Goal: Task Accomplishment & Management: Complete application form

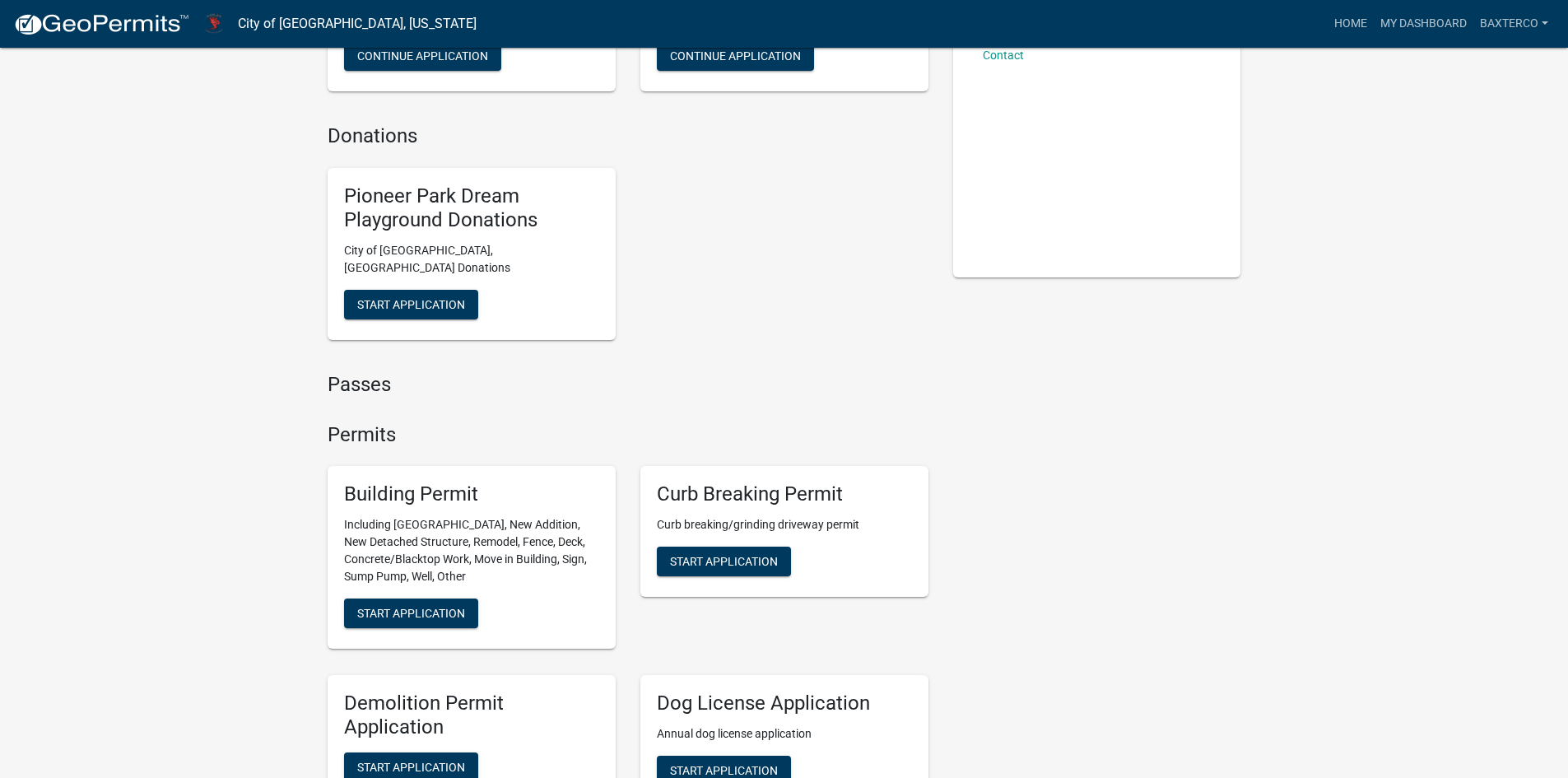
scroll to position [330, 0]
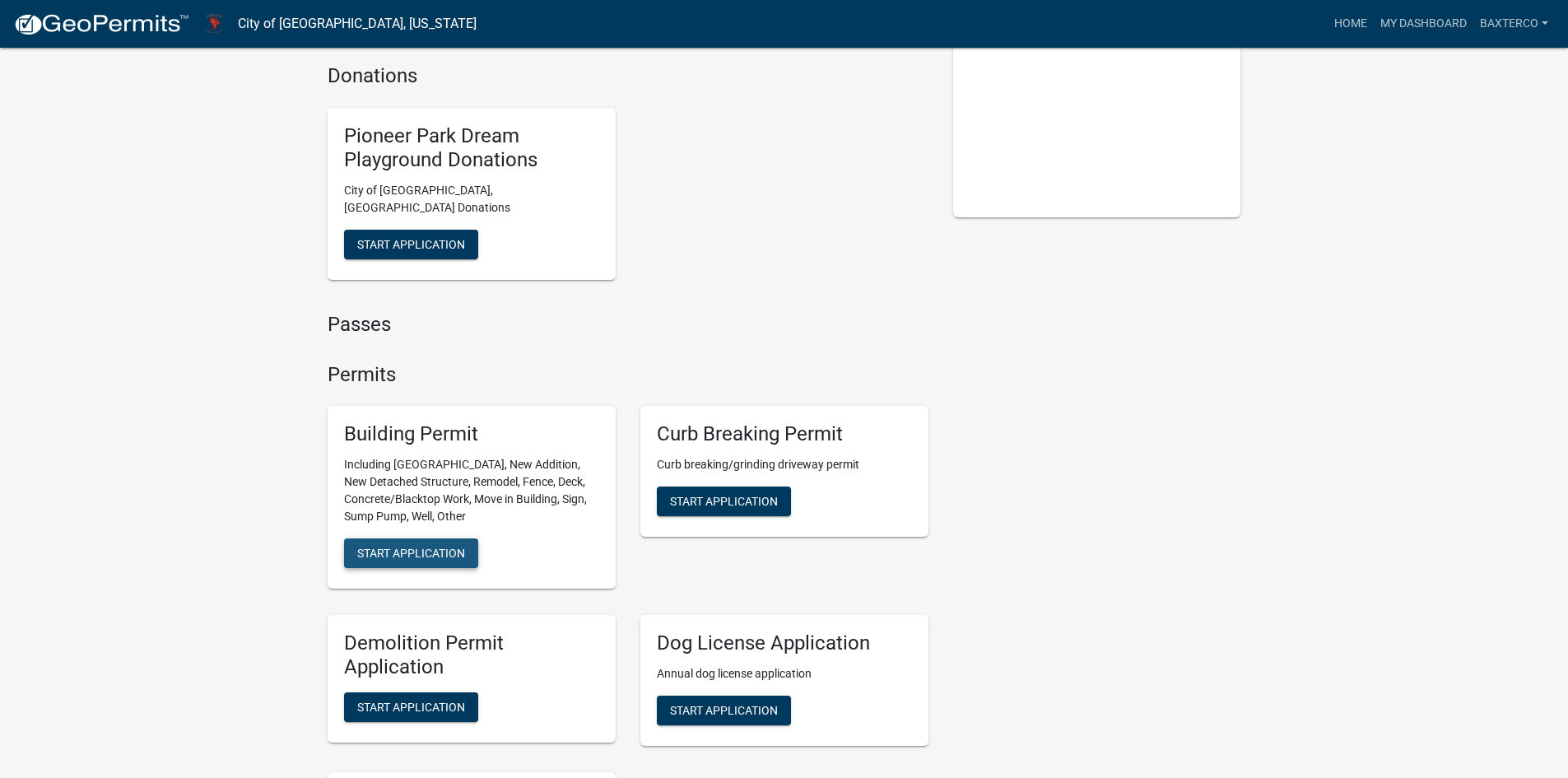
click at [434, 539] on button "Start Application" at bounding box center [410, 553] width 134 height 30
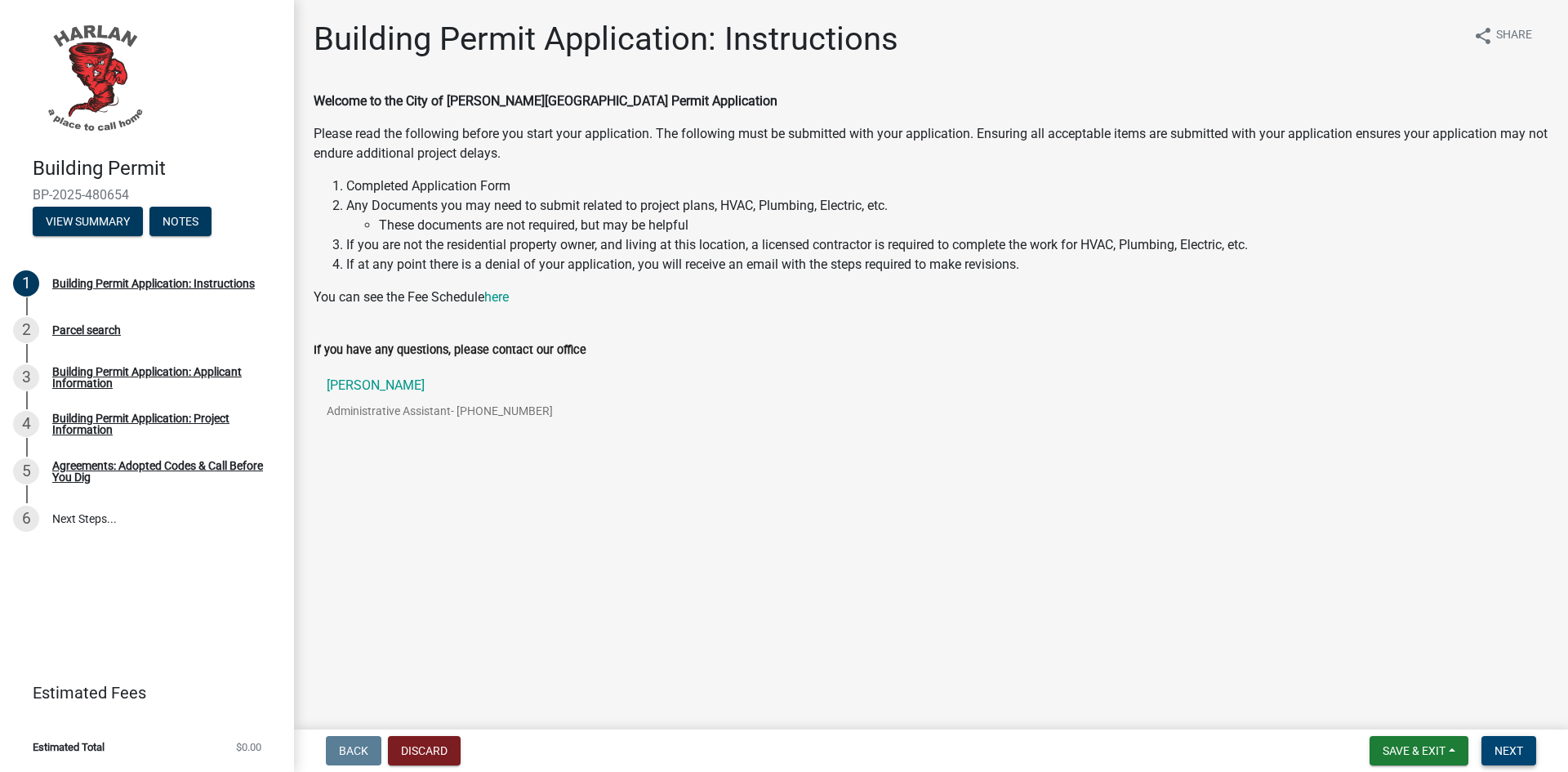
click at [1510, 743] on button "Next" at bounding box center [1508, 751] width 54 height 29
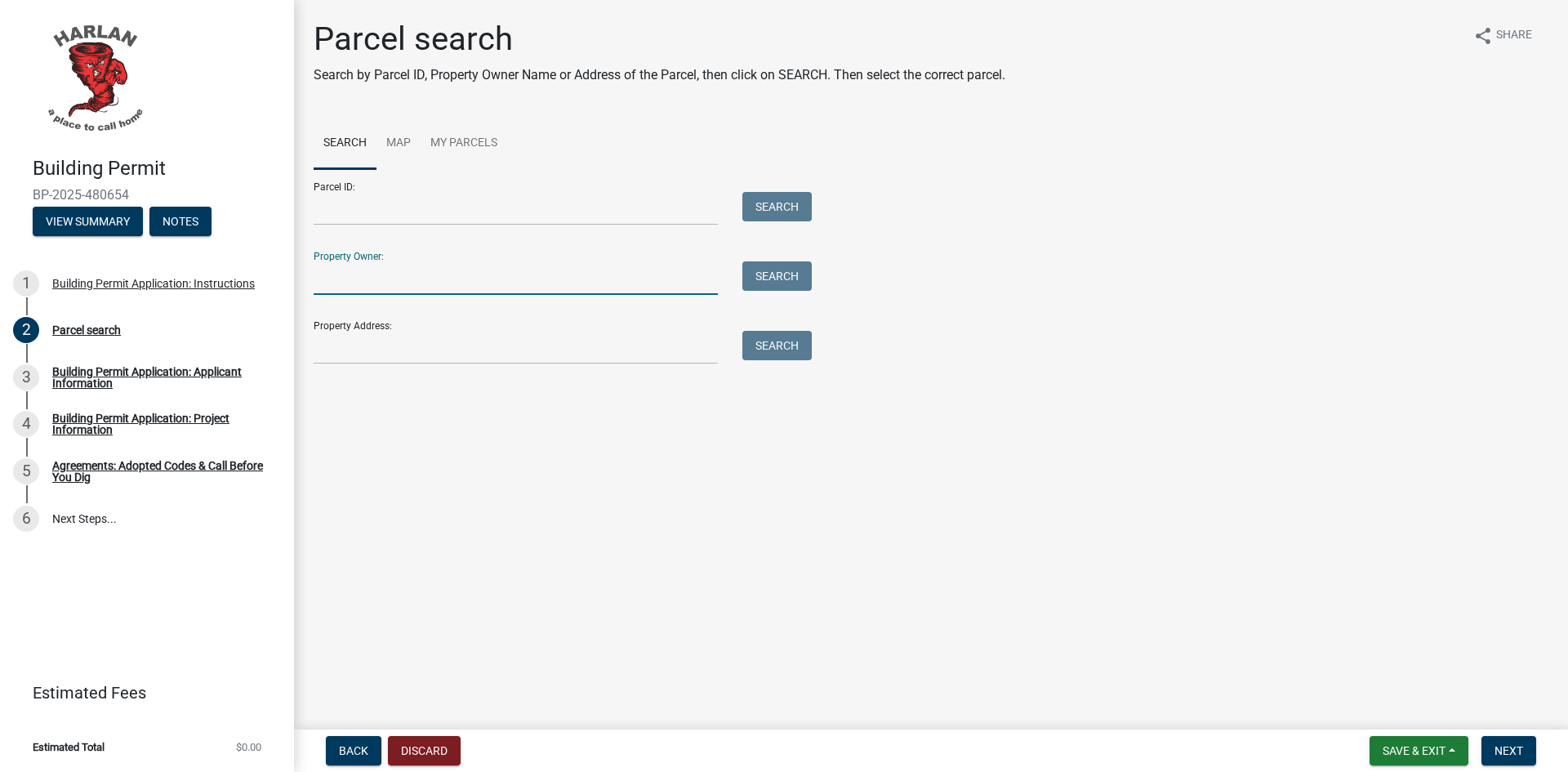
click at [365, 276] on input "Property Owner:" at bounding box center [516, 278] width 404 height 34
type input "[PERSON_NAME] Contracting"
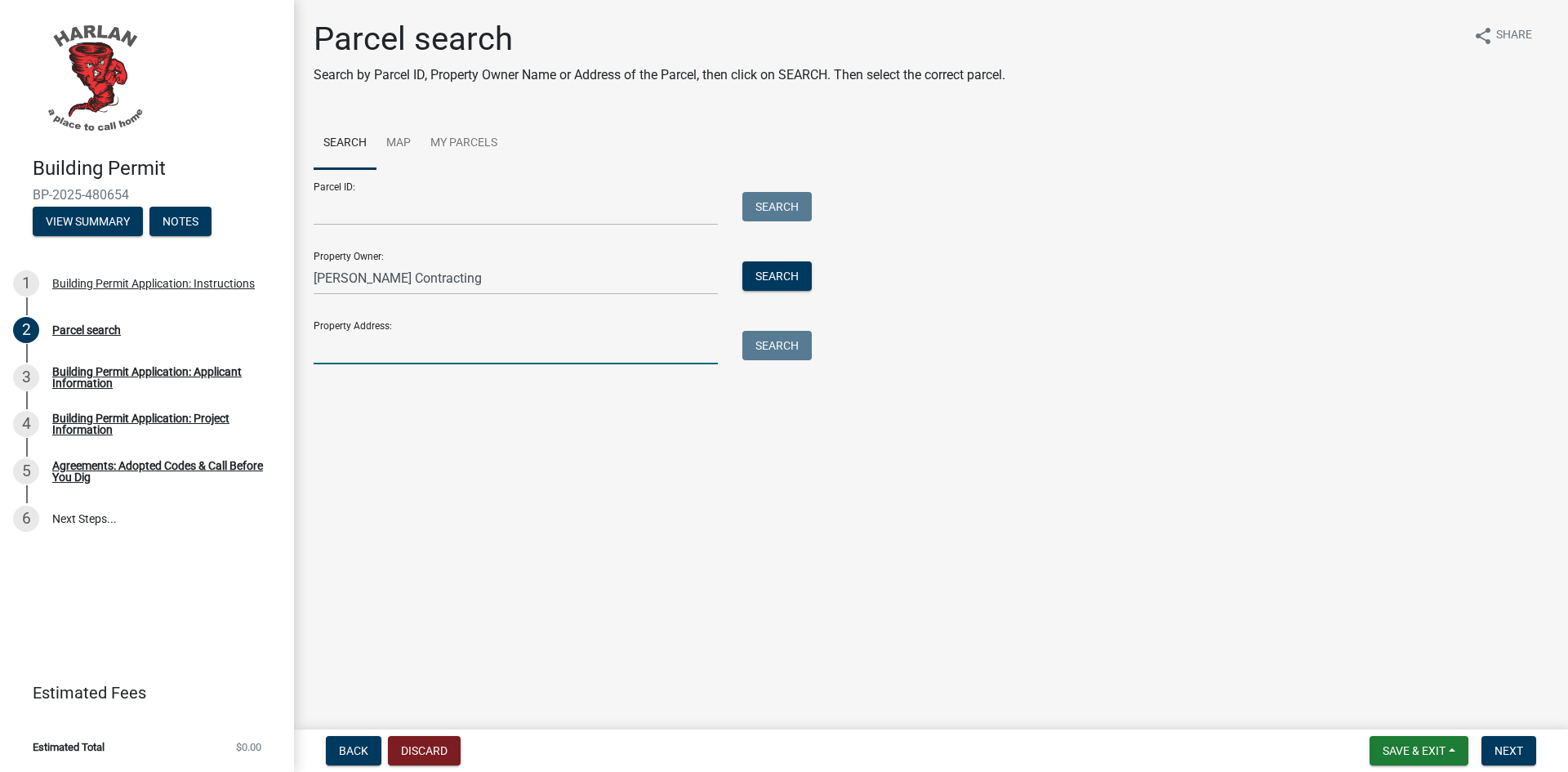
click at [336, 345] on input "Property Address:" at bounding box center [516, 348] width 404 height 34
type input "2013 20th St"
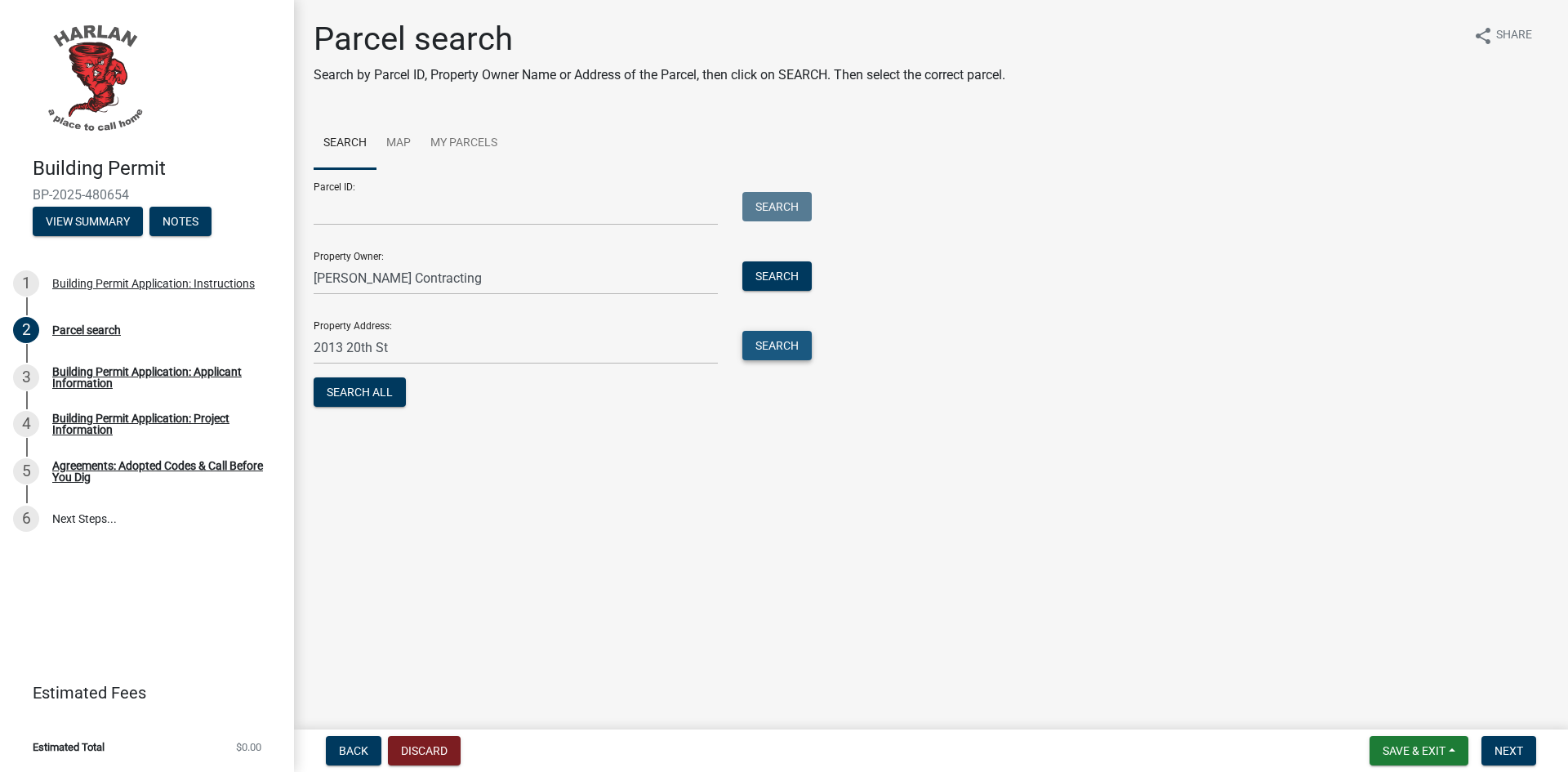
click at [773, 345] on button "Search" at bounding box center [777, 345] width 69 height 29
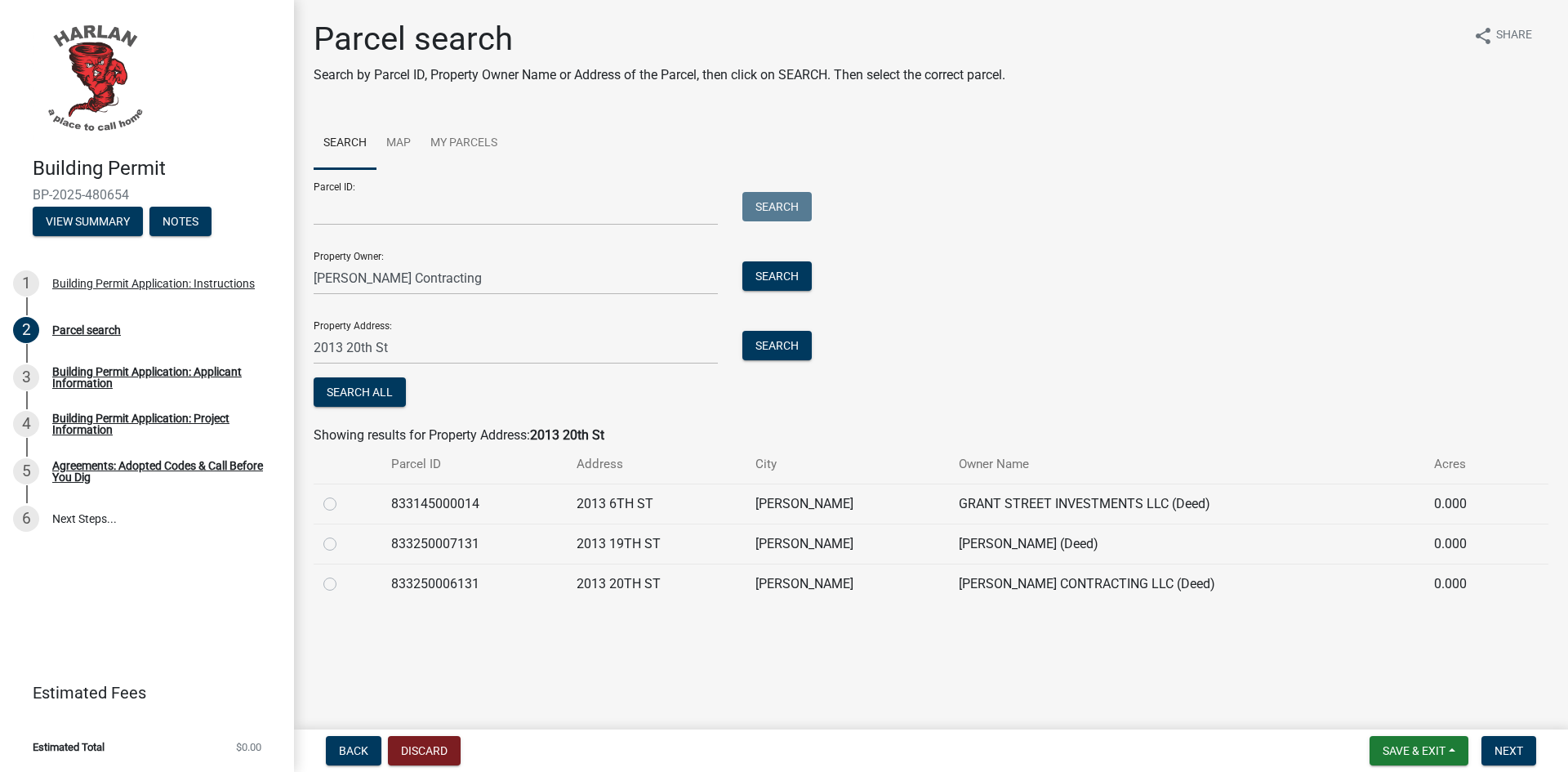
click at [343, 574] on label at bounding box center [343, 574] width 0 height 0
click at [343, 583] on input "radio" at bounding box center [348, 579] width 11 height 11
radio input "true"
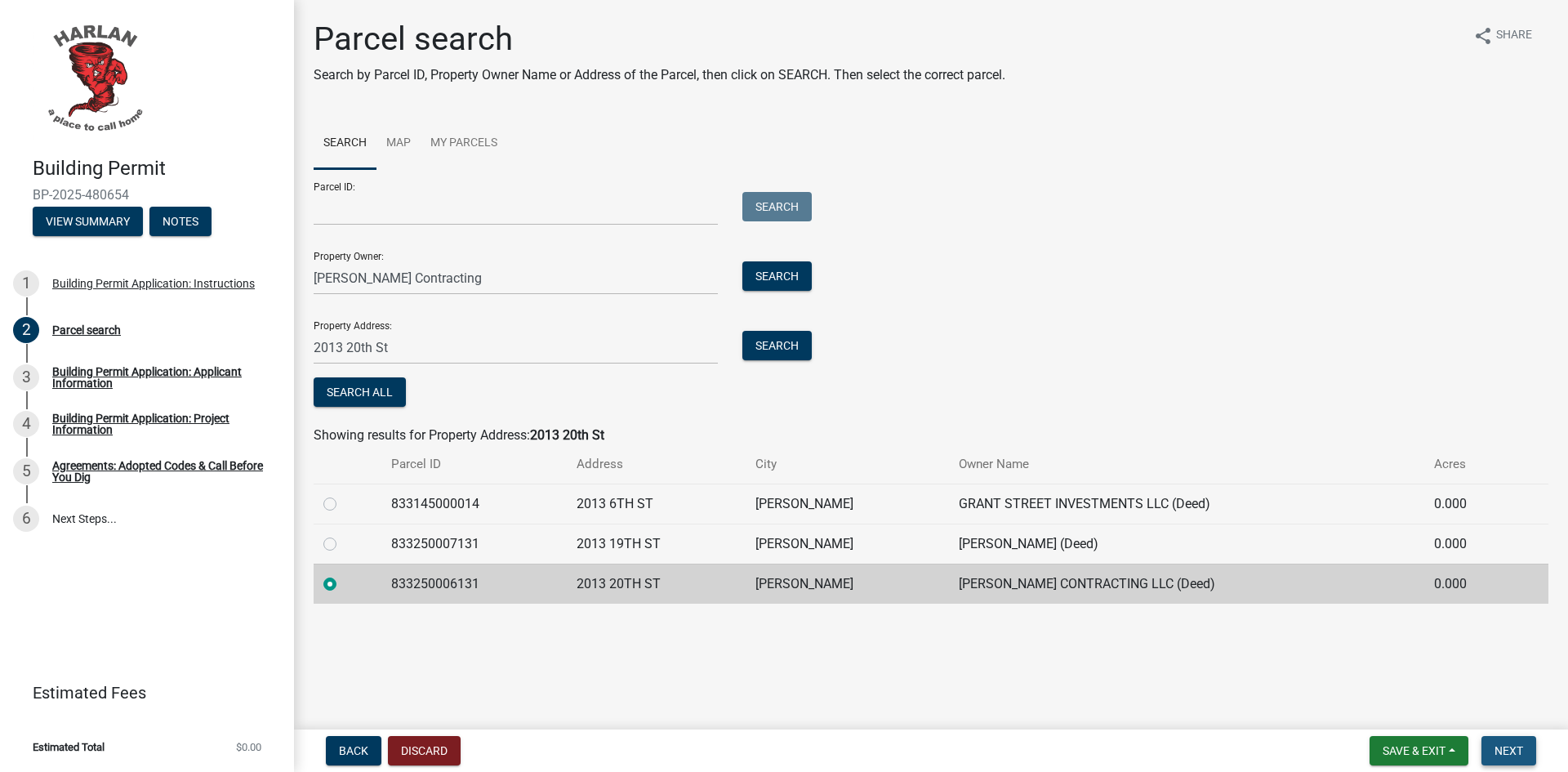
click at [1506, 747] on span "Next" at bounding box center [1509, 751] width 29 height 13
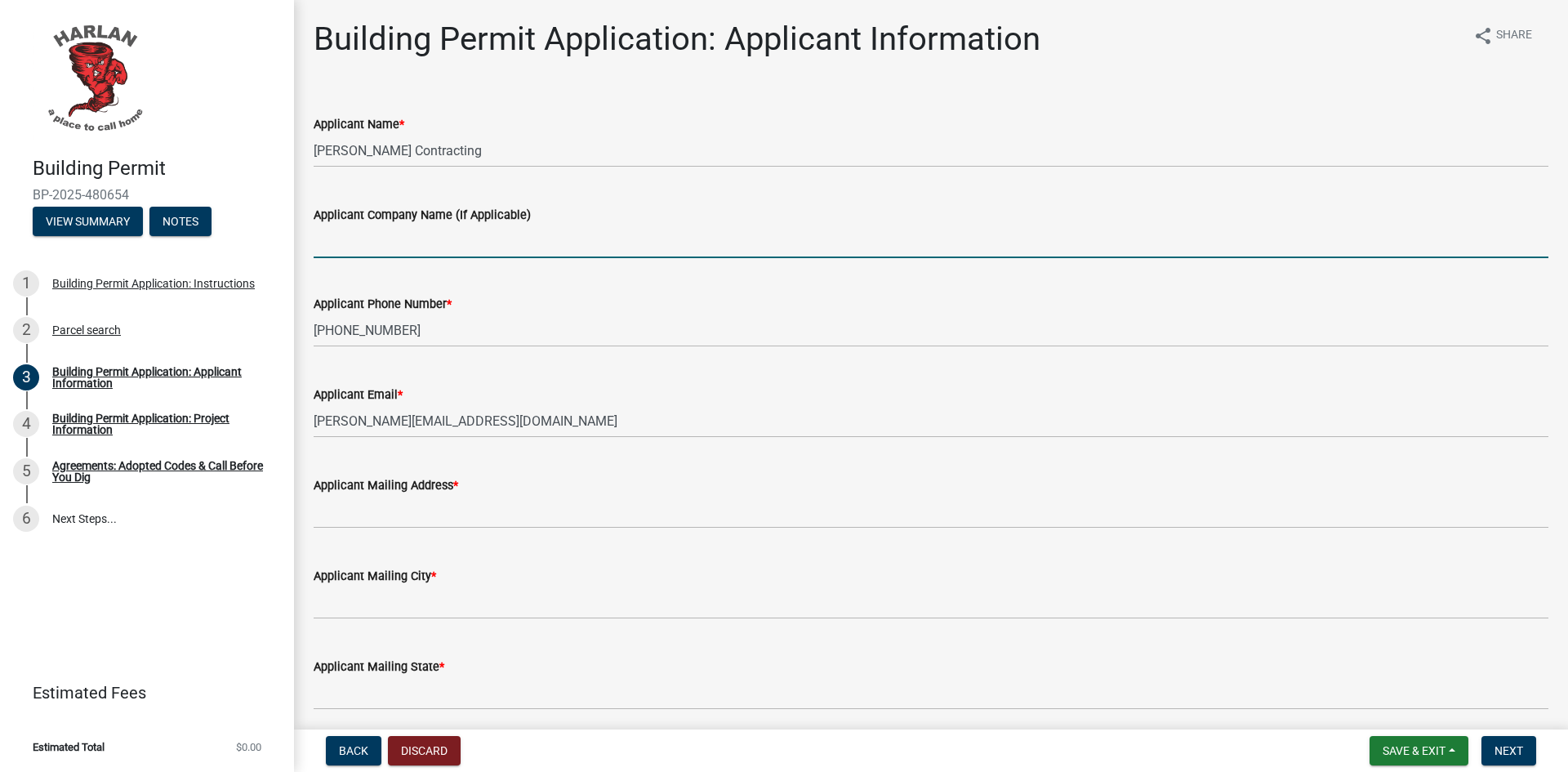
click at [395, 247] on input "Applicant Company Name (If Applicable)" at bounding box center [931, 242] width 1235 height 34
type input "[PERSON_NAME] Contracting LLC"
type input "[STREET_ADDRESS]"
type input "[PERSON_NAME]"
type input "IA"
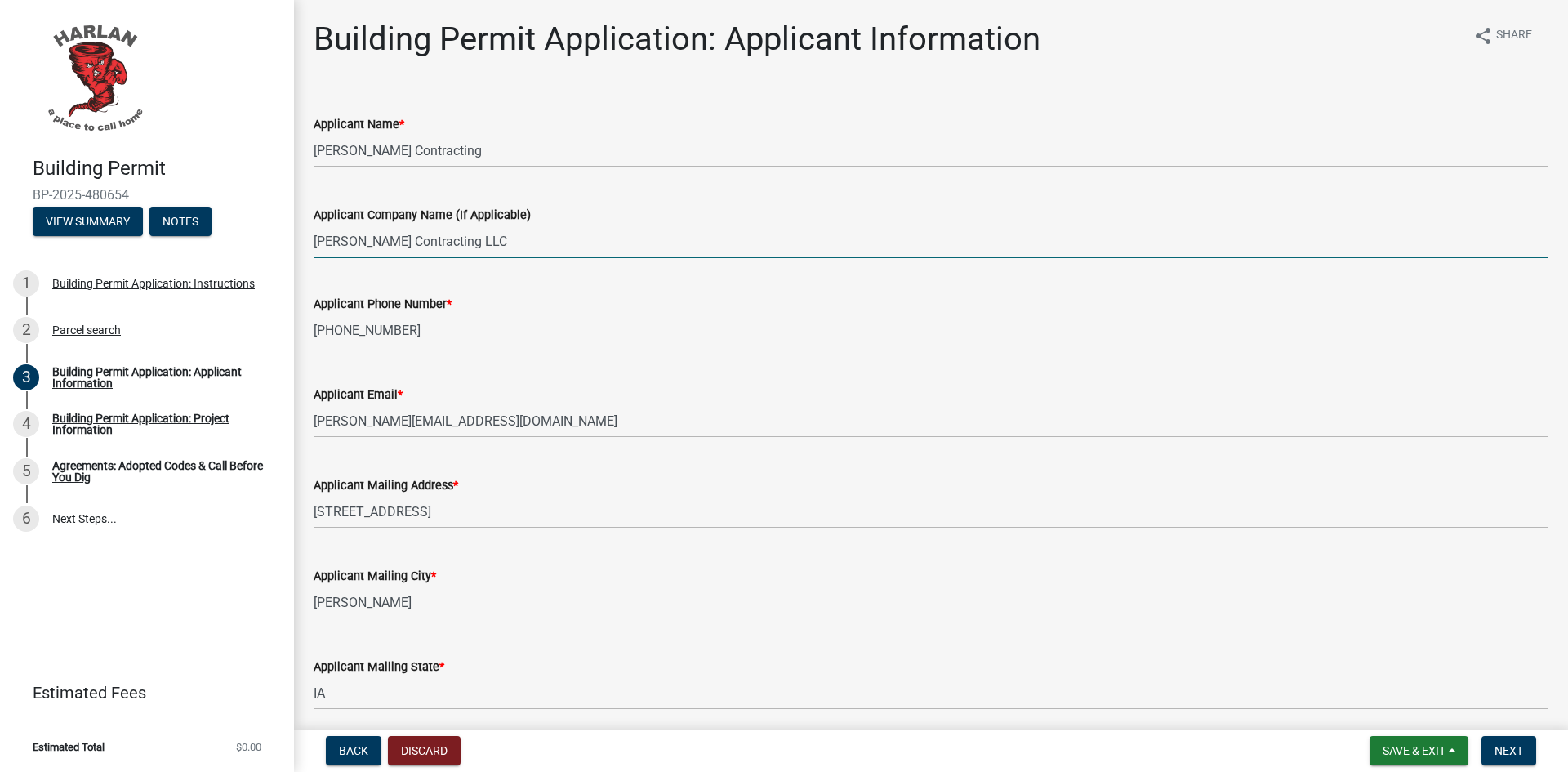
type input "51537"
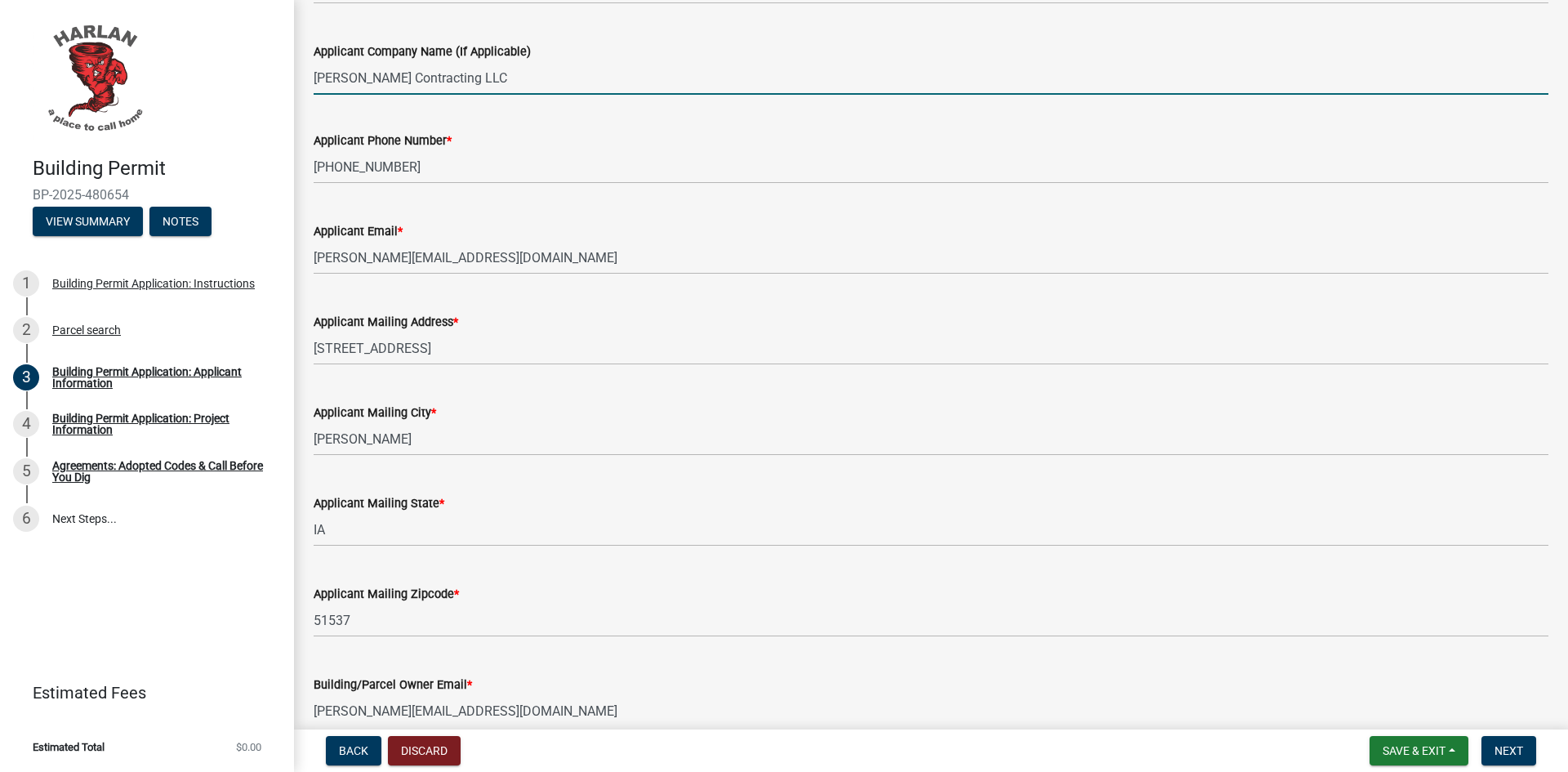
scroll to position [247, 0]
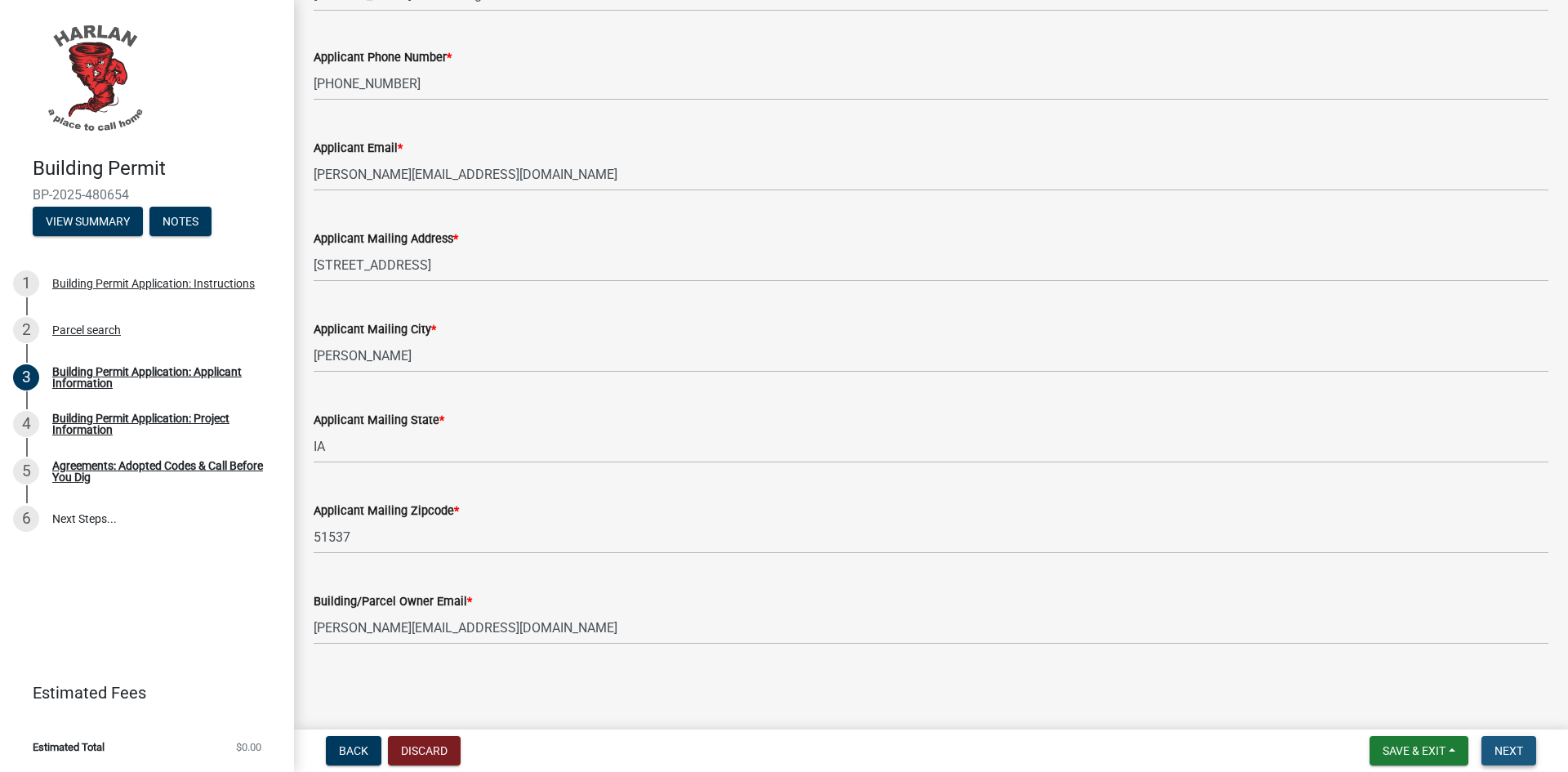
click at [1504, 748] on span "Next" at bounding box center [1509, 751] width 29 height 13
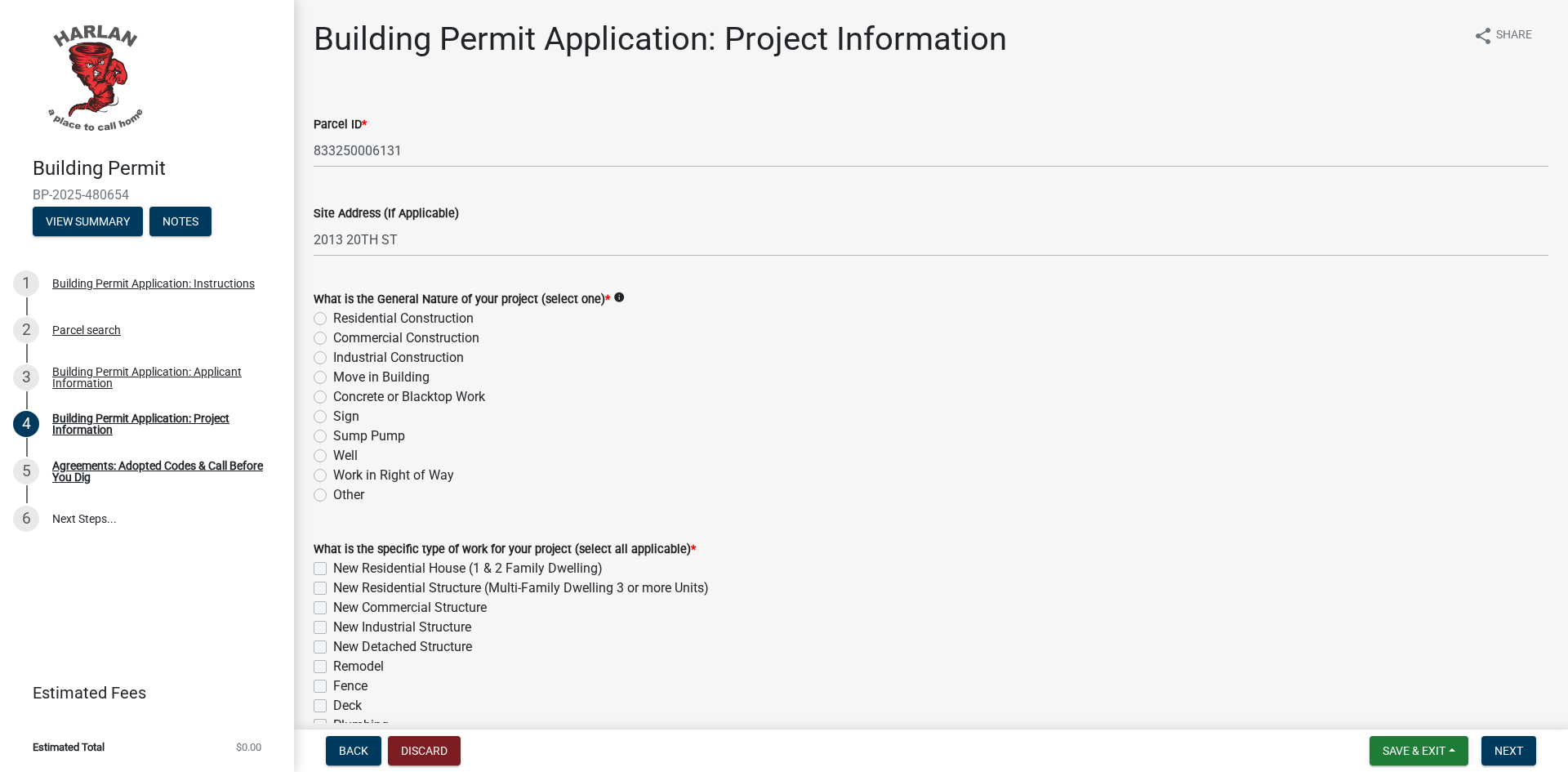
click at [435, 315] on label "Residential Construction" at bounding box center [404, 319] width 141 height 20
click at [344, 315] on input "Residential Construction" at bounding box center [339, 315] width 11 height 11
radio input "true"
click at [435, 314] on label "Residential Construction" at bounding box center [404, 319] width 141 height 20
click at [344, 314] on input "Residential Construction" at bounding box center [339, 315] width 11 height 11
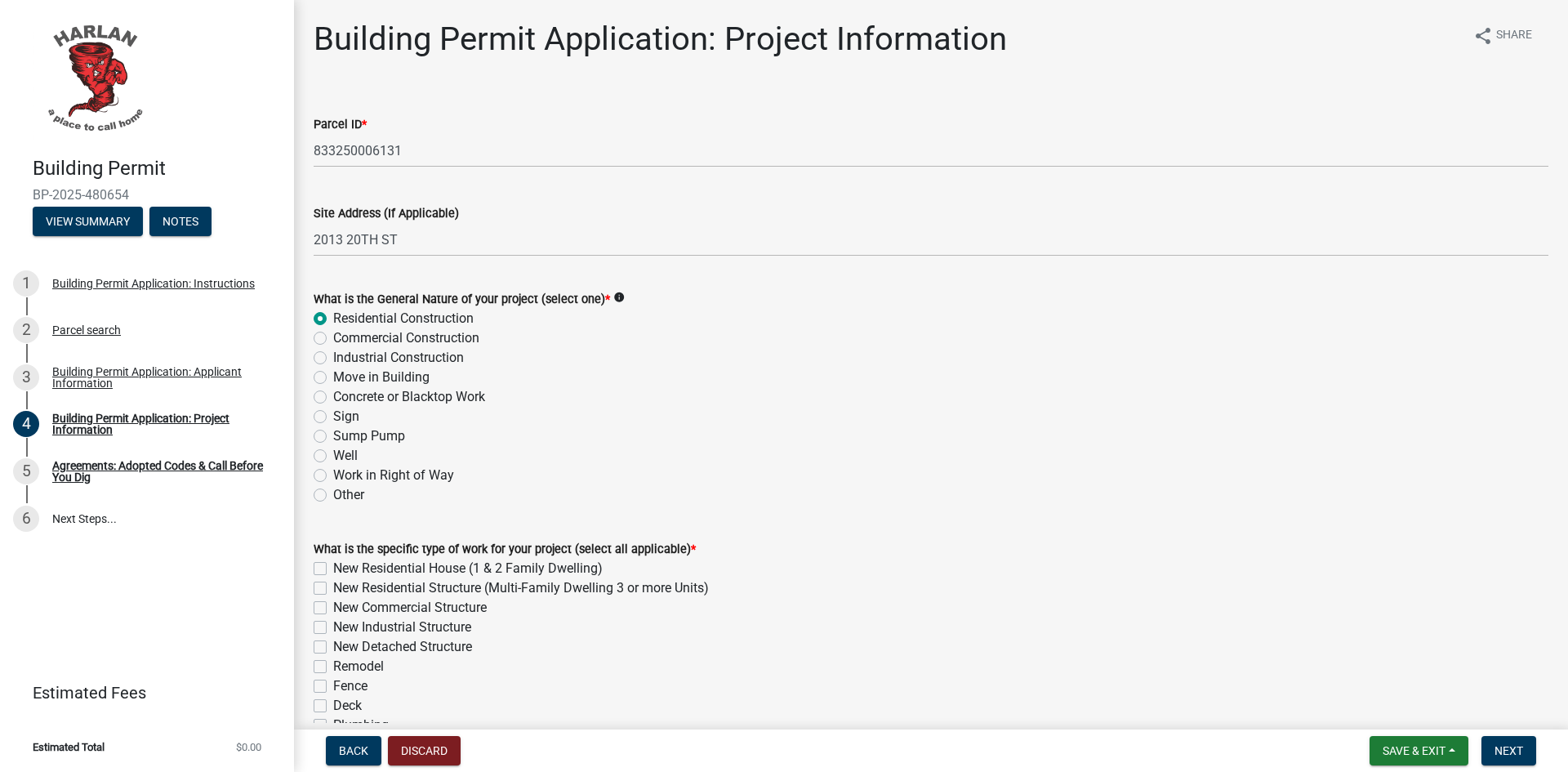
click at [328, 495] on div "Other" at bounding box center [931, 496] width 1235 height 20
click at [333, 496] on label "Other" at bounding box center [348, 496] width 31 height 20
click at [333, 496] on input "Other" at bounding box center [339, 491] width 11 height 11
radio input "true"
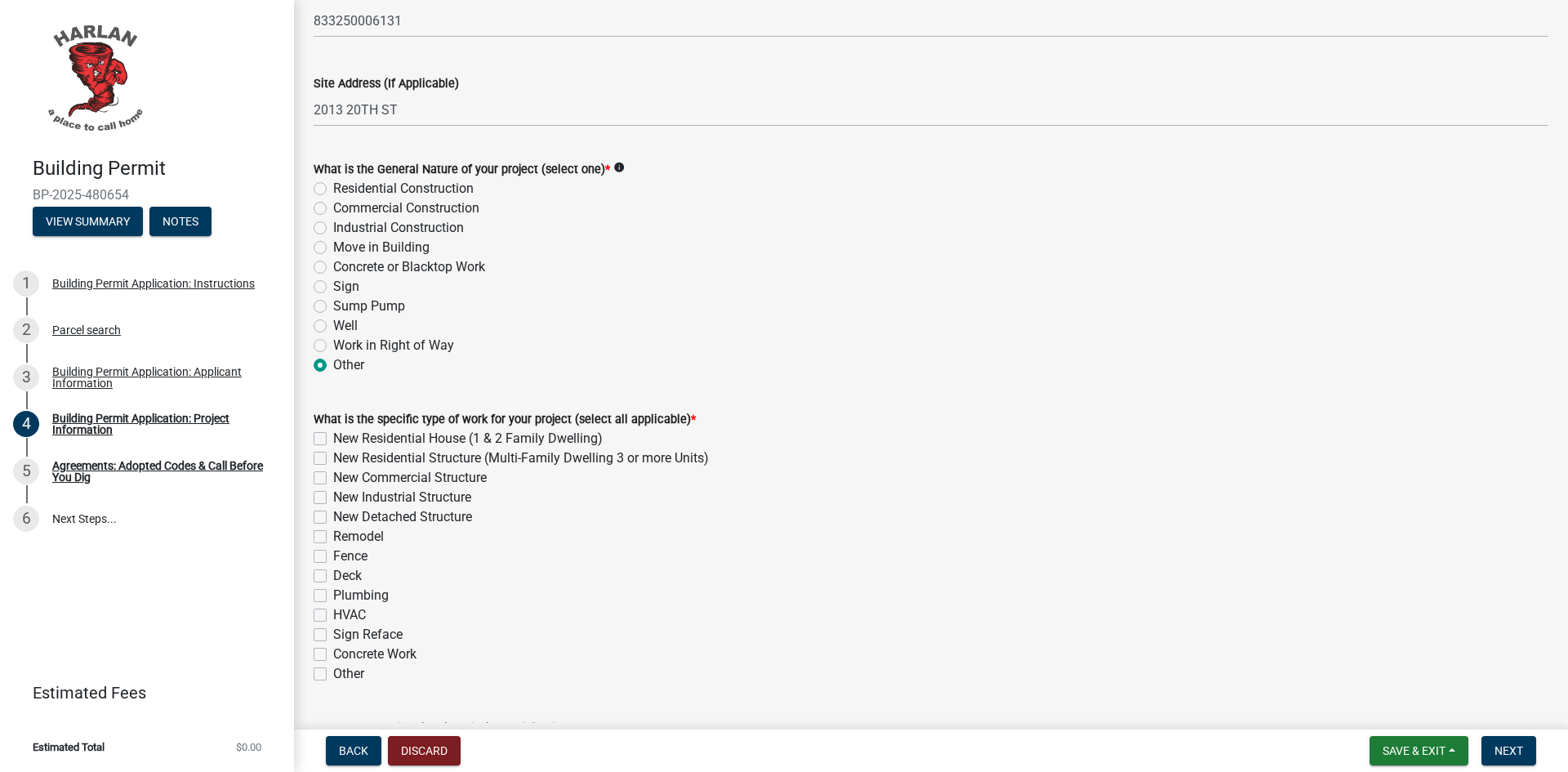
scroll to position [163, 0]
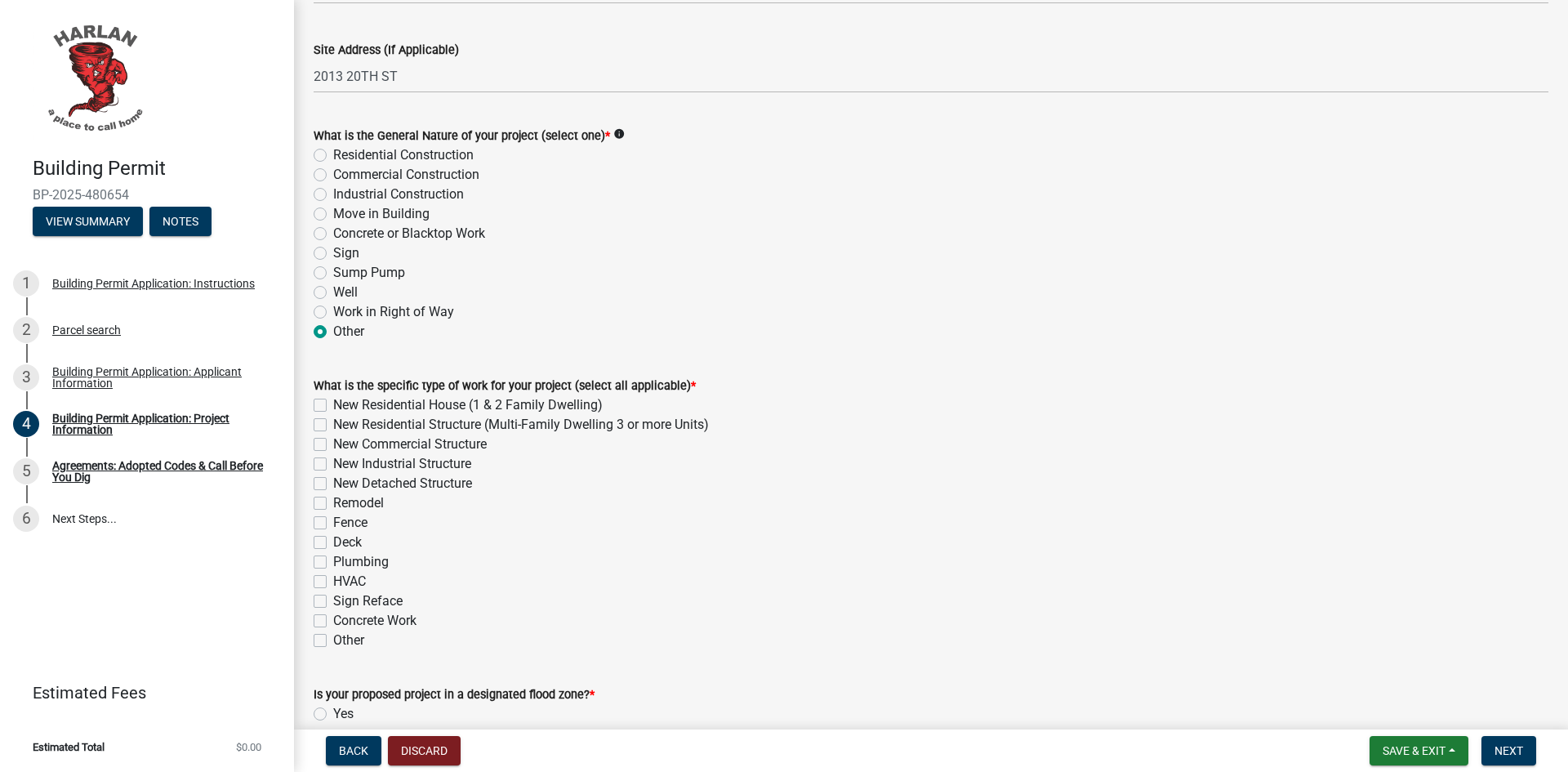
click at [333, 561] on label "Plumbing" at bounding box center [361, 563] width 55 height 20
click at [333, 561] on input "Plumbing" at bounding box center [339, 558] width 11 height 11
checkbox input "true"
checkbox input "false"
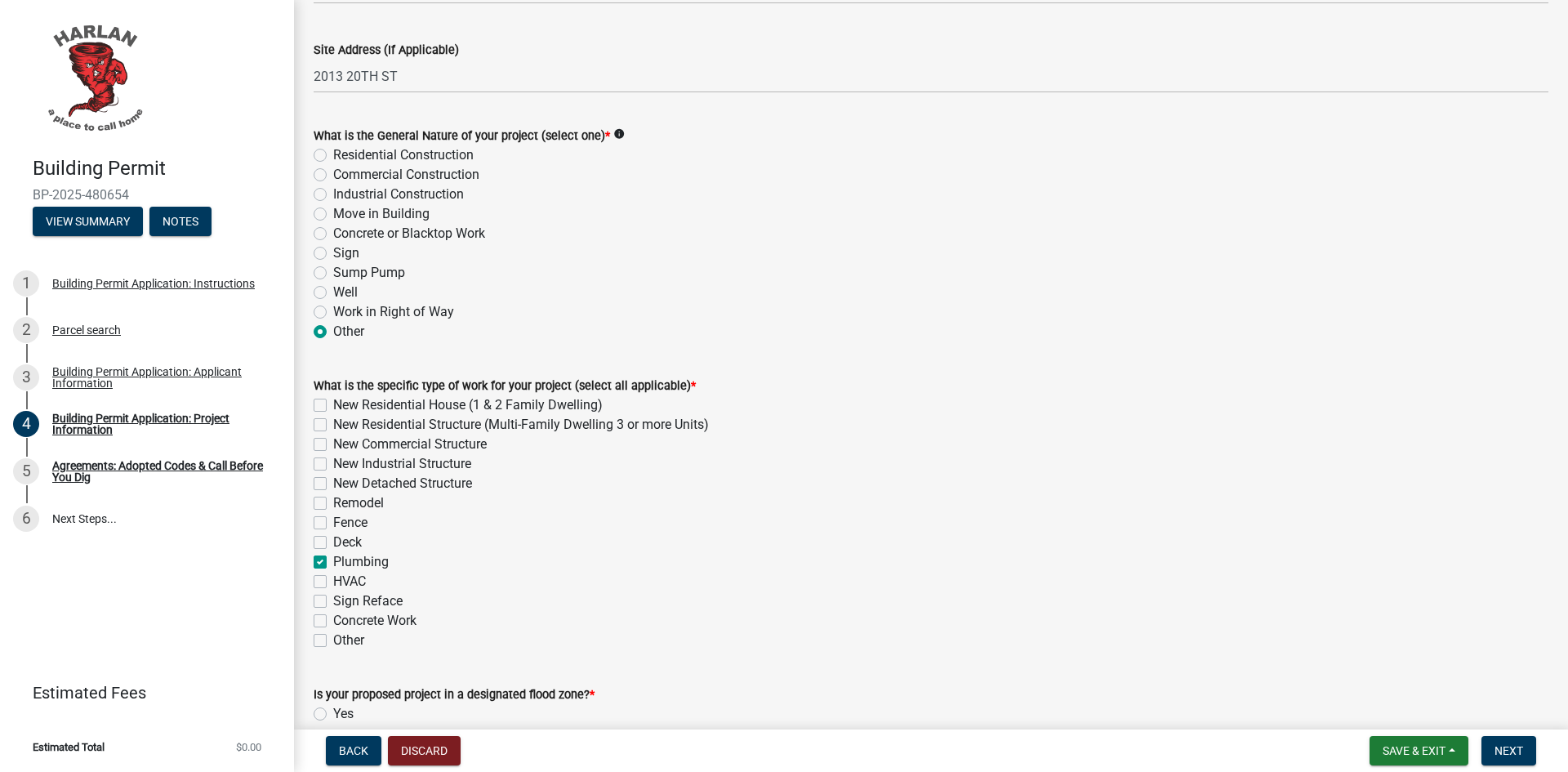
checkbox input "false"
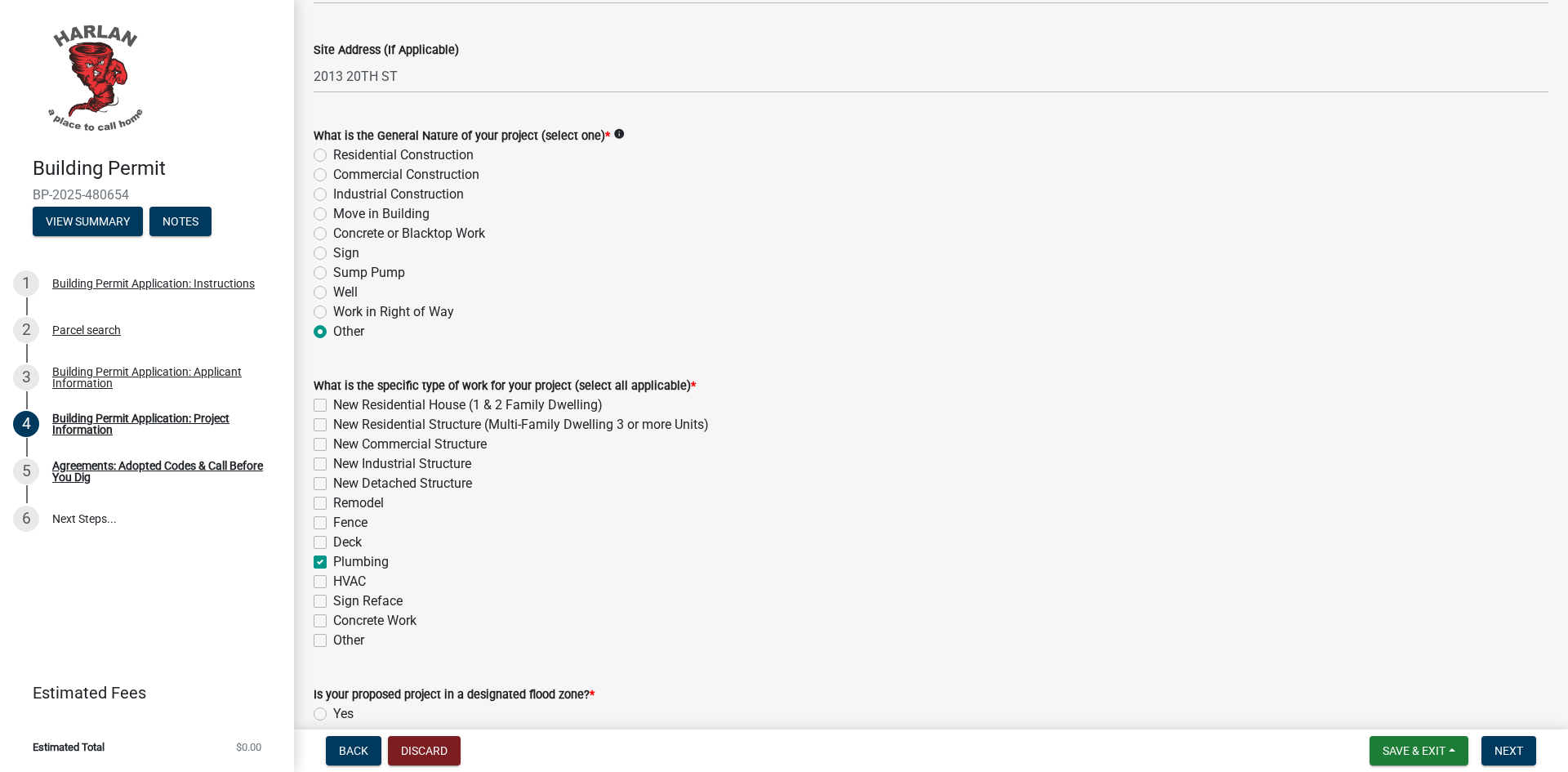
checkbox input "false"
checkbox input "true"
checkbox input "false"
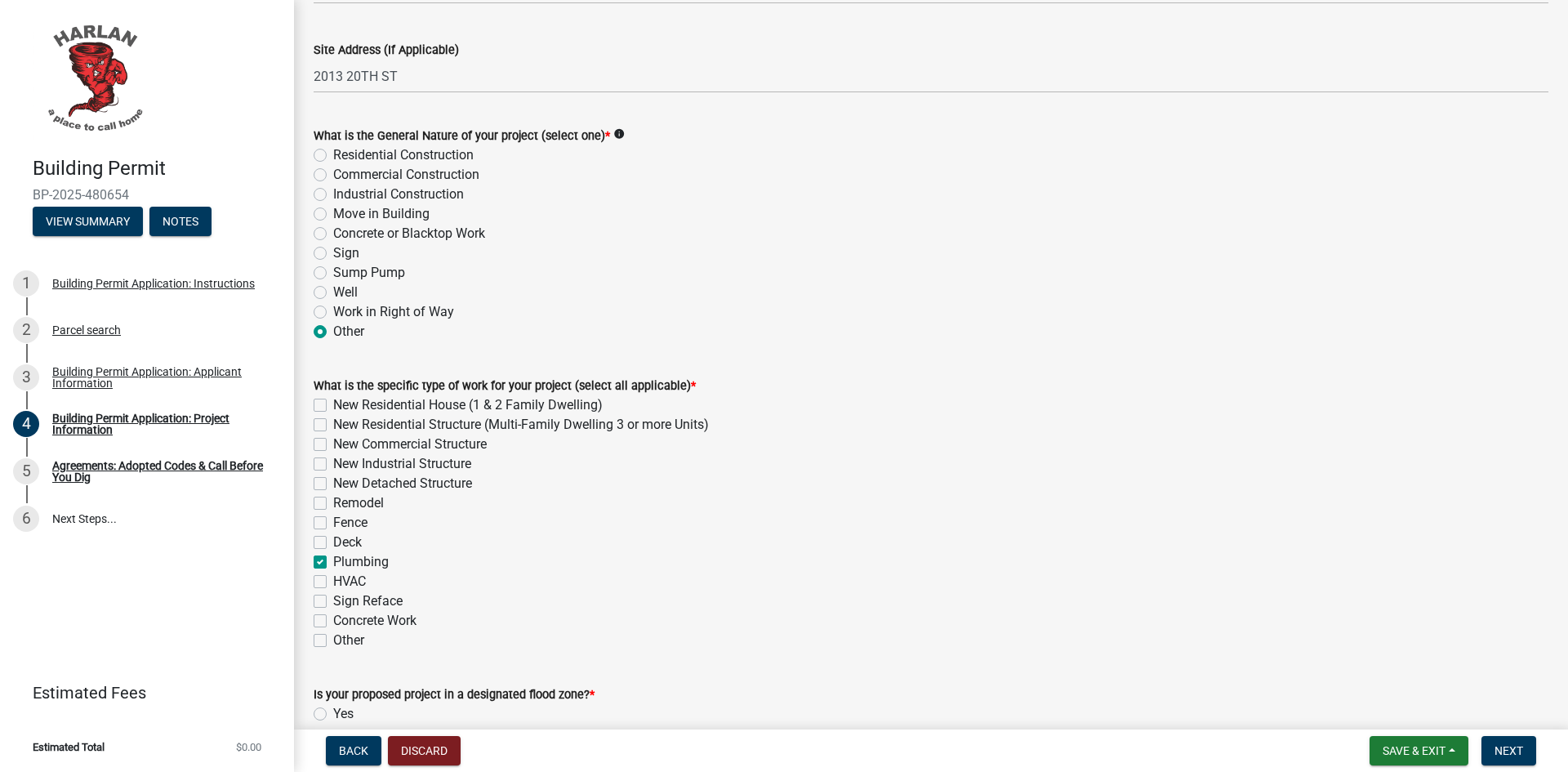
checkbox input "false"
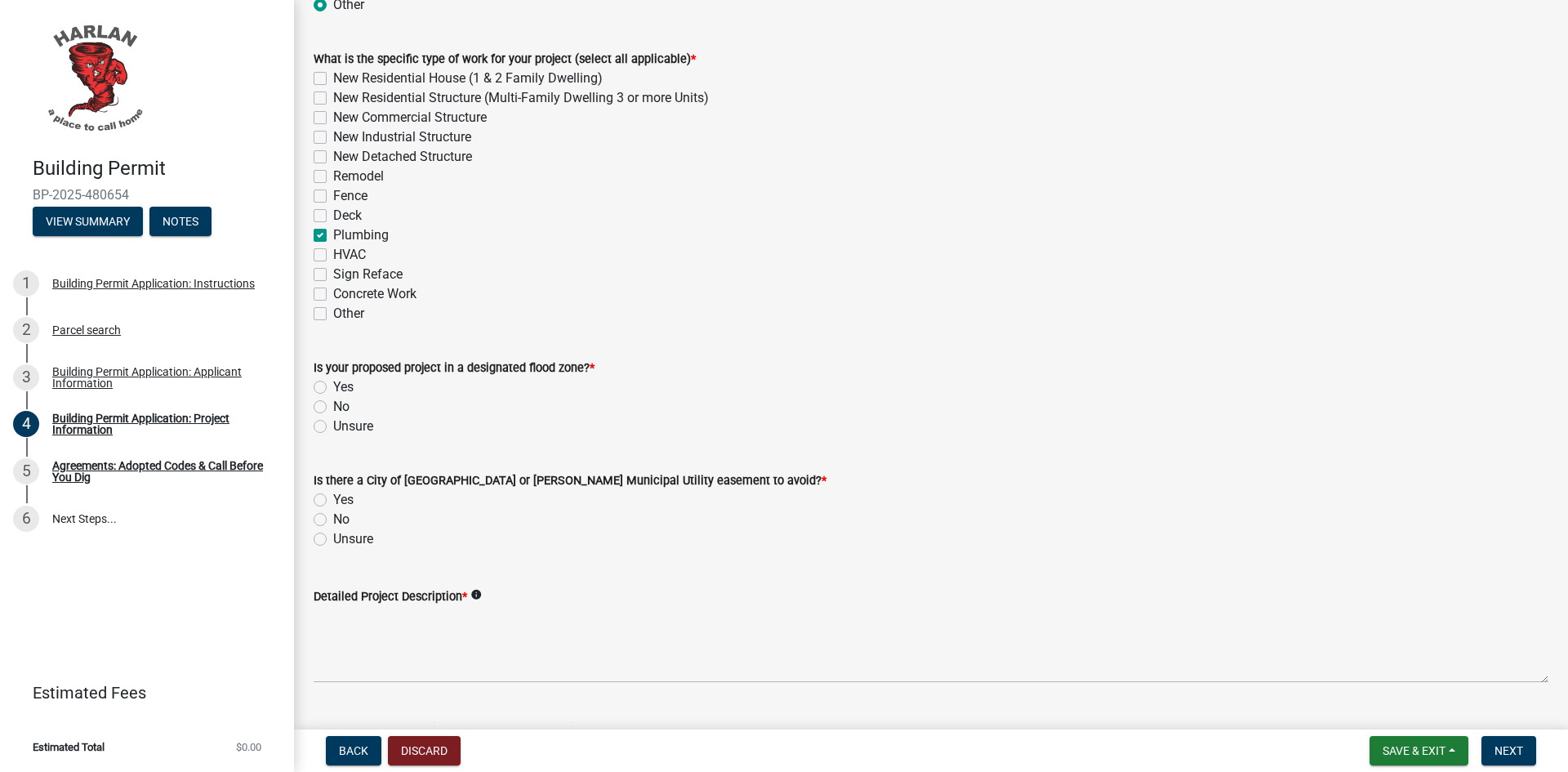
click at [333, 404] on label "No" at bounding box center [341, 407] width 16 height 20
click at [333, 404] on input "No" at bounding box center [339, 403] width 11 height 11
radio input "true"
click at [333, 522] on label "No" at bounding box center [341, 520] width 16 height 20
click at [333, 521] on input "No" at bounding box center [339, 515] width 11 height 11
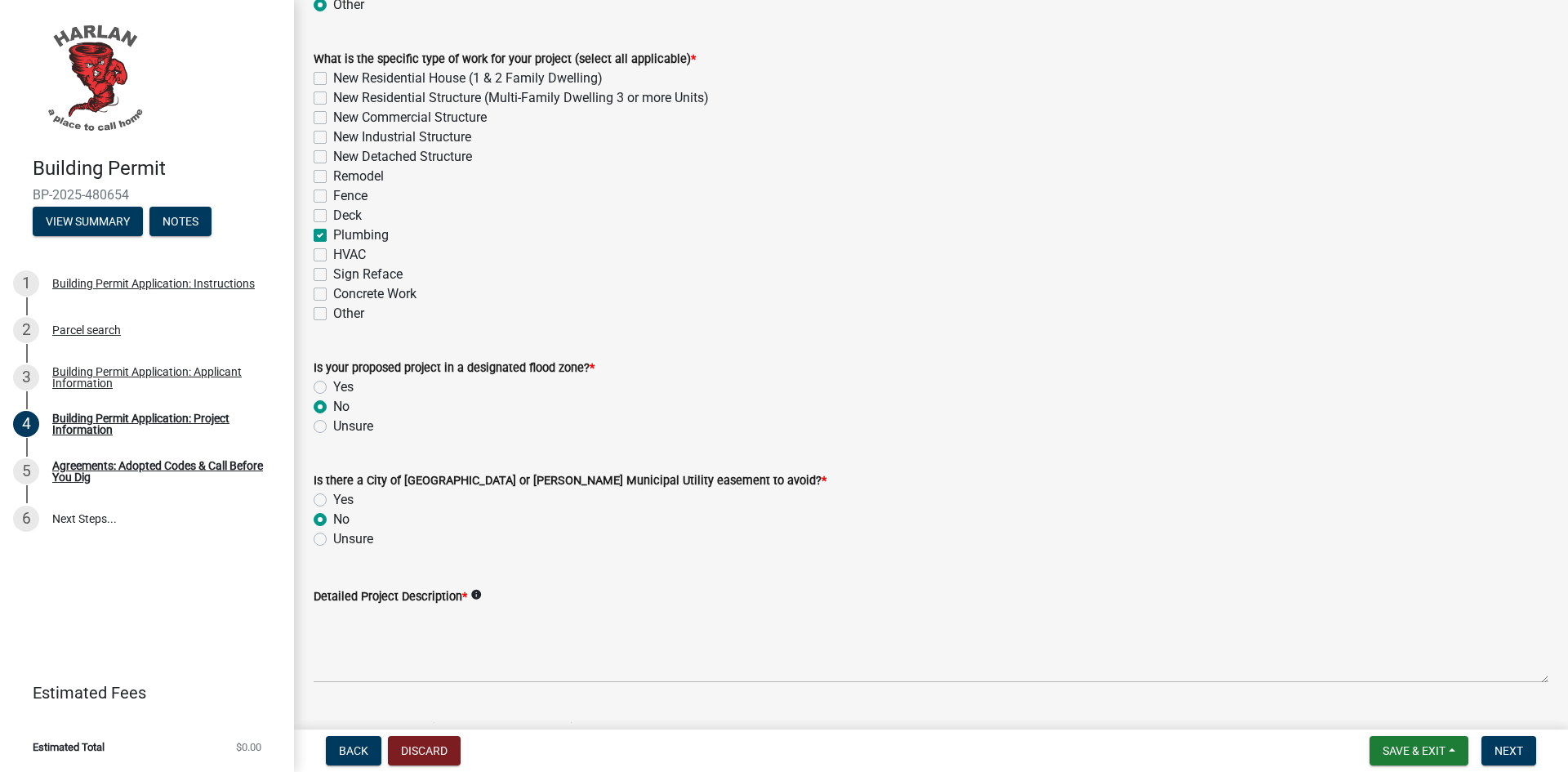
radio input "true"
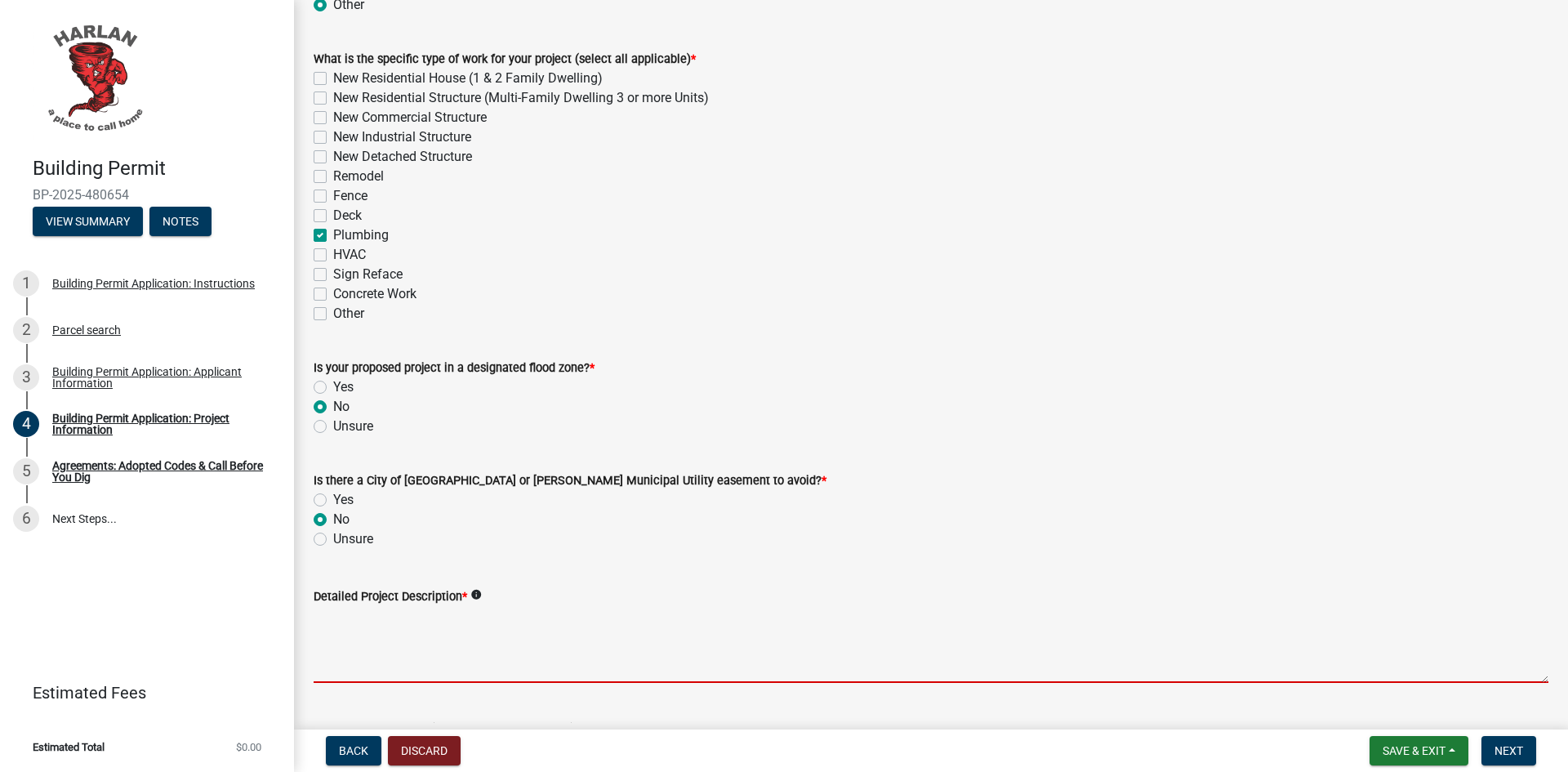
click at [387, 621] on textarea "Detailed Project Description *" at bounding box center [931, 645] width 1235 height 77
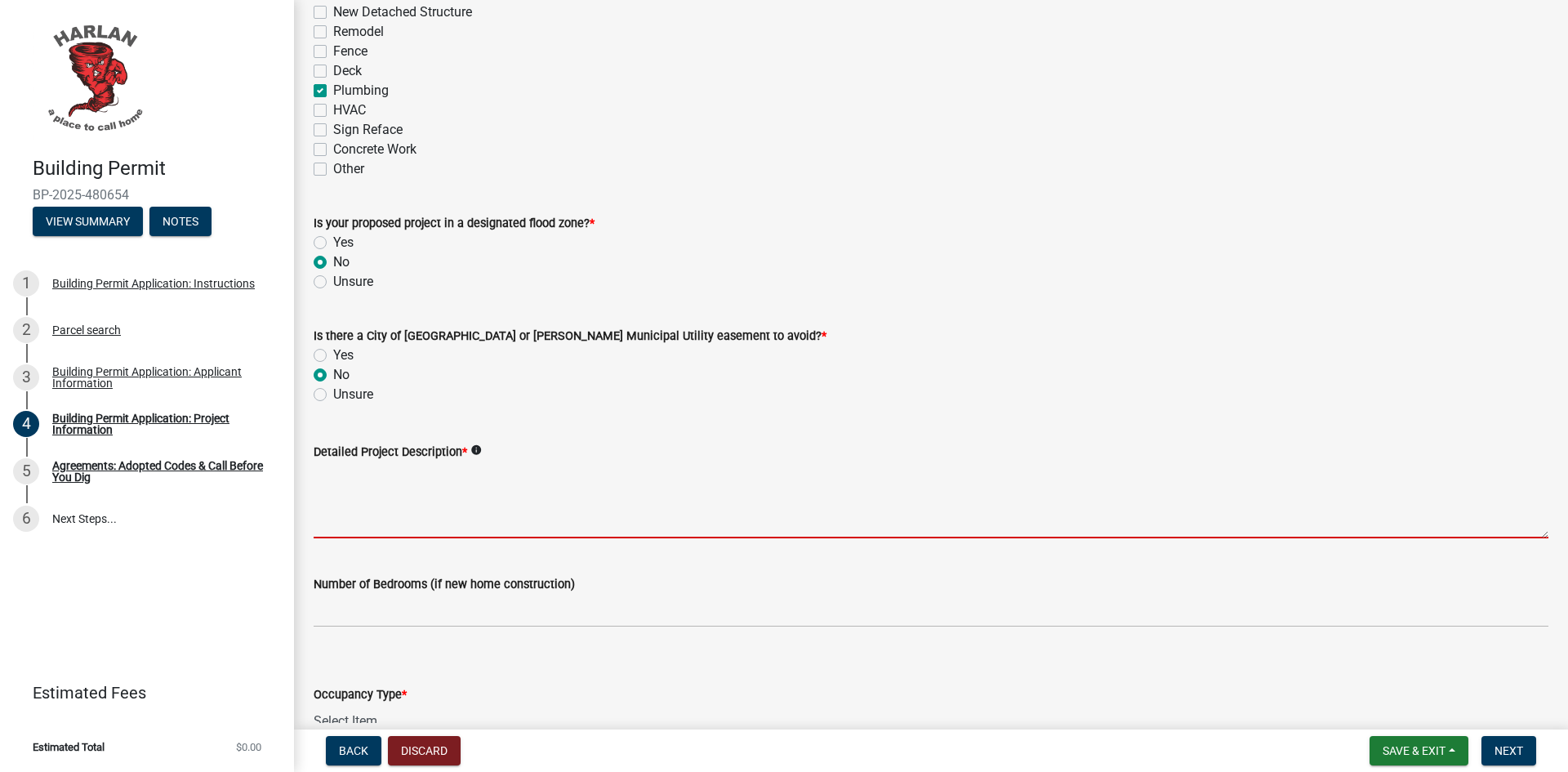
scroll to position [908, 0]
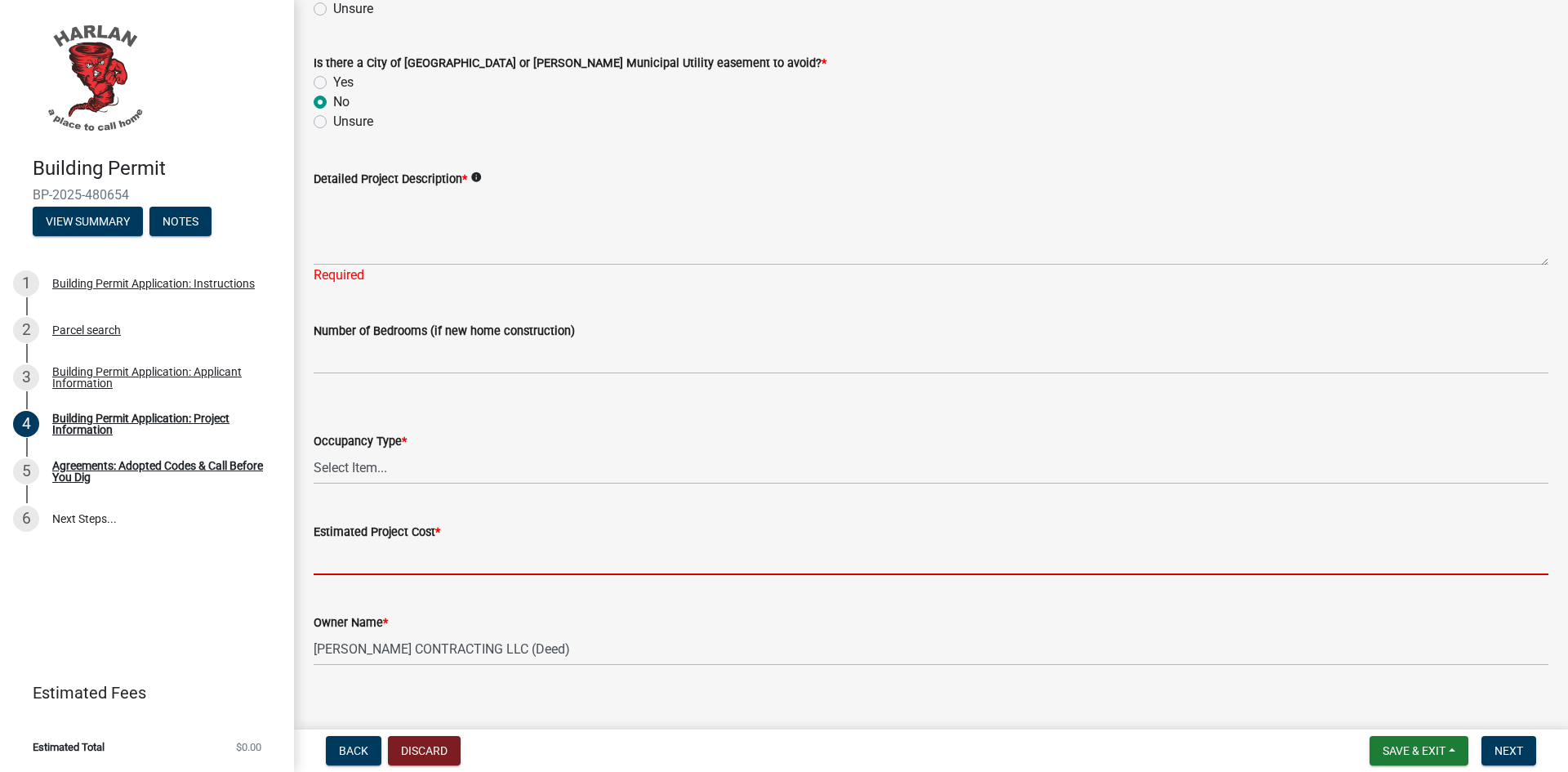
click at [389, 530] on form "Estimated Project Cost *" at bounding box center [931, 549] width 1235 height 53
click at [424, 468] on select "Select Item... Apartment Commercial Condominium Duplex Industrial Muti-Family S…" at bounding box center [931, 468] width 1235 height 34
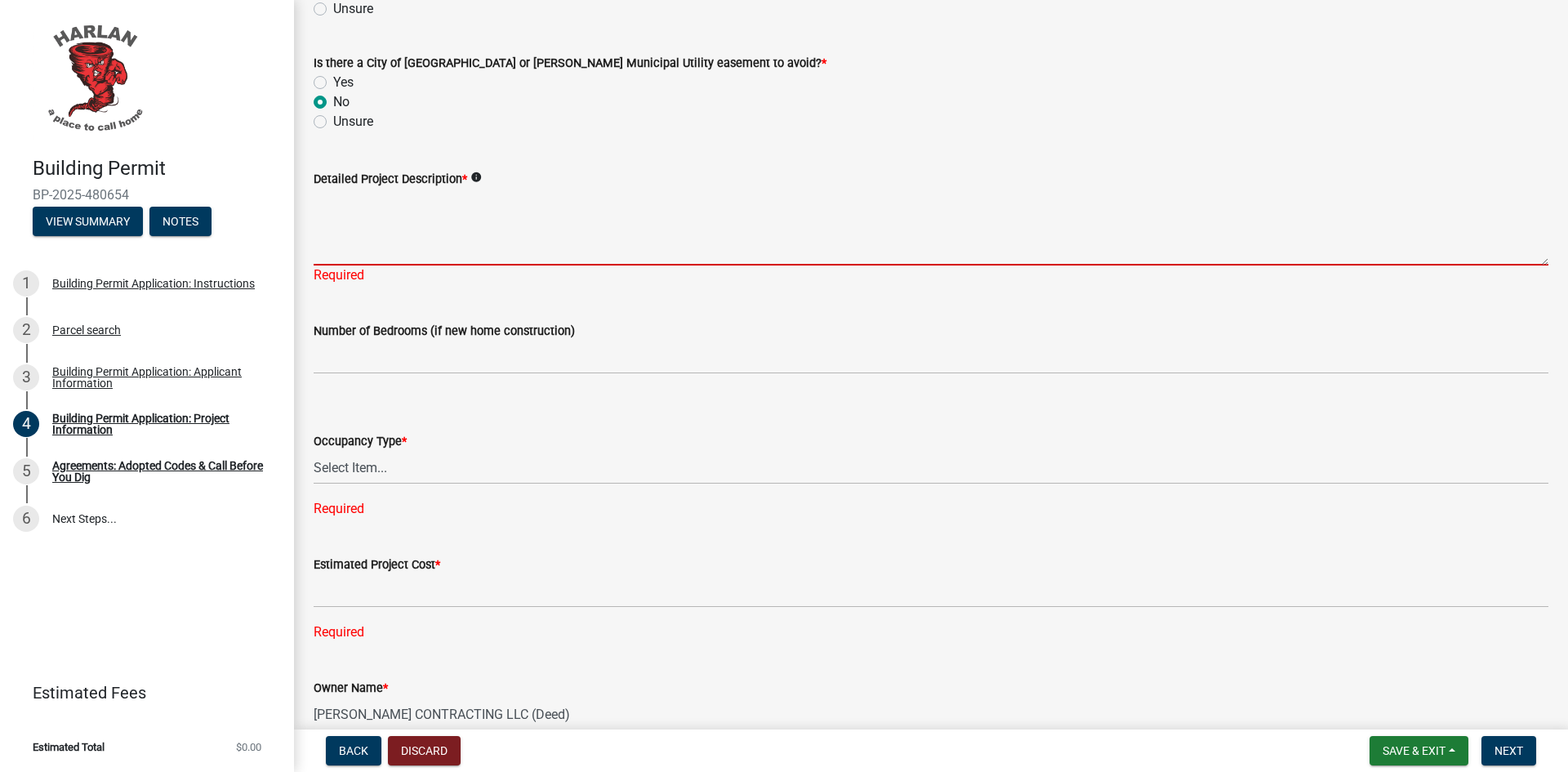
click at [404, 236] on textarea "Detailed Project Description *" at bounding box center [931, 227] width 1235 height 77
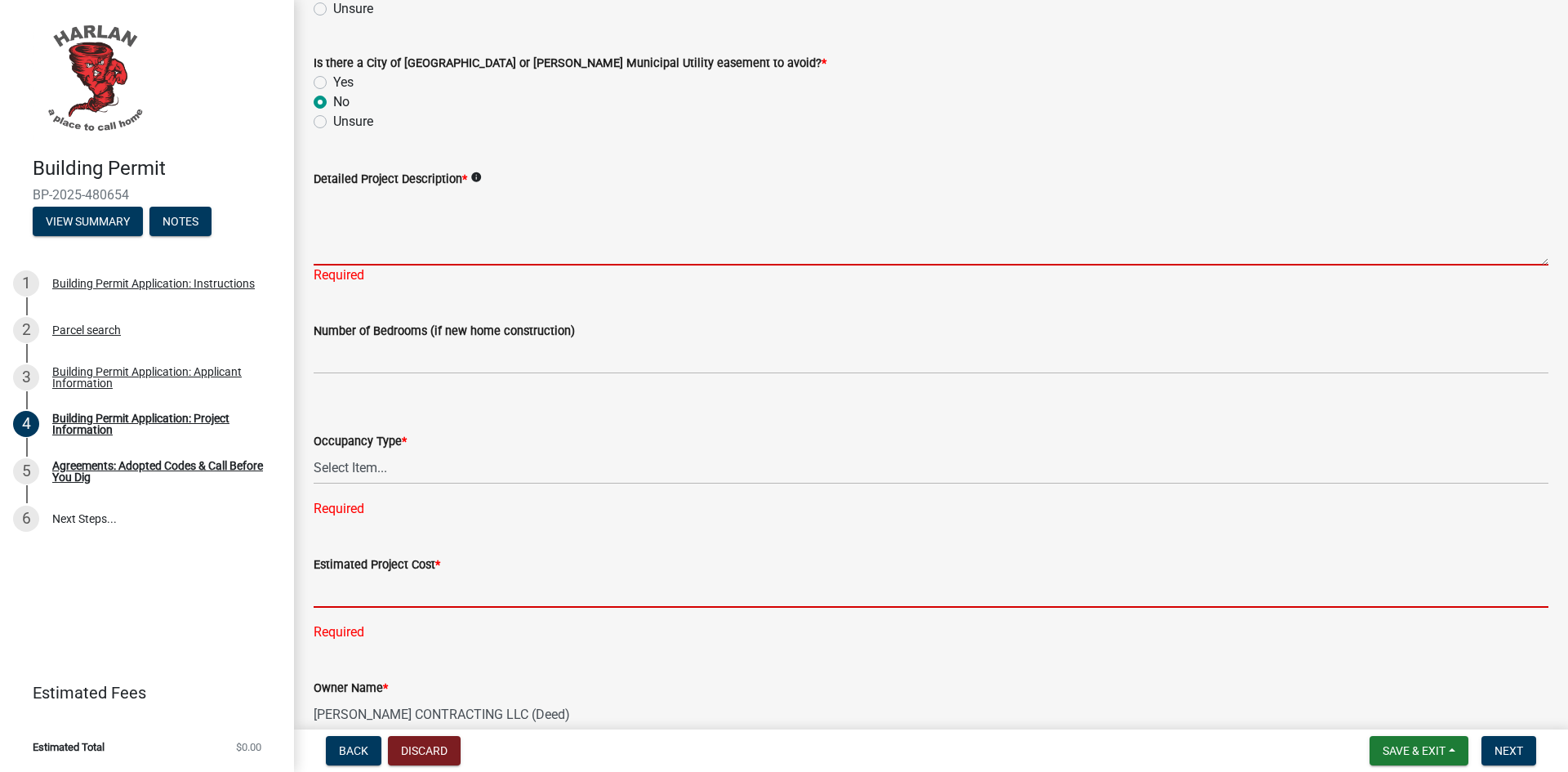
click at [364, 579] on input "text" at bounding box center [931, 591] width 1235 height 34
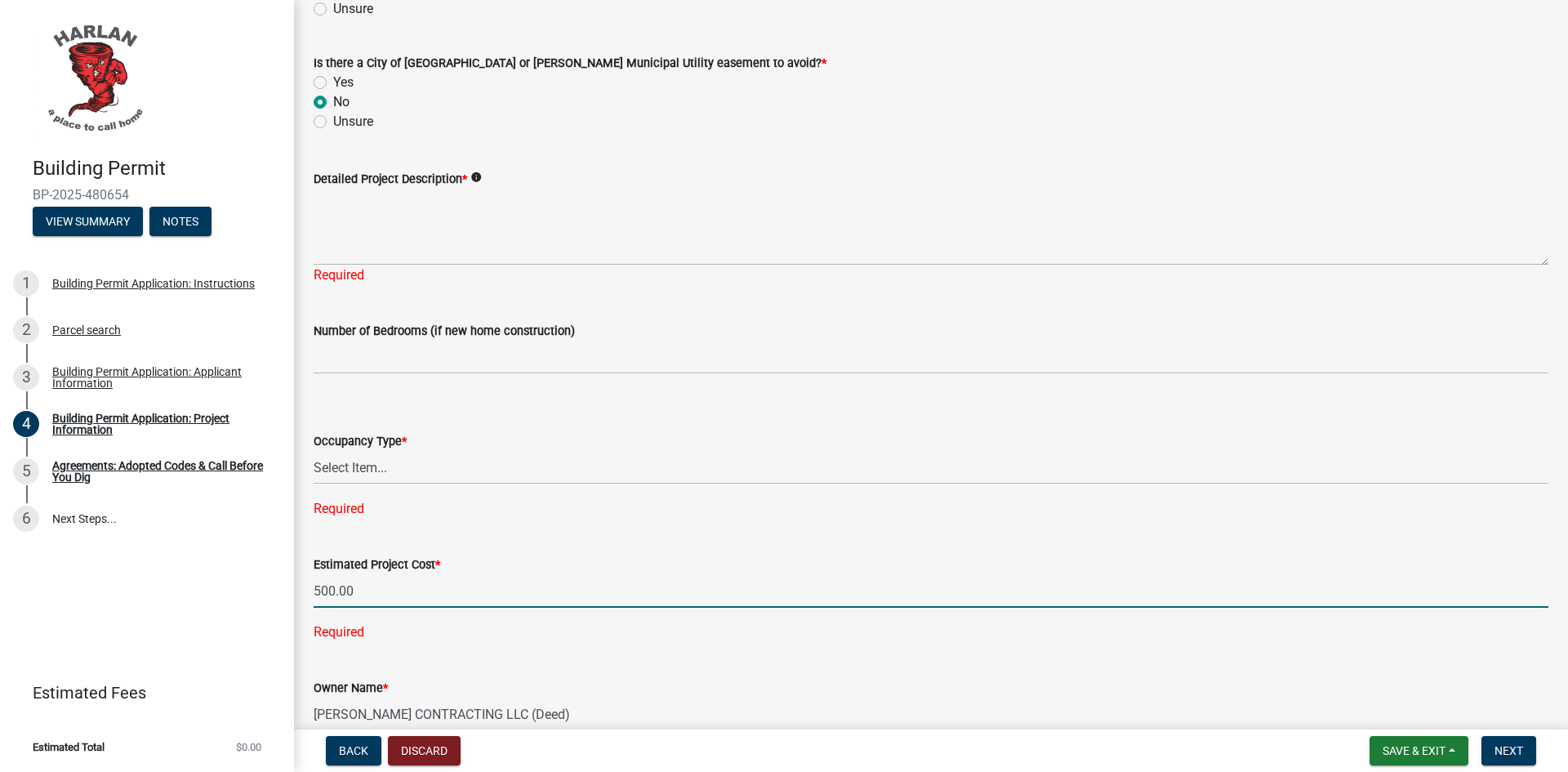
type input "500"
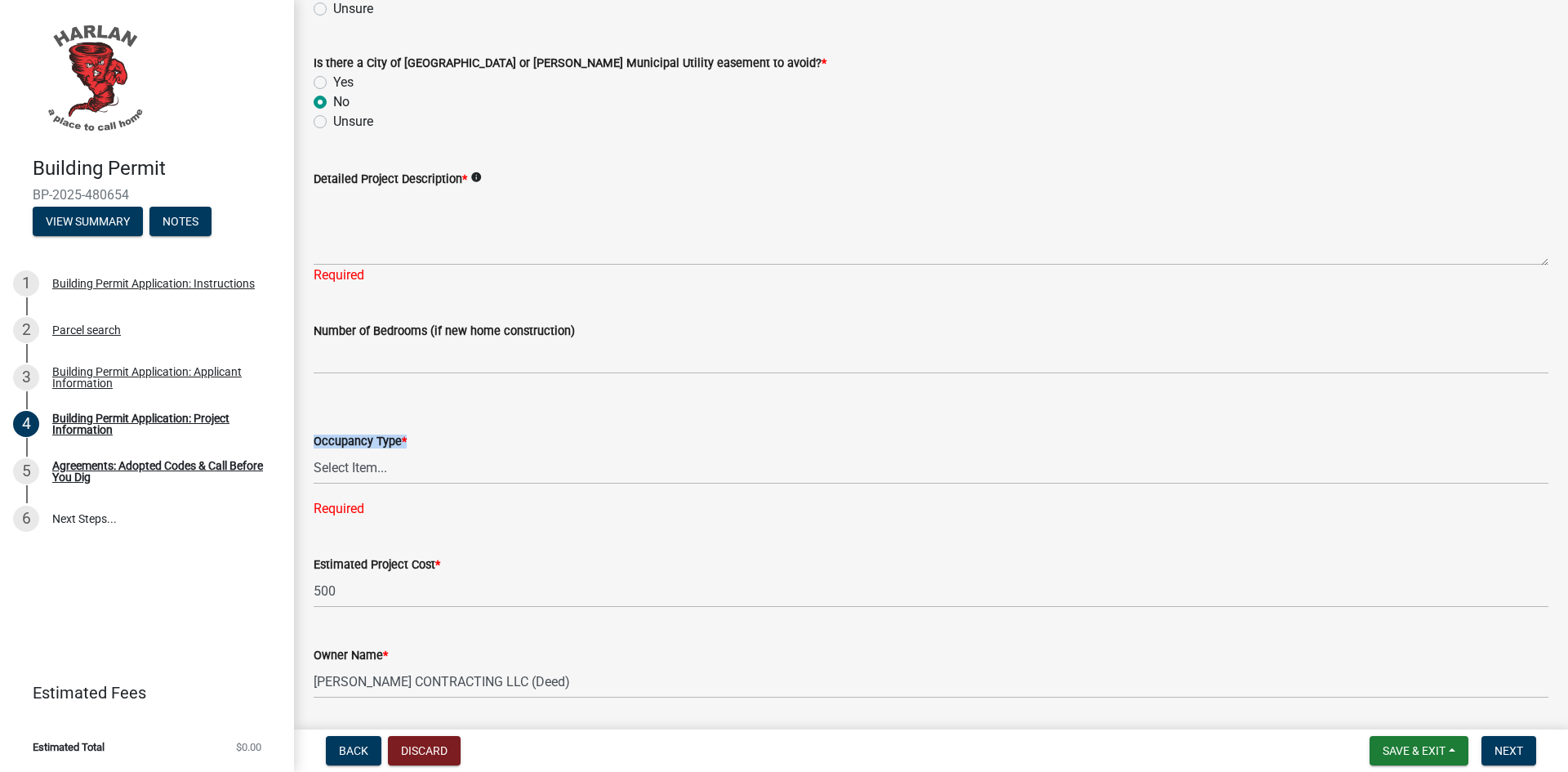
click at [484, 451] on div "Occupancy Type * Select Item... Apartment Commercial Condominium Duplex Industr…" at bounding box center [931, 458] width 1235 height 53
click at [355, 462] on select "Select Item... Apartment Commercial Condominium Duplex Industrial Muti-Family S…" at bounding box center [931, 468] width 1235 height 34
click at [314, 451] on select "Select Item... Apartment Commercial Condominium Duplex Industrial Muti-Family S…" at bounding box center [931, 468] width 1235 height 34
select select "44c2b514-5af7-47f9-a52a-46f06f30c7c0"
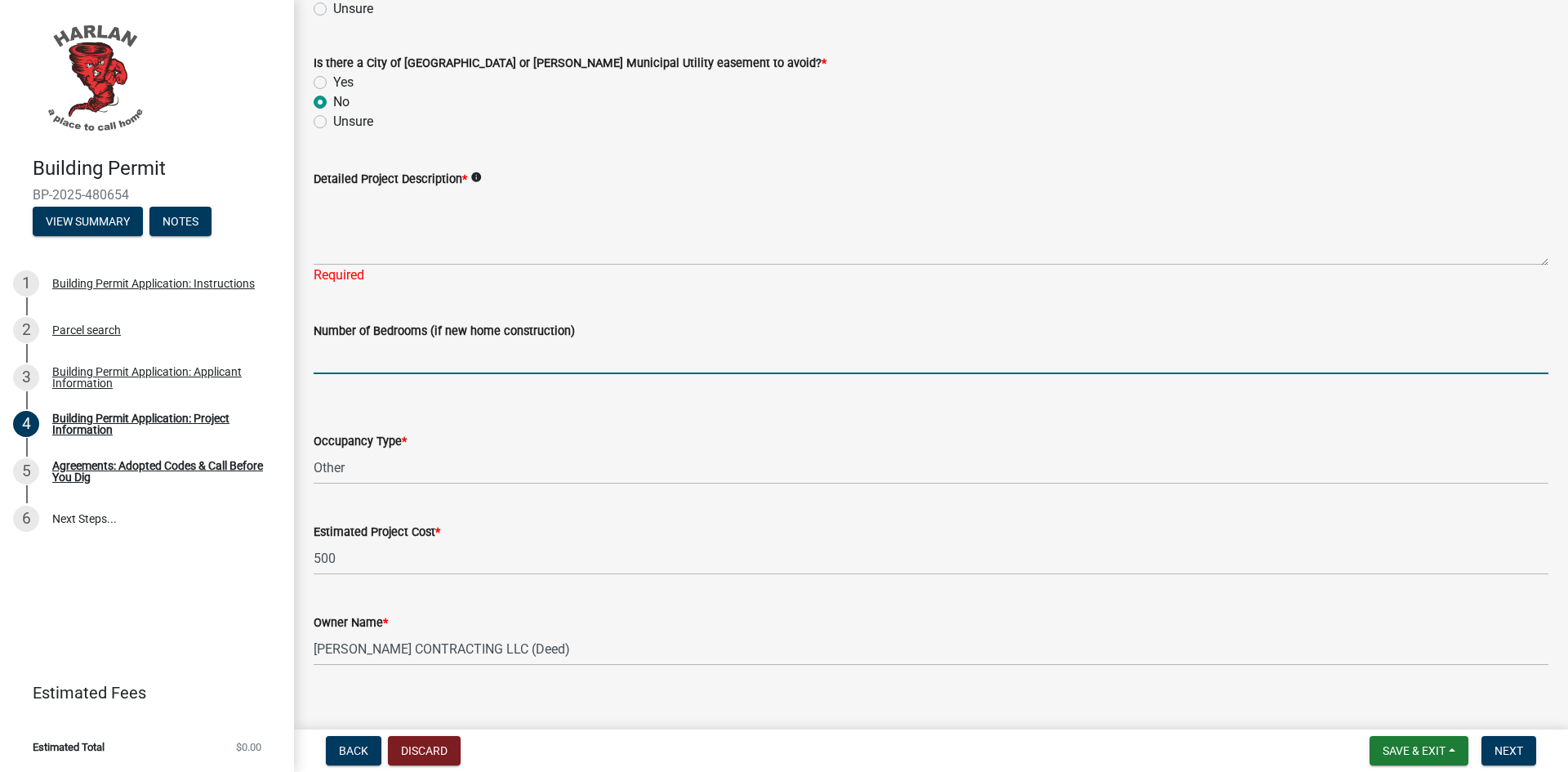
click at [377, 353] on input "text" at bounding box center [931, 357] width 1235 height 34
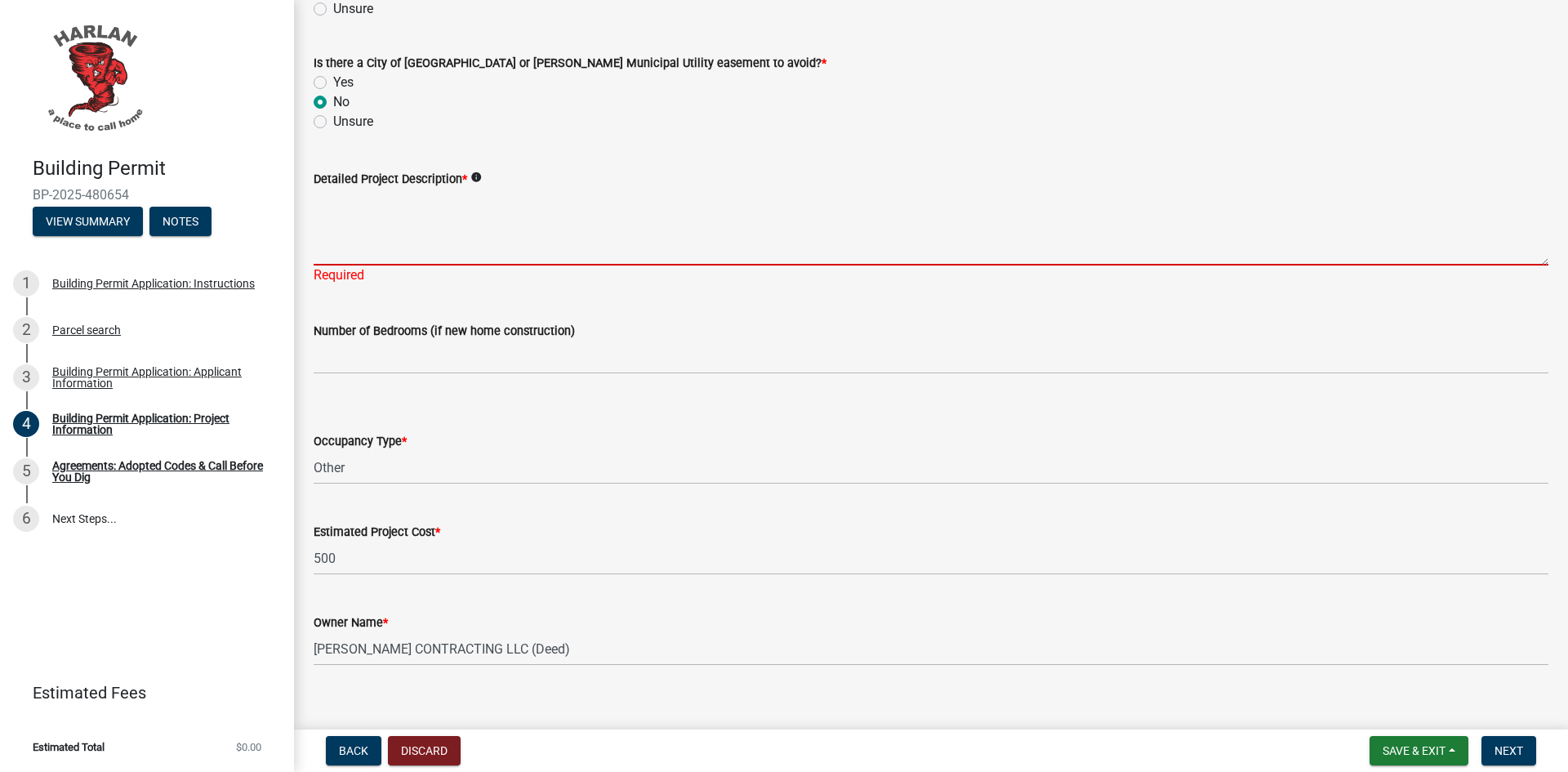
click at [369, 216] on textarea "Detailed Project Description *" at bounding box center [931, 227] width 1235 height 77
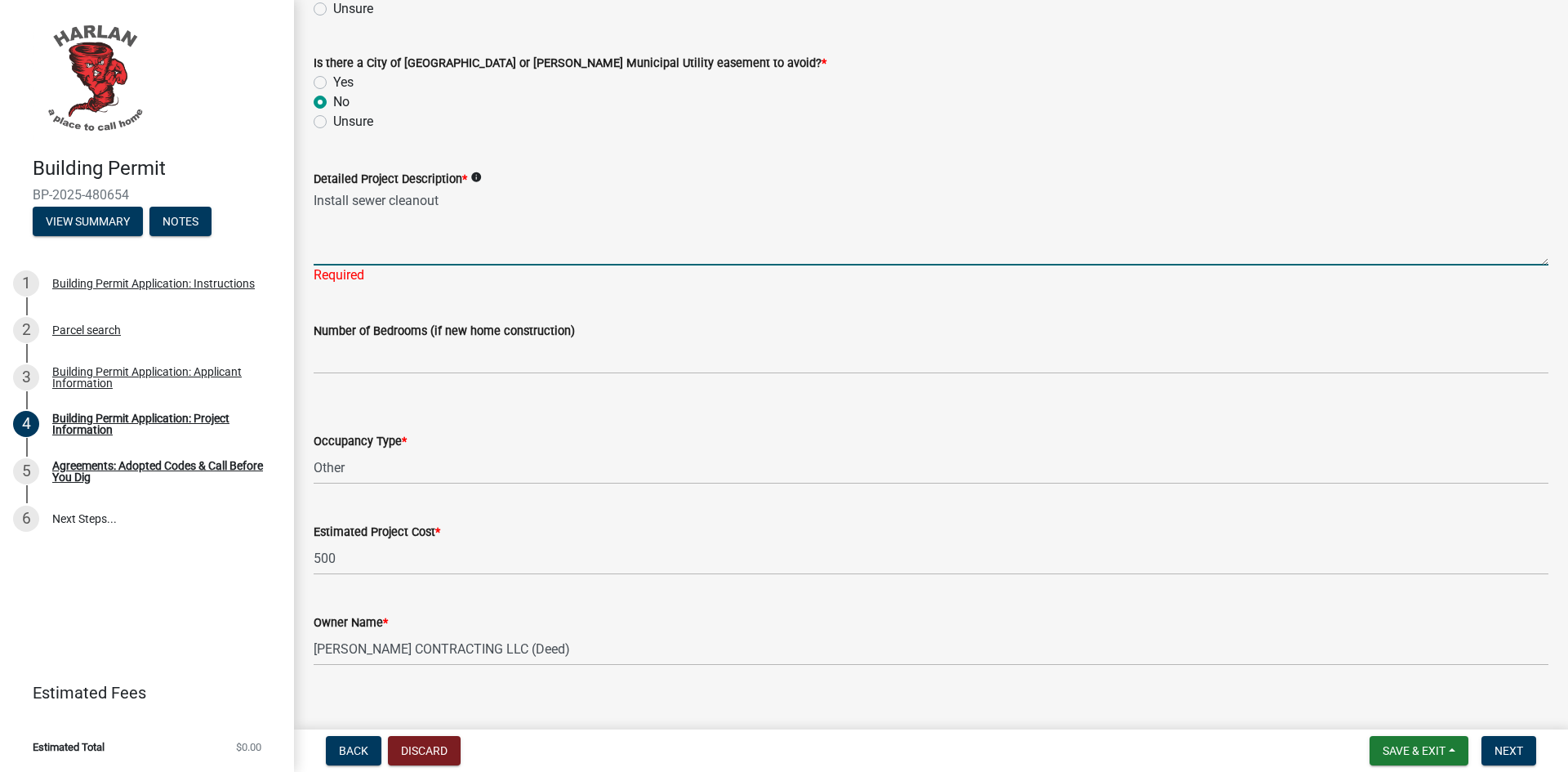
type textarea "Install sewer cleanout"
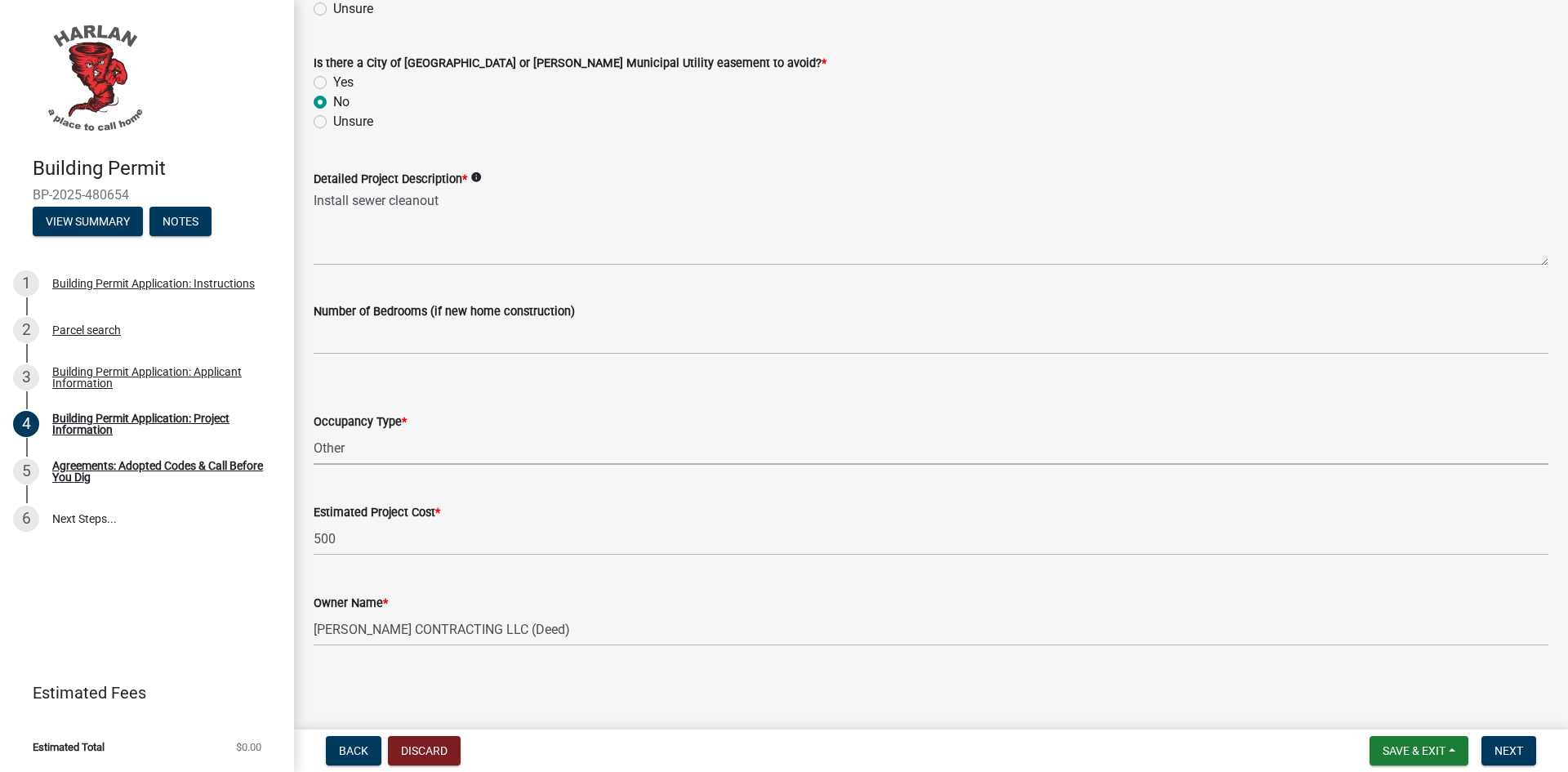
click at [329, 443] on select "Select Item... Apartment Commercial Condominium Duplex Industrial Muti-Family S…" at bounding box center [931, 448] width 1235 height 34
click at [314, 431] on select "Select Item... Apartment Commercial Condominium Duplex Industrial Muti-Family S…" at bounding box center [931, 448] width 1235 height 34
select select "57c12fbf-2104-401b-a871-4062d0a56bab"
click at [1516, 751] on span "Next" at bounding box center [1509, 751] width 29 height 13
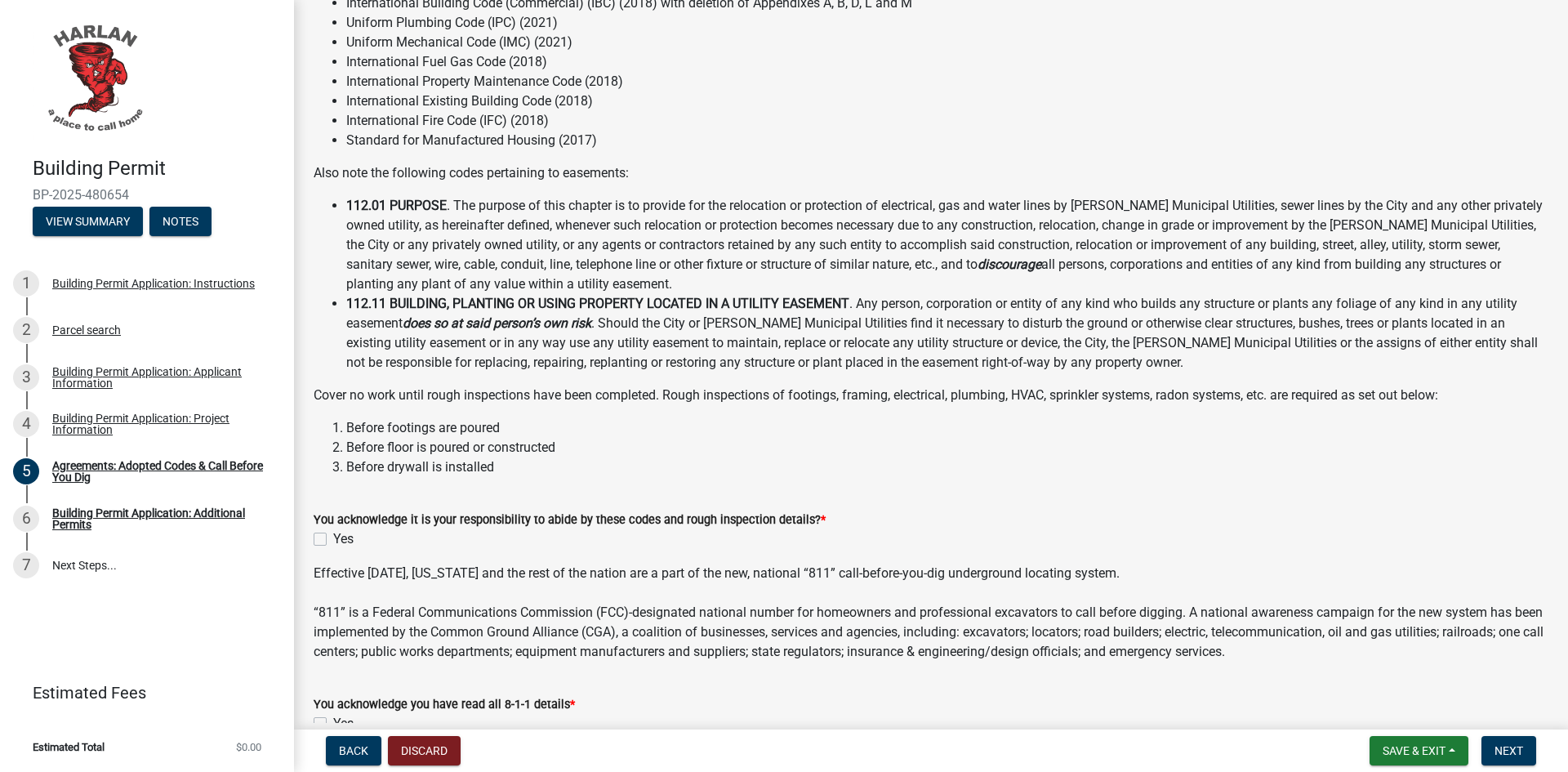
scroll to position [240, 0]
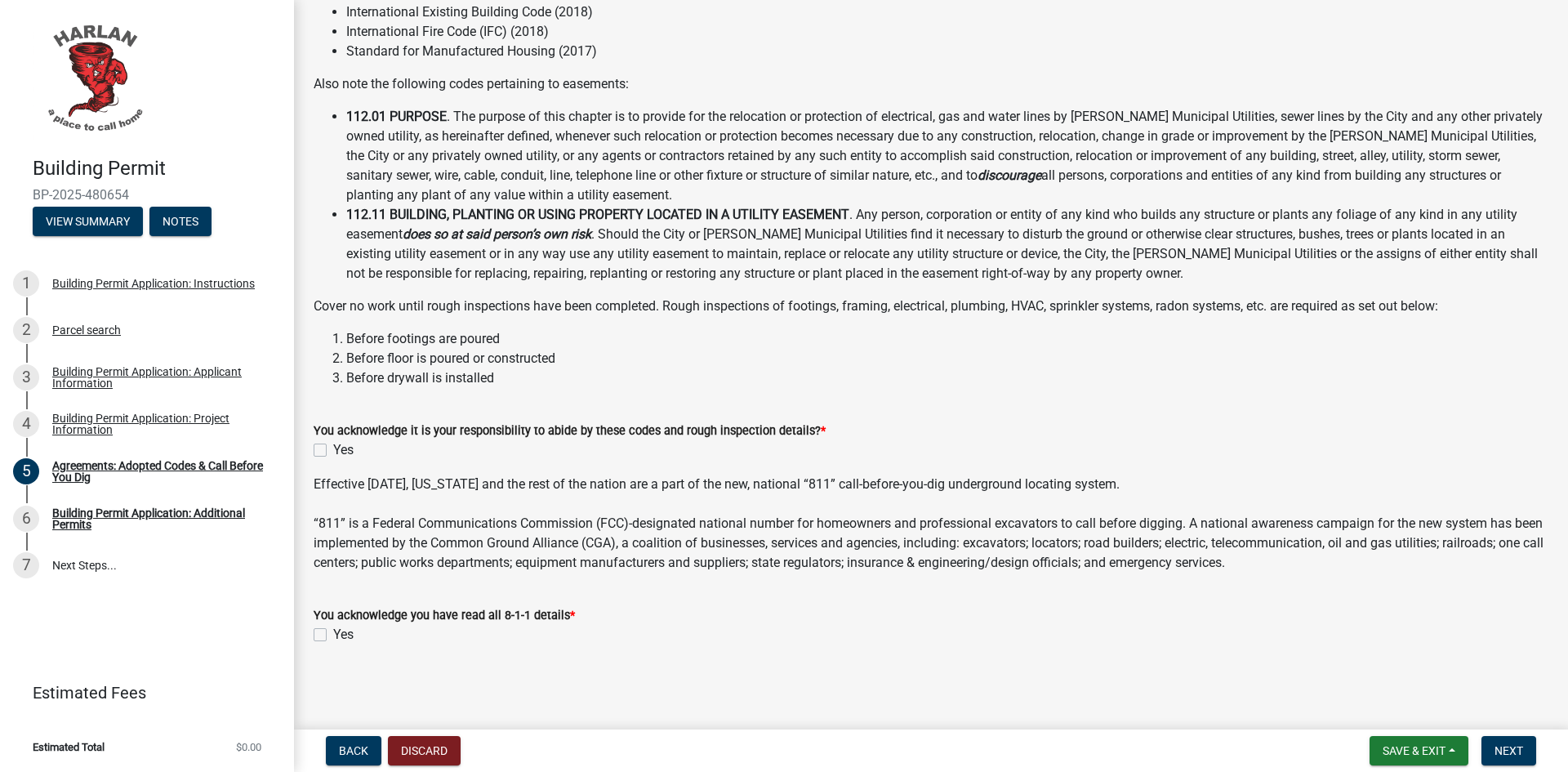
click at [329, 448] on div "Yes" at bounding box center [931, 450] width 1235 height 20
click at [333, 634] on label "Yes" at bounding box center [343, 635] width 20 height 20
click at [333, 634] on input "Yes" at bounding box center [339, 630] width 11 height 11
checkbox input "true"
click at [333, 452] on label "Yes" at bounding box center [343, 450] width 20 height 20
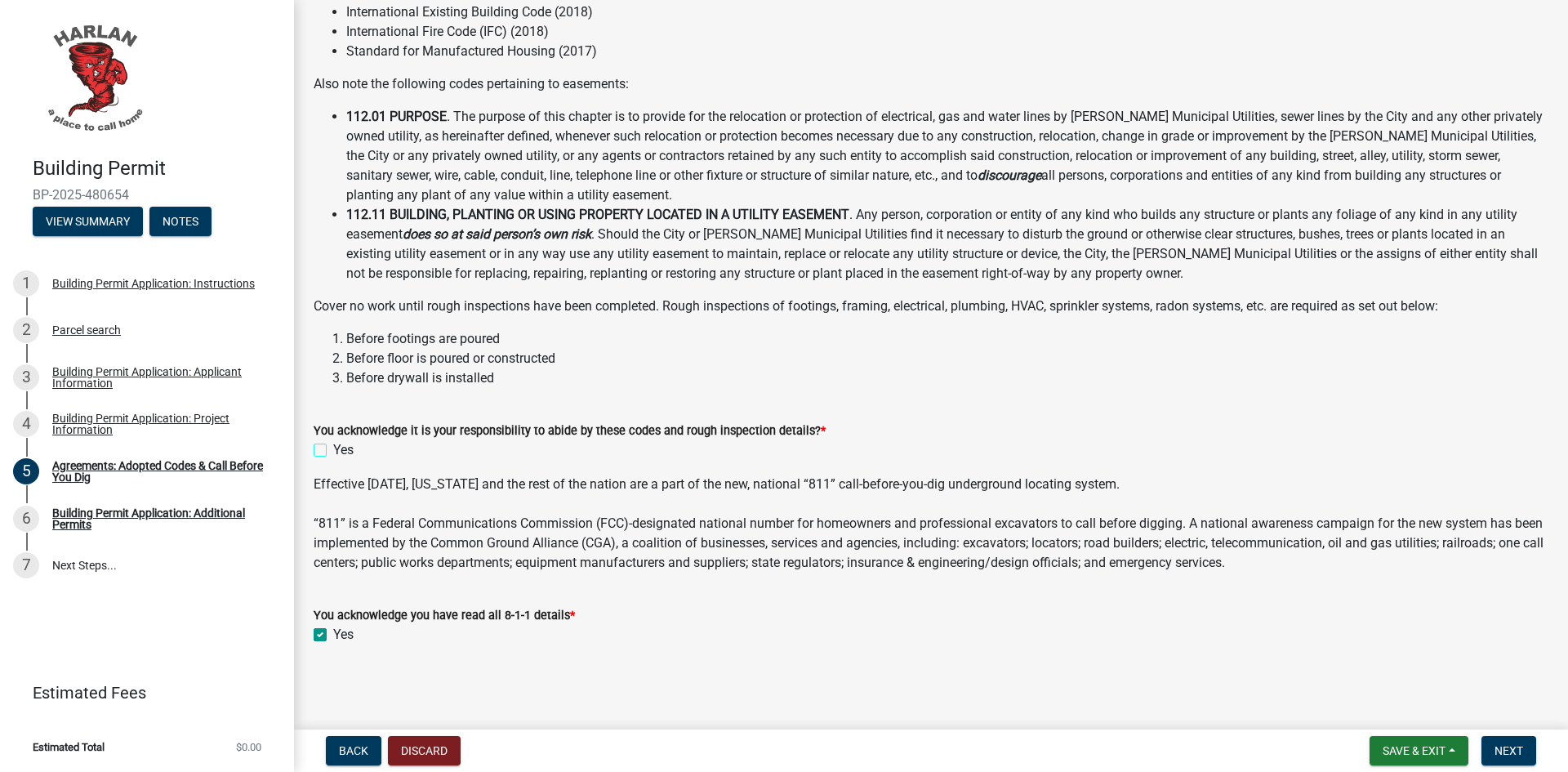
click at [333, 451] on input "Yes" at bounding box center [339, 446] width 11 height 11
checkbox input "true"
click at [1523, 752] on span "Next" at bounding box center [1509, 751] width 29 height 13
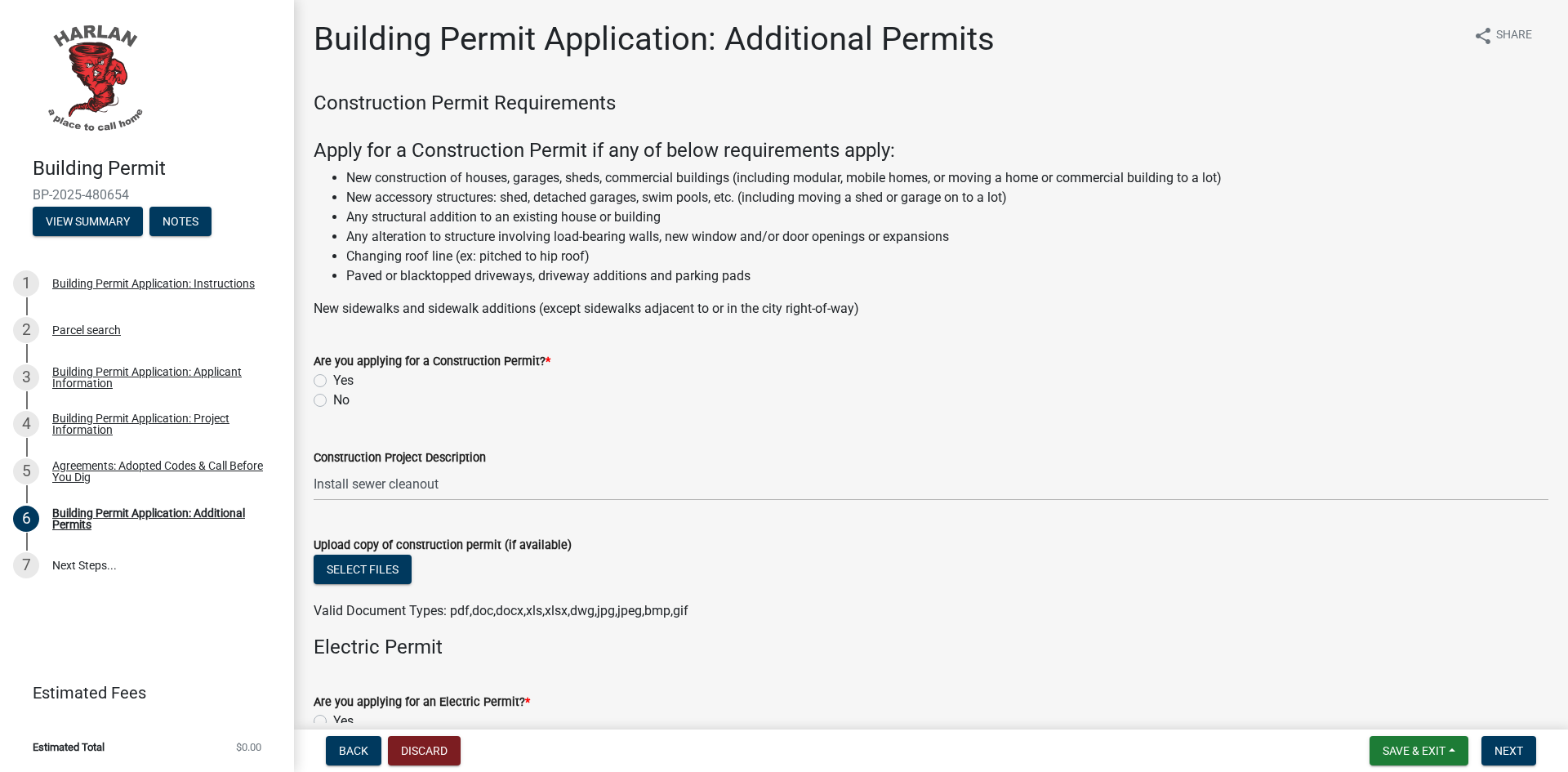
click at [333, 398] on label "No" at bounding box center [341, 400] width 16 height 20
click at [333, 398] on input "No" at bounding box center [339, 396] width 11 height 11
radio input "true"
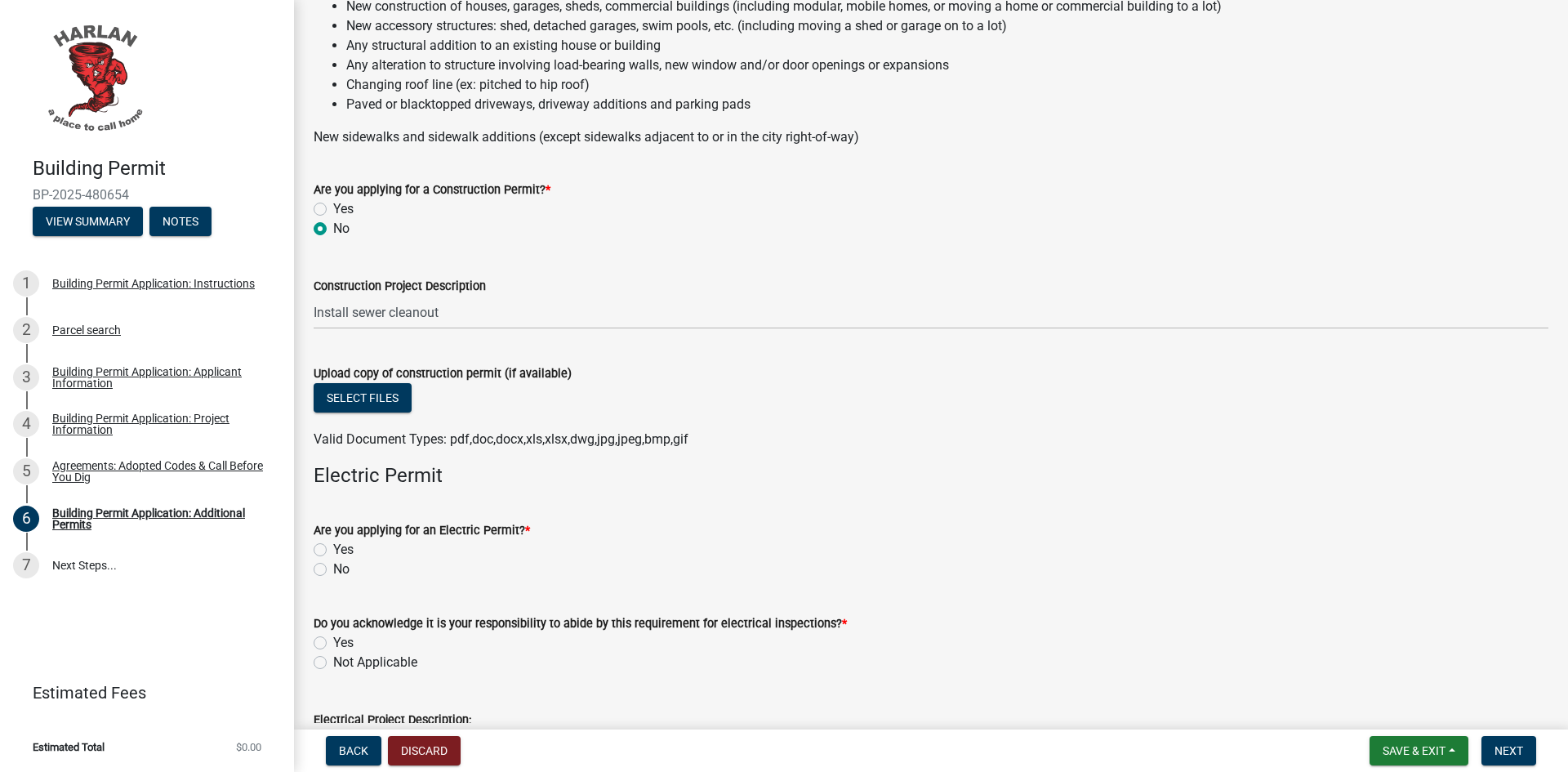
scroll to position [327, 0]
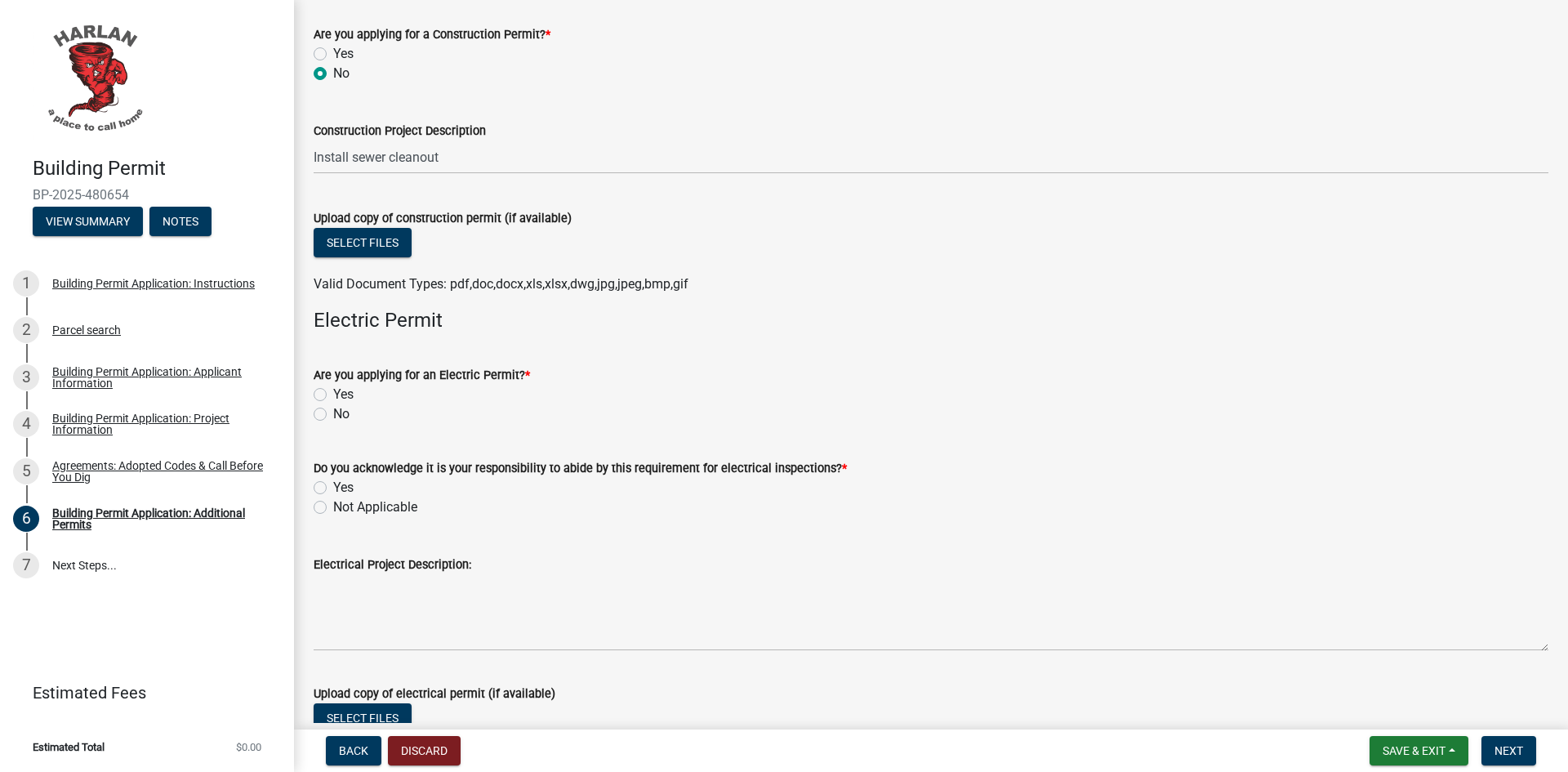
click at [333, 410] on label "No" at bounding box center [341, 415] width 16 height 20
click at [333, 410] on input "No" at bounding box center [339, 410] width 11 height 11
radio input "true"
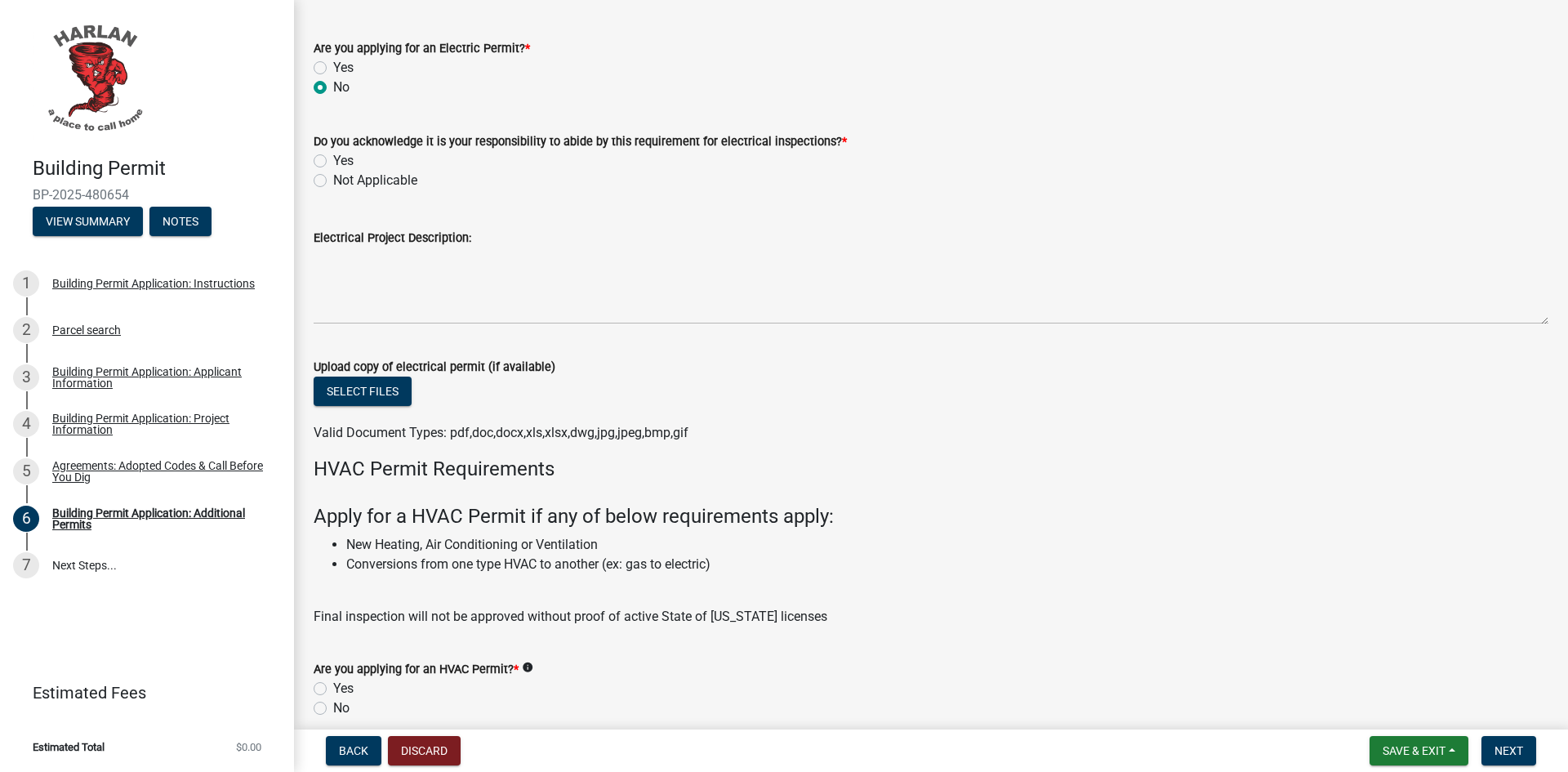
click at [333, 178] on label "Not Applicable" at bounding box center [375, 181] width 84 height 20
click at [333, 178] on input "Not Applicable" at bounding box center [339, 177] width 11 height 11
radio input "true"
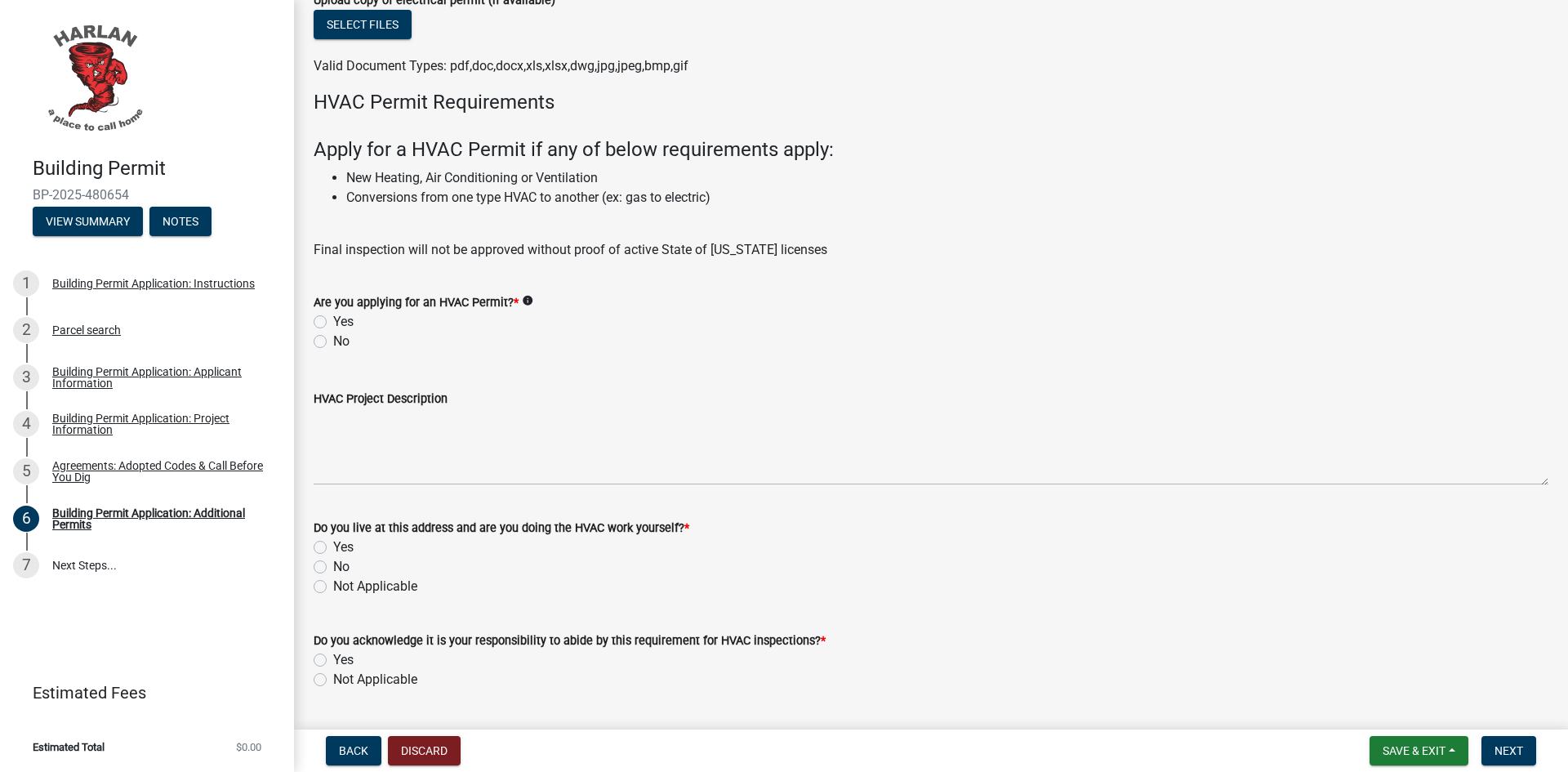
scroll to position [1144, 0]
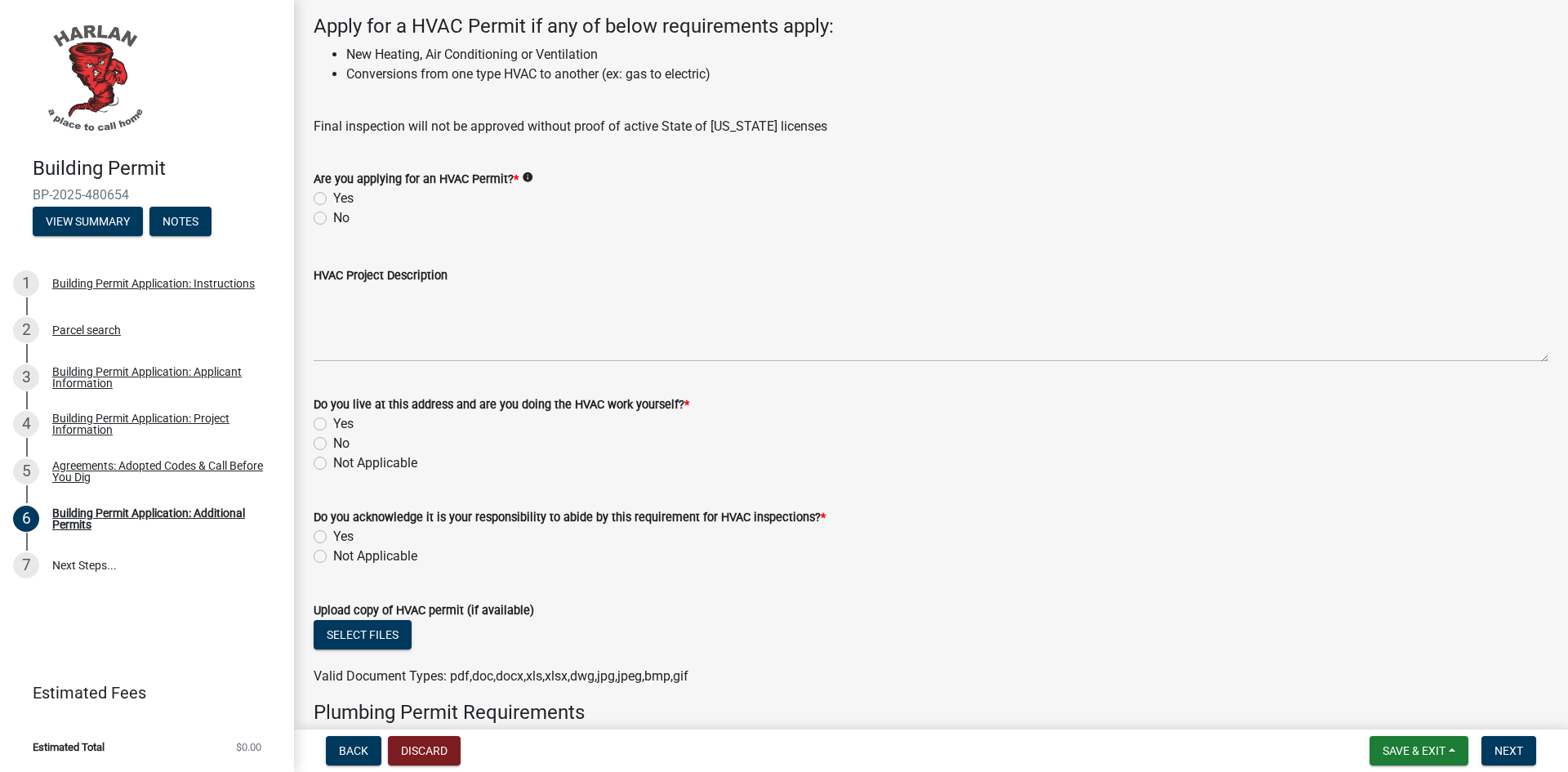
click at [333, 213] on label "No" at bounding box center [341, 218] width 16 height 20
click at [333, 213] on input "No" at bounding box center [339, 214] width 11 height 11
radio input "true"
click at [333, 463] on label "Not Applicable" at bounding box center [375, 464] width 84 height 20
click at [333, 463] on input "Not Applicable" at bounding box center [339, 459] width 11 height 11
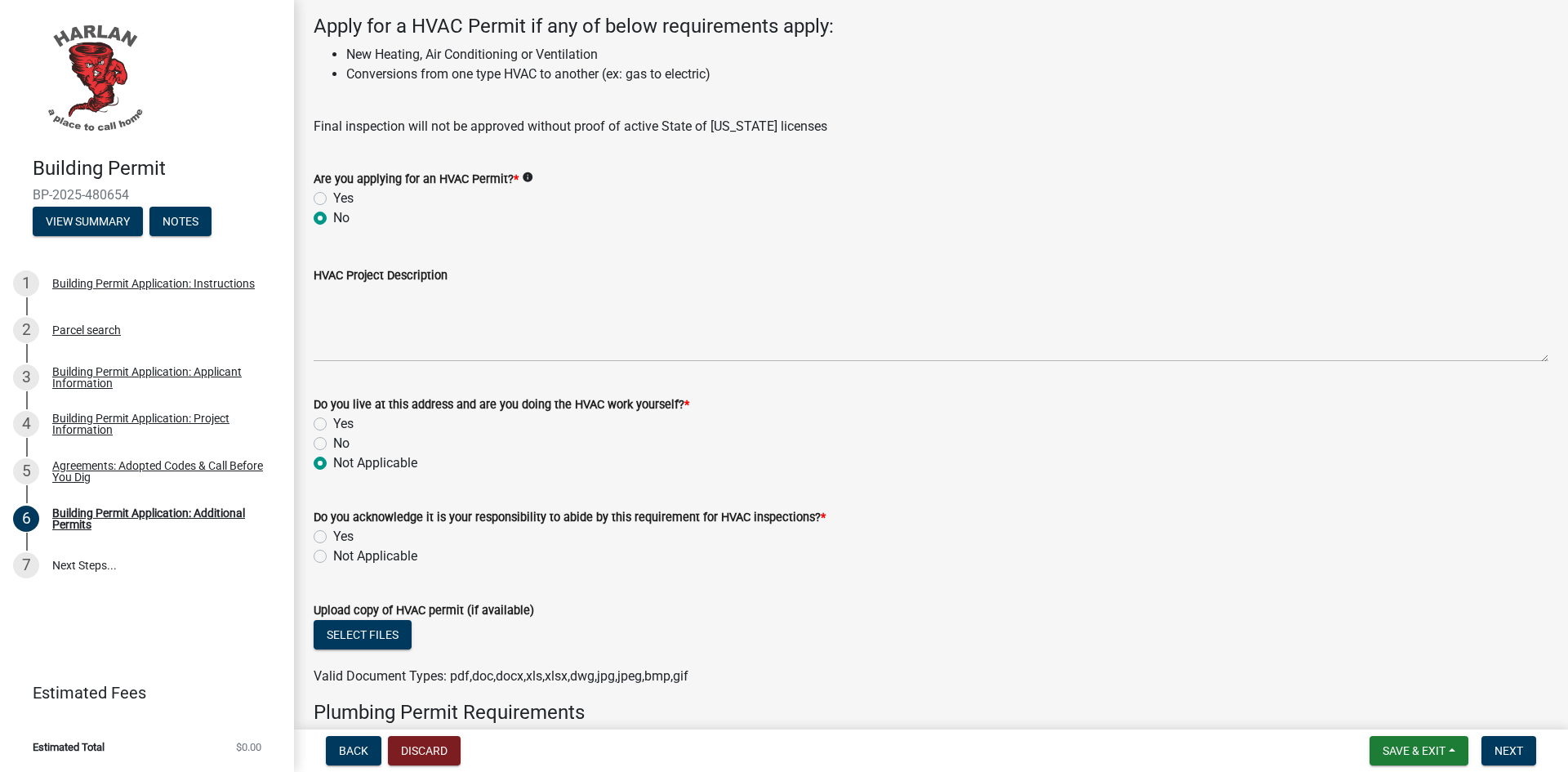
radio input "true"
click at [333, 554] on label "Not Applicable" at bounding box center [375, 556] width 84 height 20
click at [333, 554] on input "Not Applicable" at bounding box center [339, 552] width 11 height 11
radio input "true"
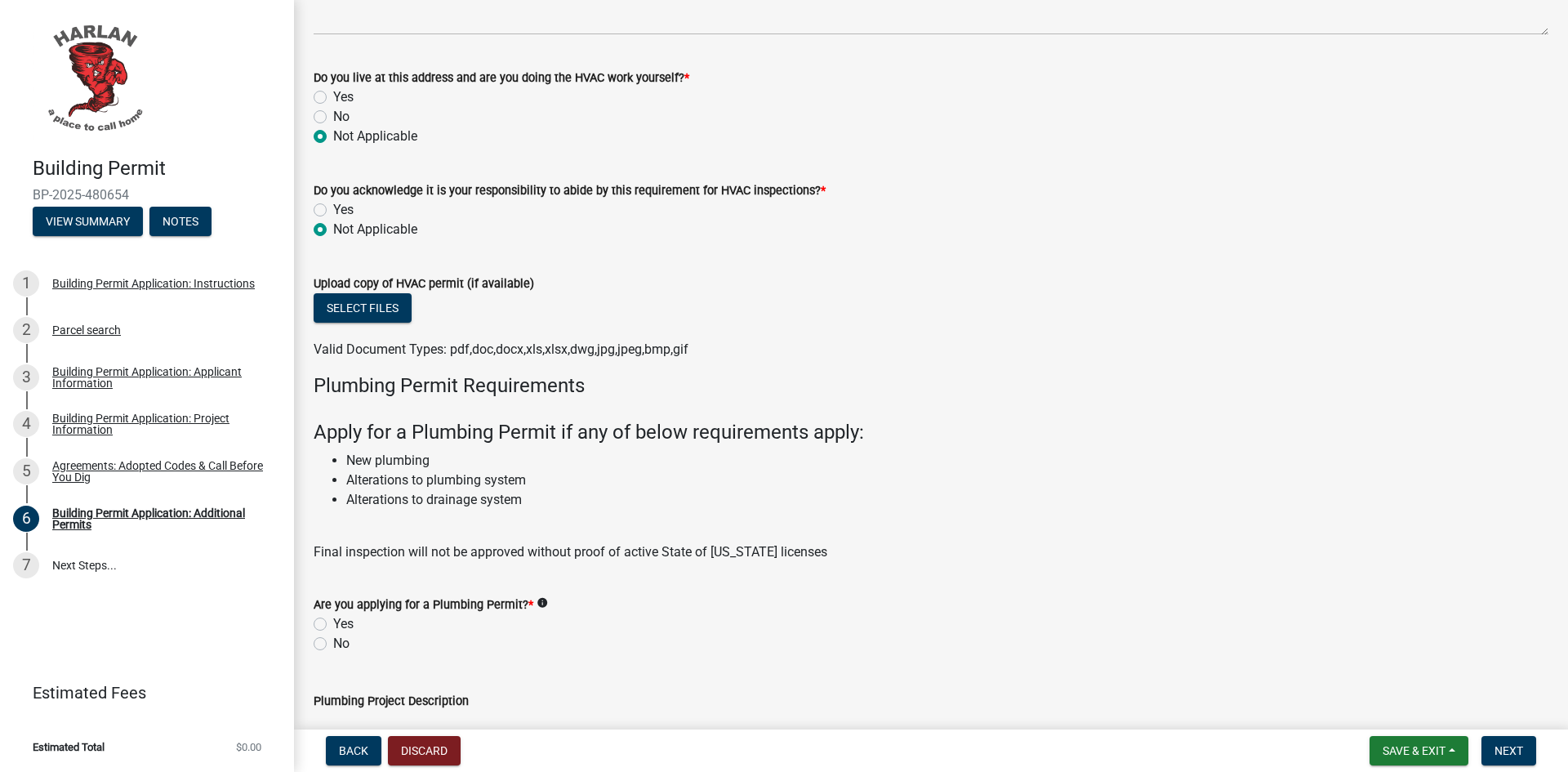
click at [333, 622] on label "Yes" at bounding box center [343, 624] width 20 height 20
click at [333, 622] on input "Yes" at bounding box center [339, 620] width 11 height 11
radio input "true"
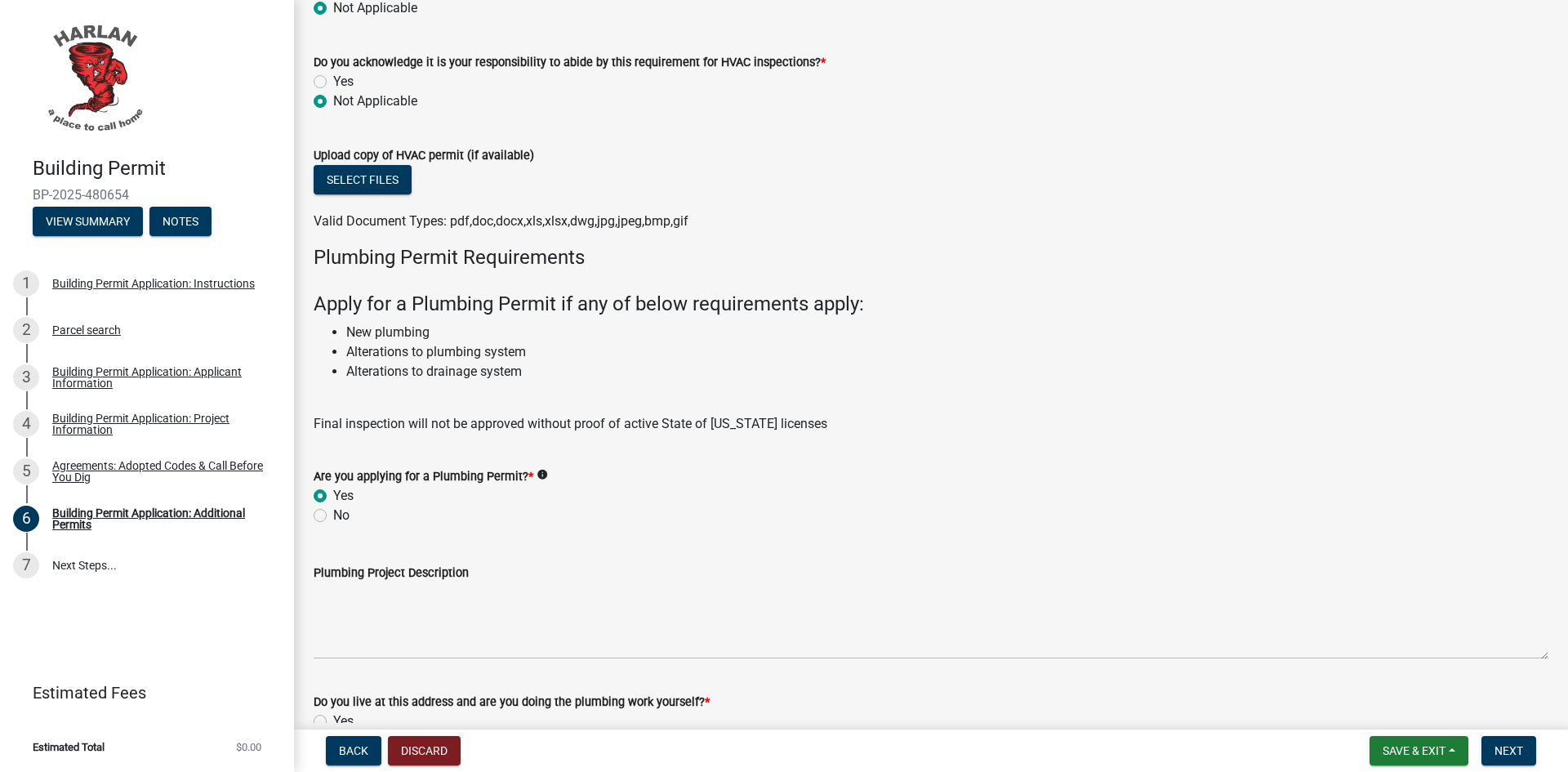
scroll to position [1634, 0]
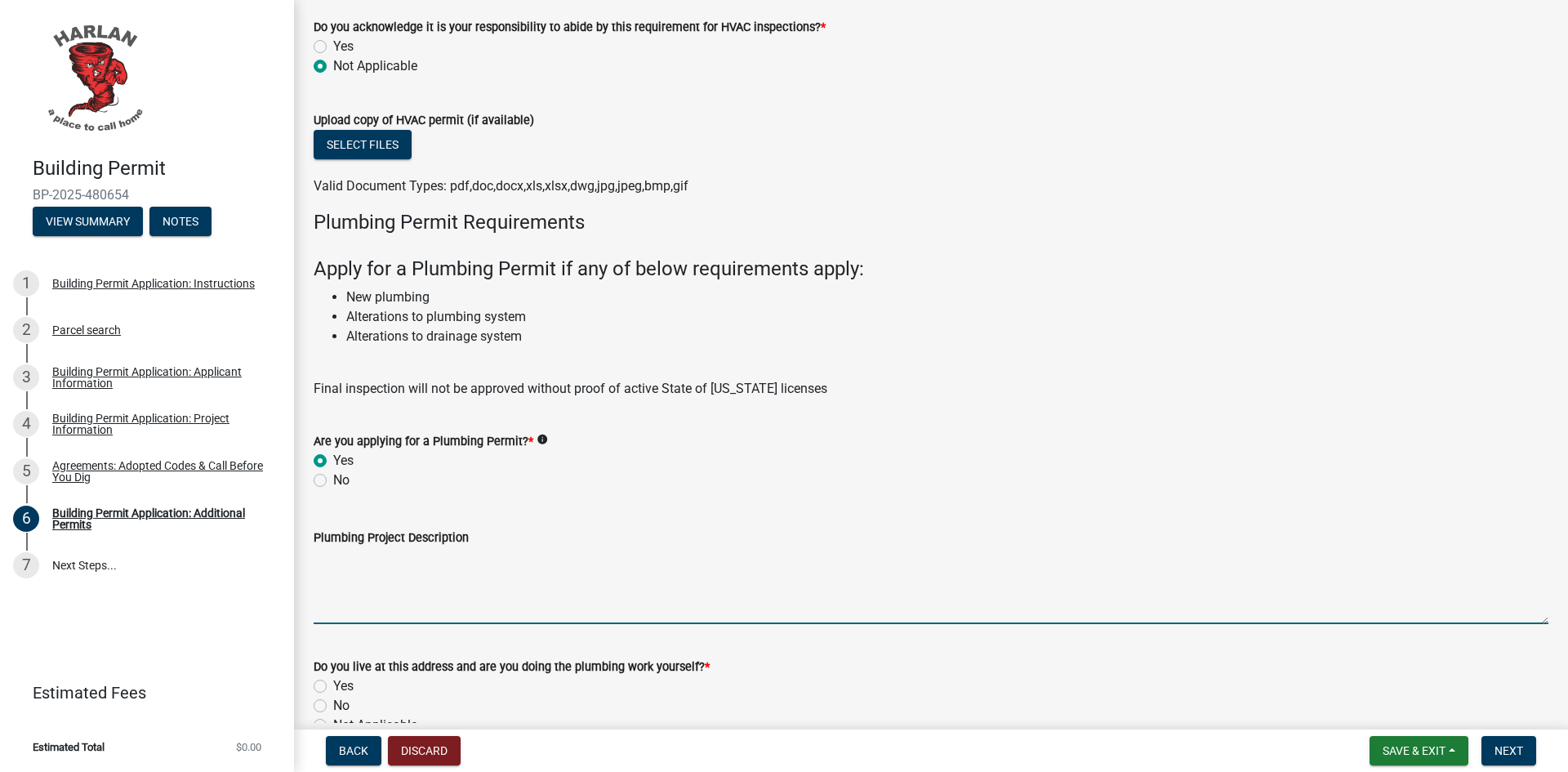
click at [378, 595] on textarea "Plumbing Project Description" at bounding box center [931, 586] width 1235 height 77
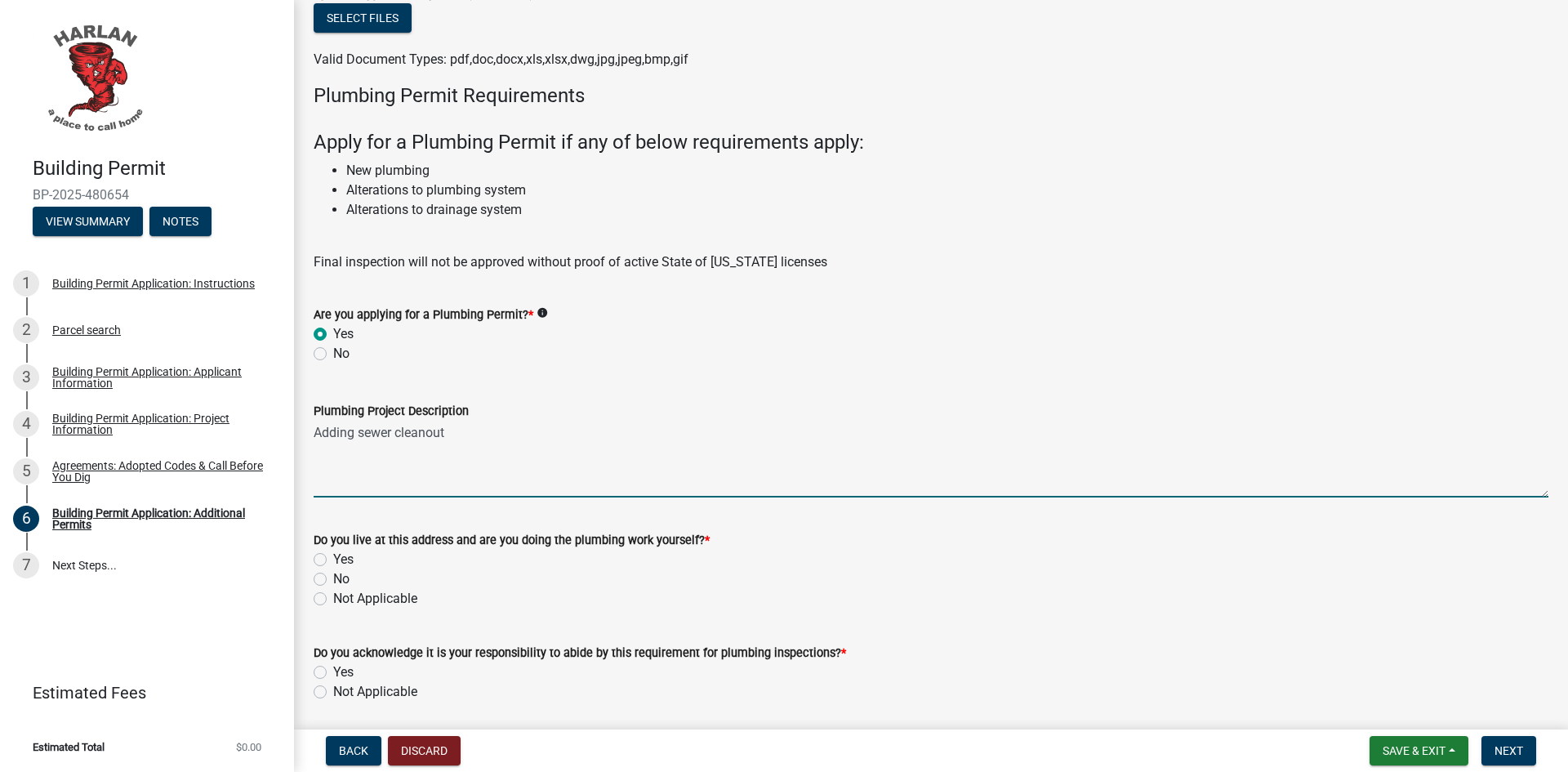
scroll to position [1798, 0]
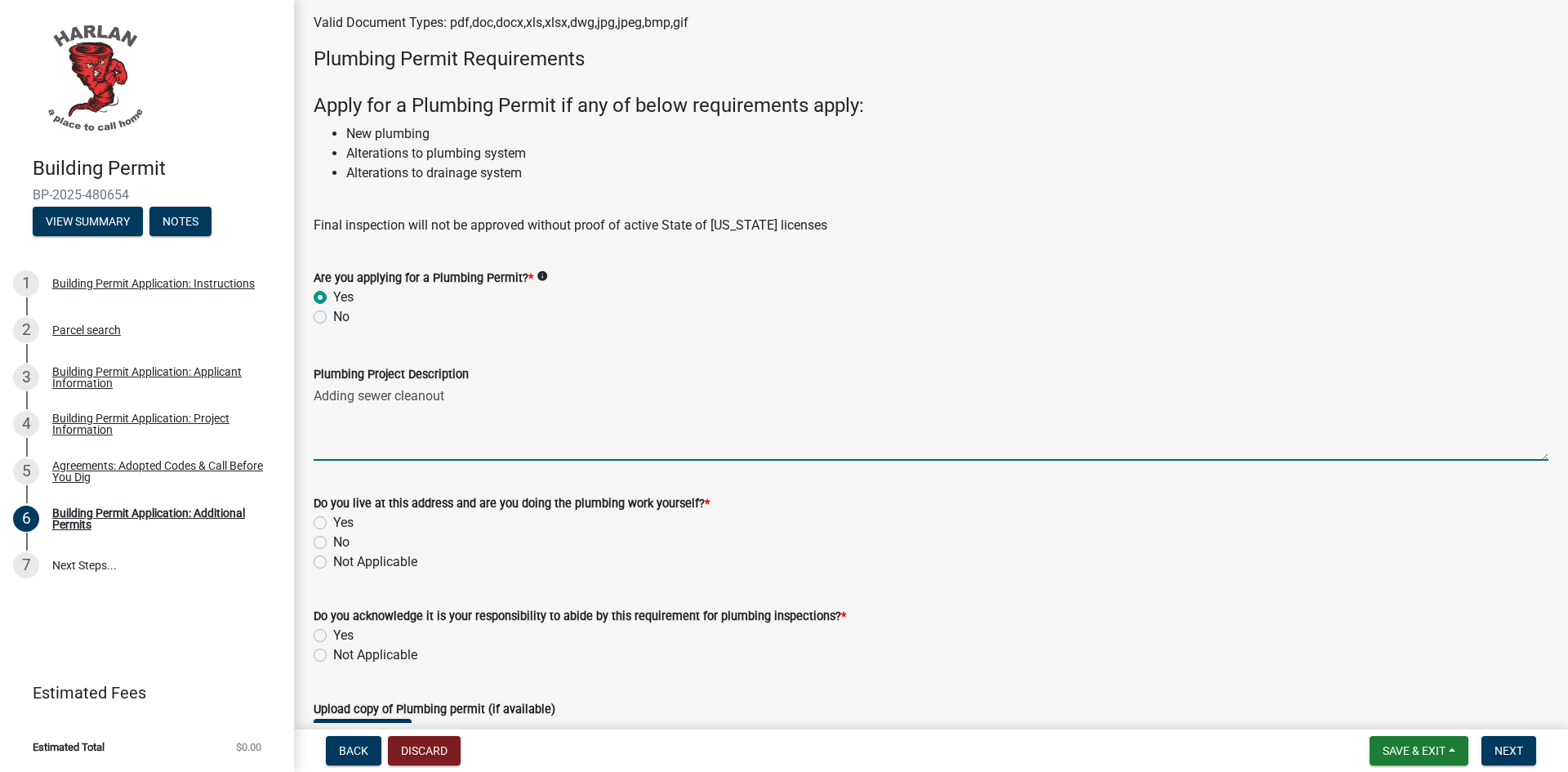
type textarea "Adding sewer cleanout"
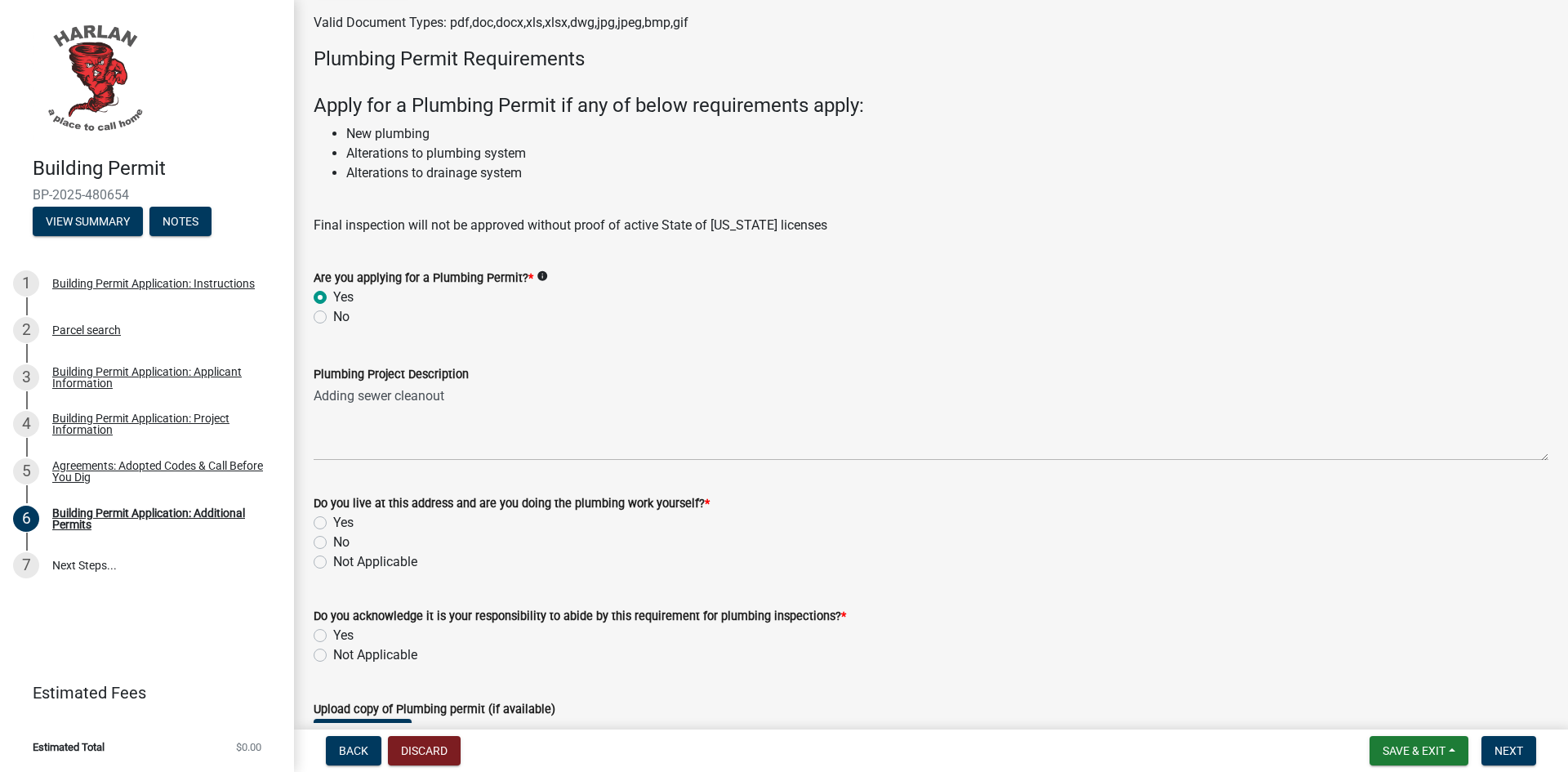
click at [333, 541] on label "No" at bounding box center [341, 543] width 16 height 20
click at [333, 541] on input "No" at bounding box center [339, 538] width 11 height 11
radio input "true"
click at [333, 636] on label "Yes" at bounding box center [343, 636] width 20 height 20
click at [333, 636] on input "Yes" at bounding box center [339, 631] width 11 height 11
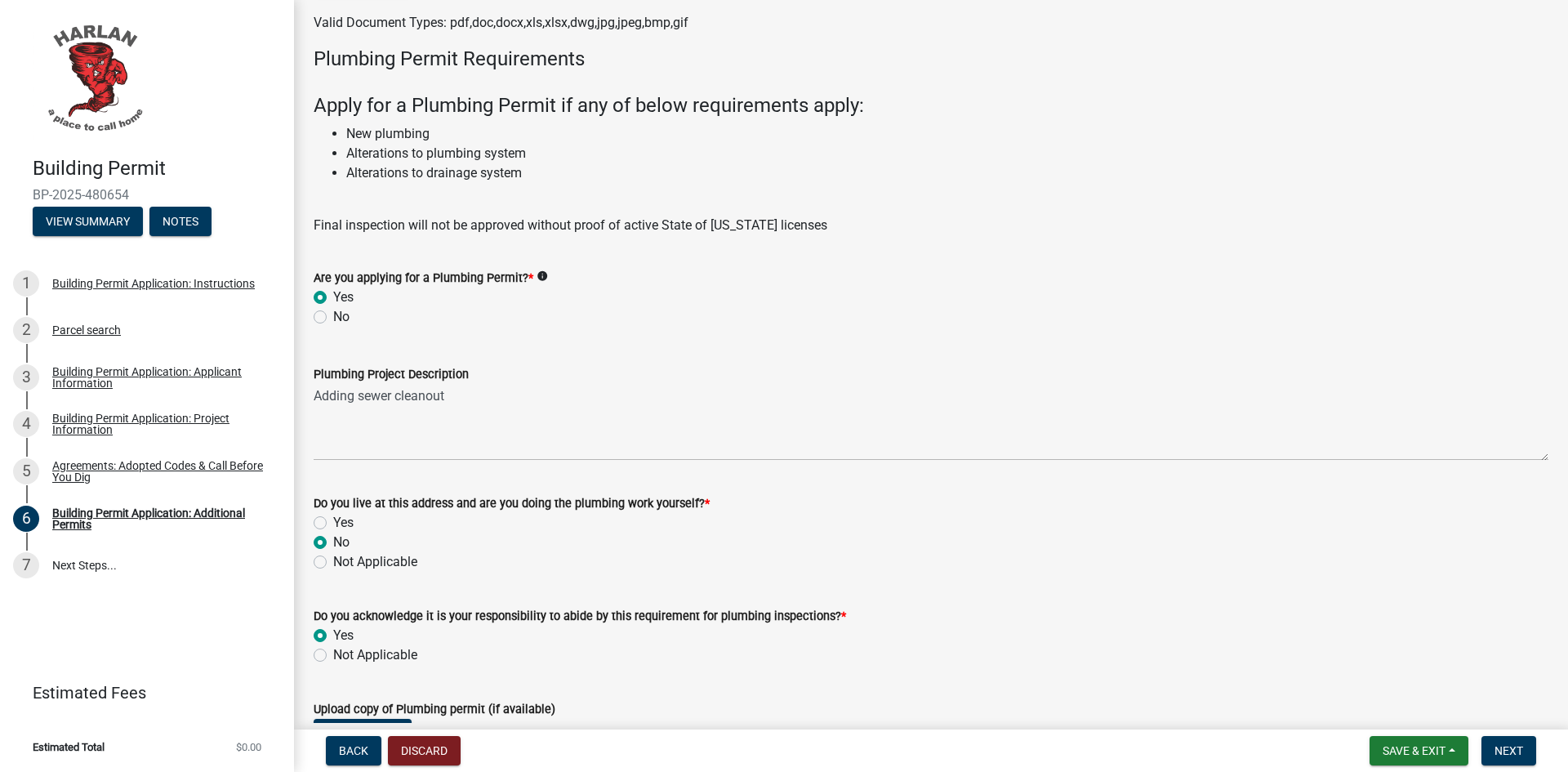
radio input "true"
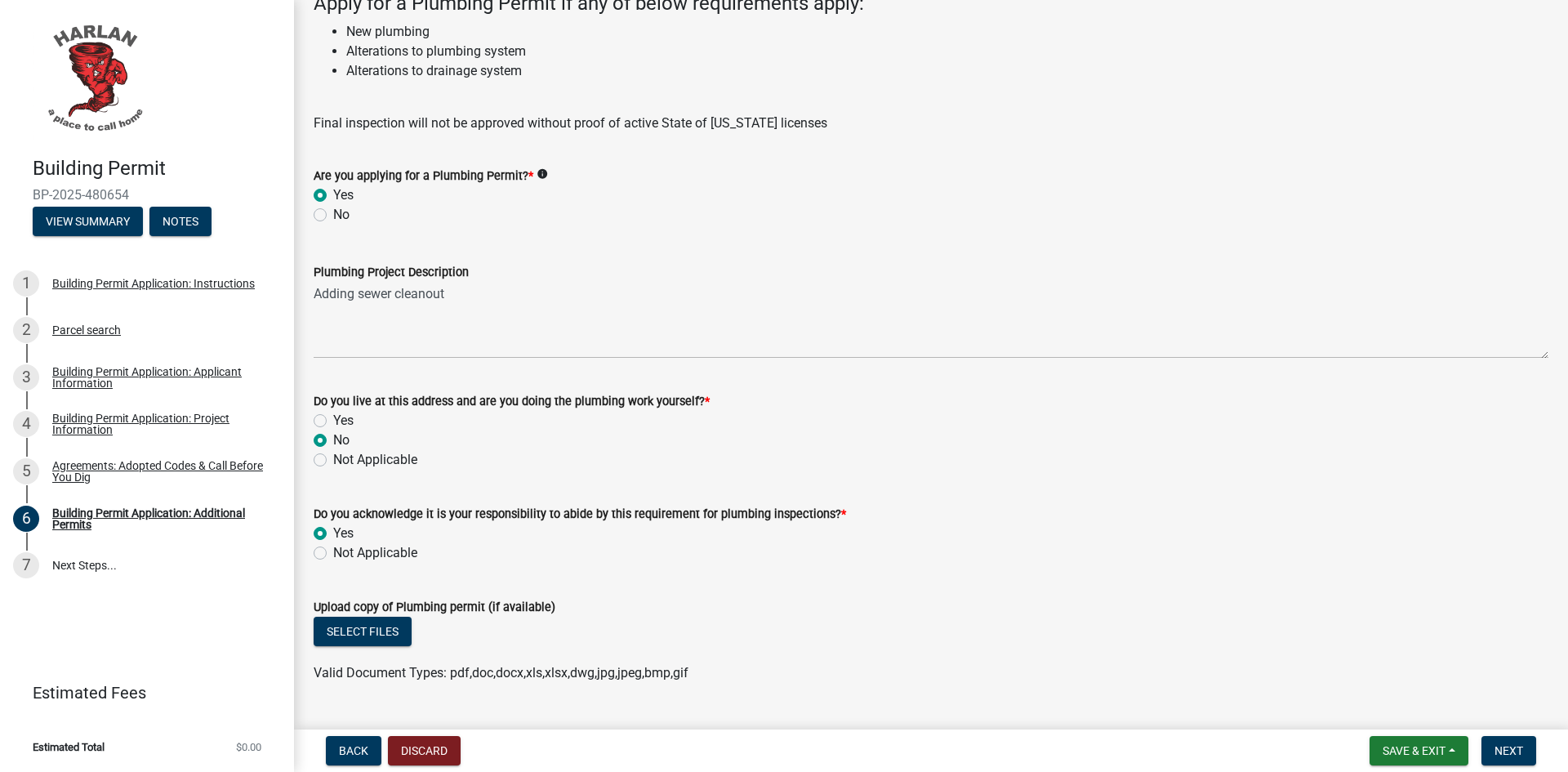
scroll to position [1938, 0]
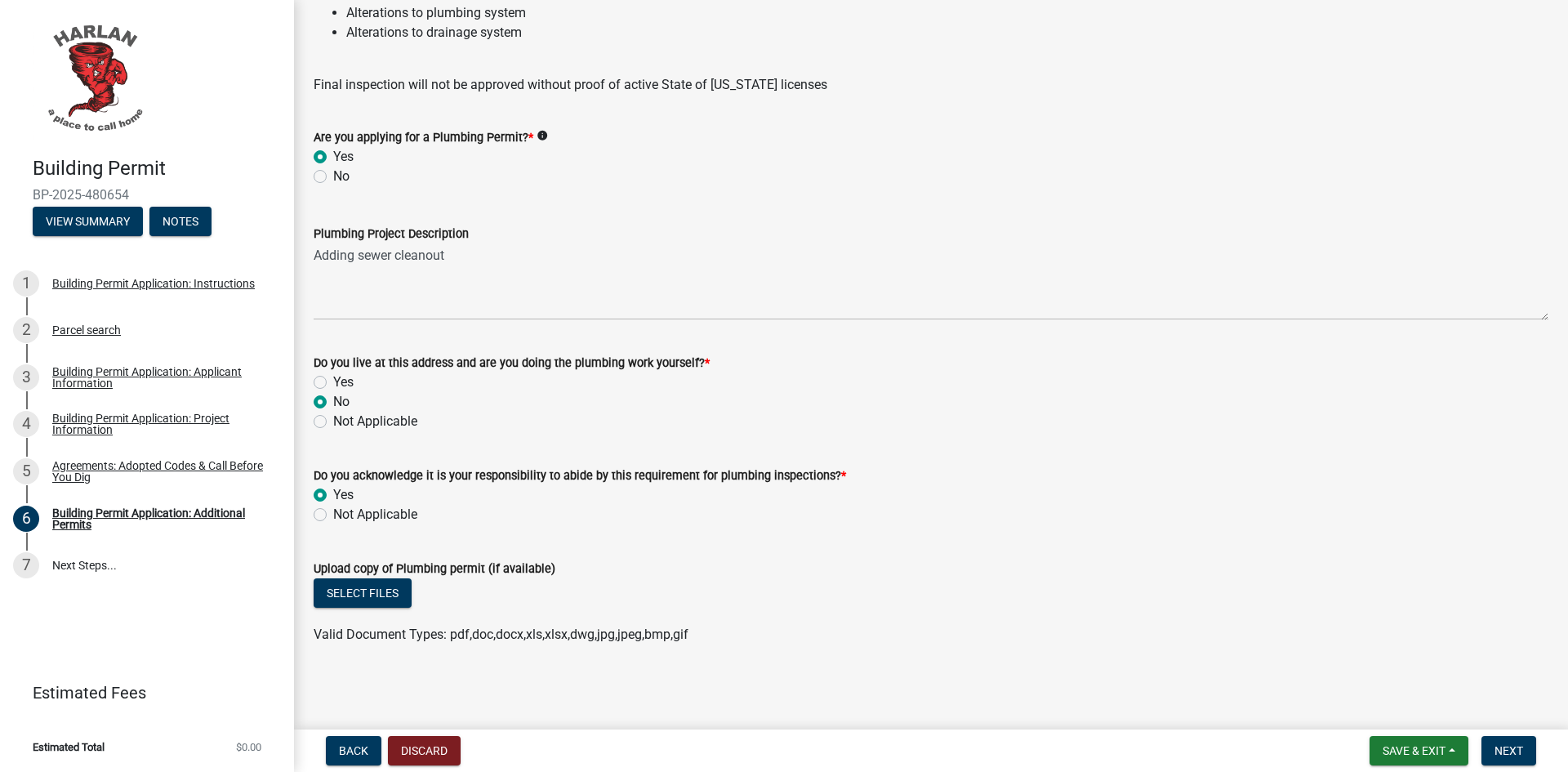
click at [503, 600] on div "Select files" at bounding box center [931, 595] width 1235 height 34
click at [428, 656] on wm-data-entity-input "Upload copy of Plumbing permit (if available) Select files Valid Document Types…" at bounding box center [931, 599] width 1235 height 120
click at [430, 637] on span "Valid Document Types: pdf,doc,docx,xls,xlsx,dwg,jpg,jpeg,bmp,gif" at bounding box center [501, 634] width 375 height 15
click at [373, 588] on button "Select files" at bounding box center [363, 593] width 98 height 29
click at [1515, 752] on span "Next" at bounding box center [1509, 751] width 29 height 13
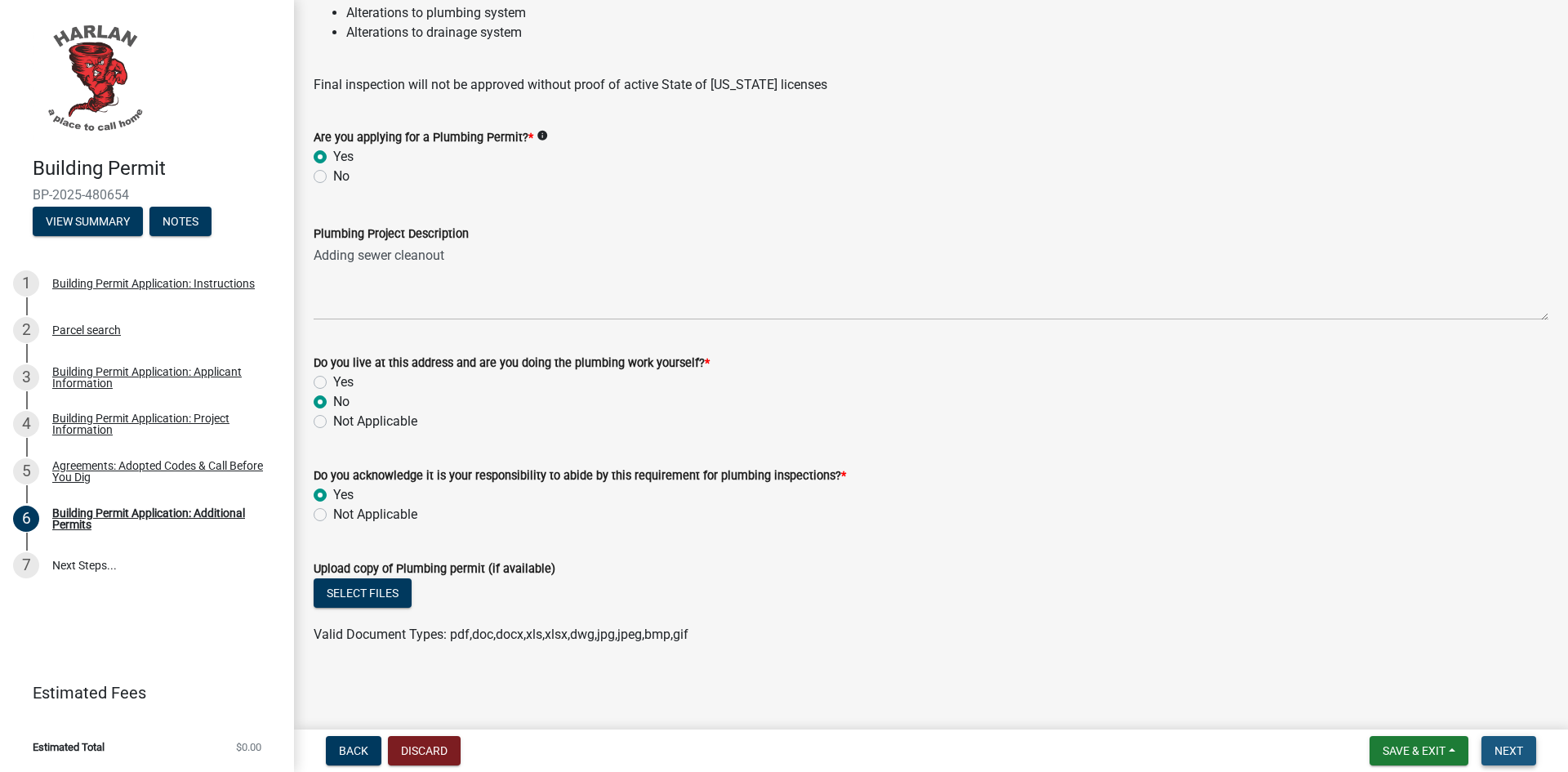
scroll to position [0, 0]
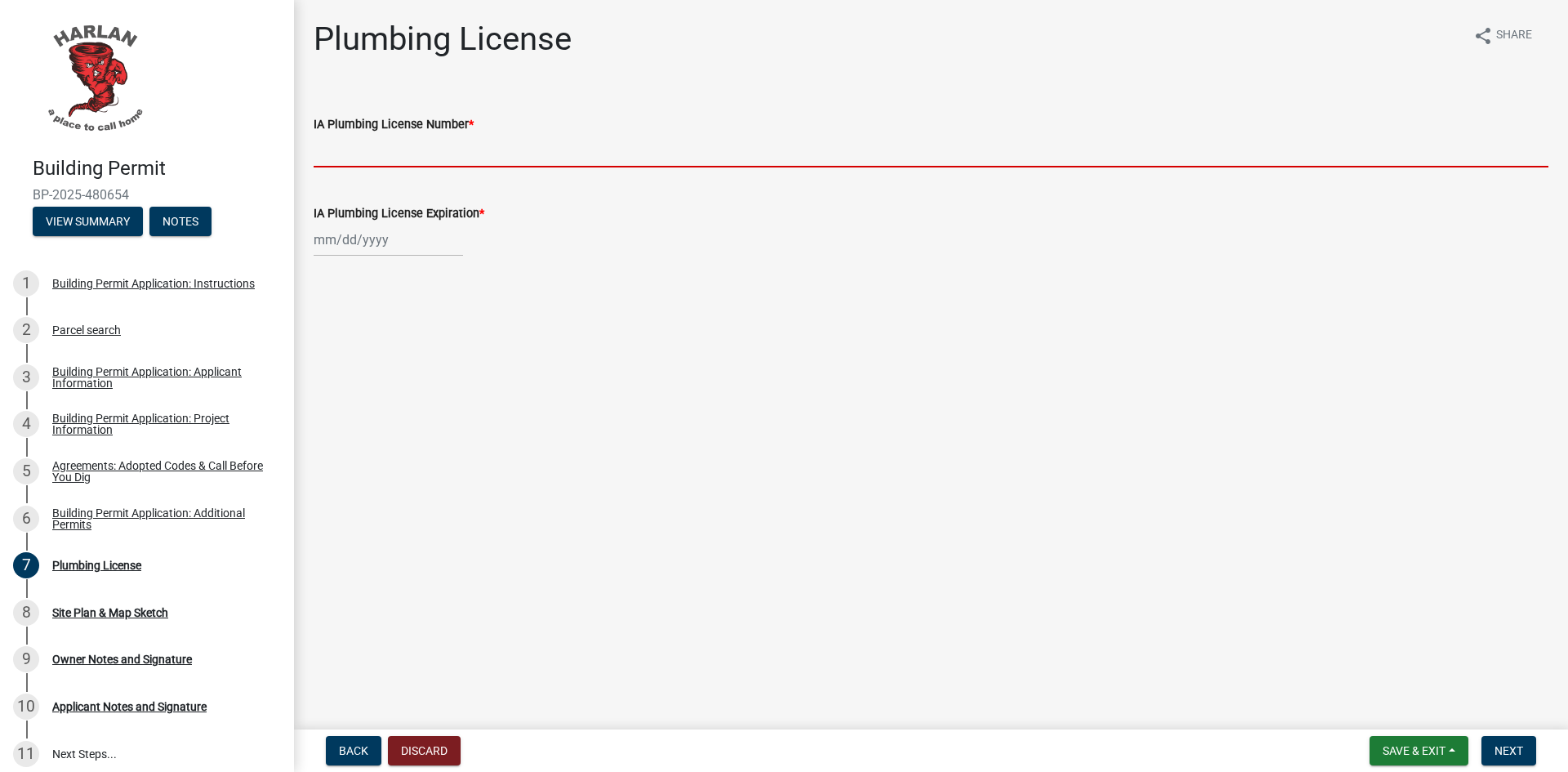
click at [383, 144] on input "IA Plumbing License Number *" at bounding box center [931, 151] width 1235 height 34
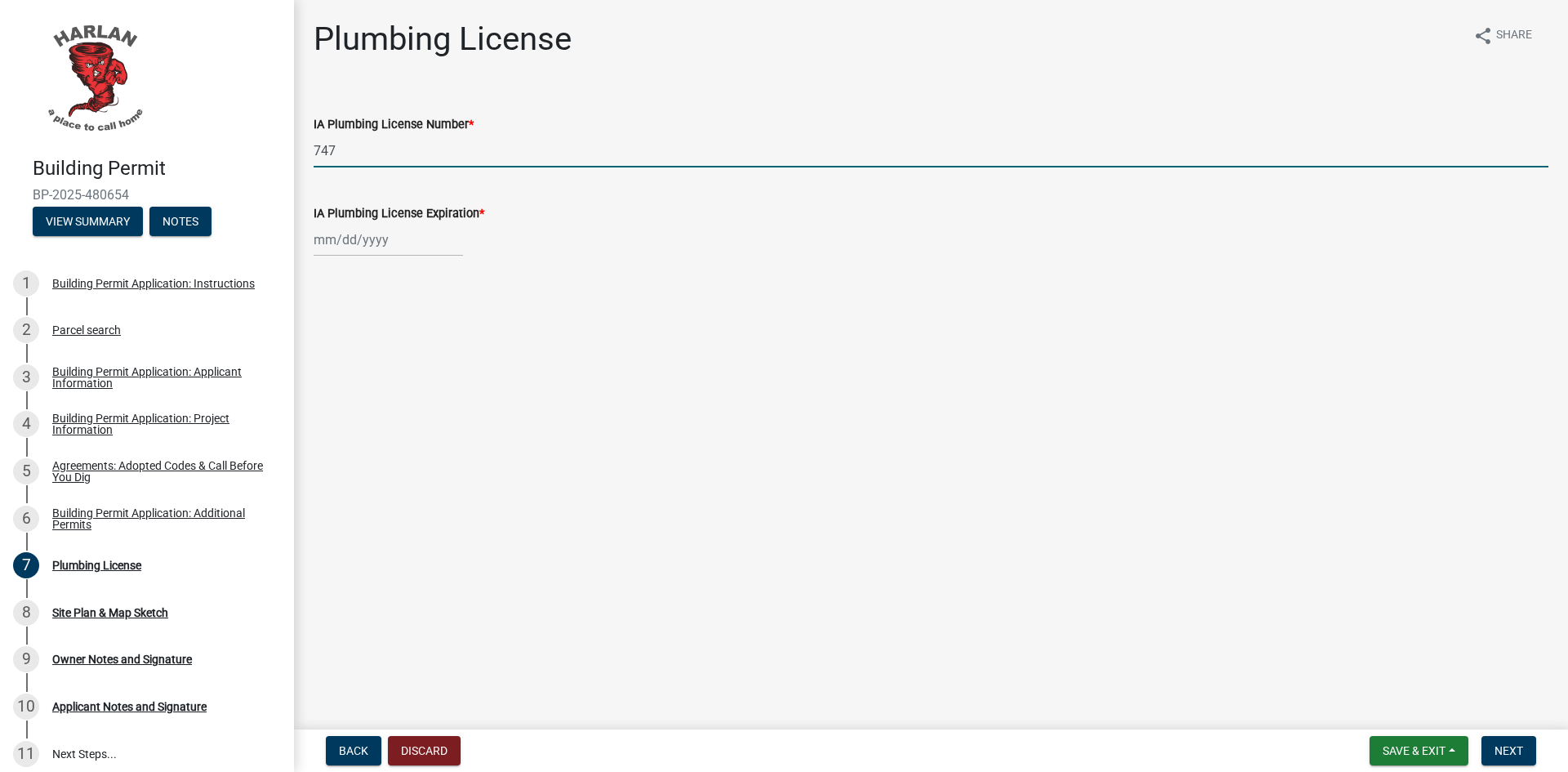
type input "747"
select select "9"
select select "2025"
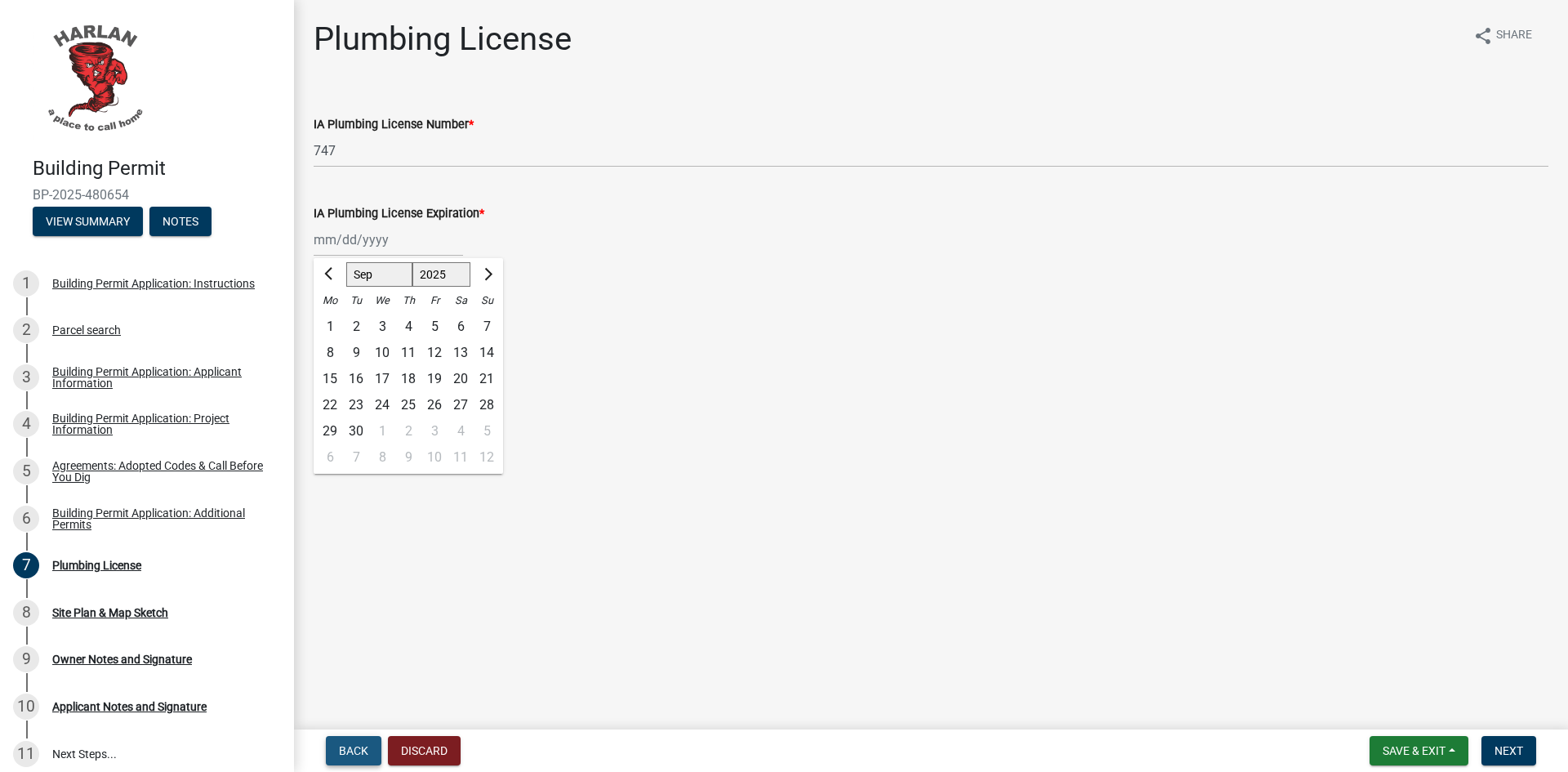
click at [362, 748] on span "Back" at bounding box center [353, 751] width 29 height 13
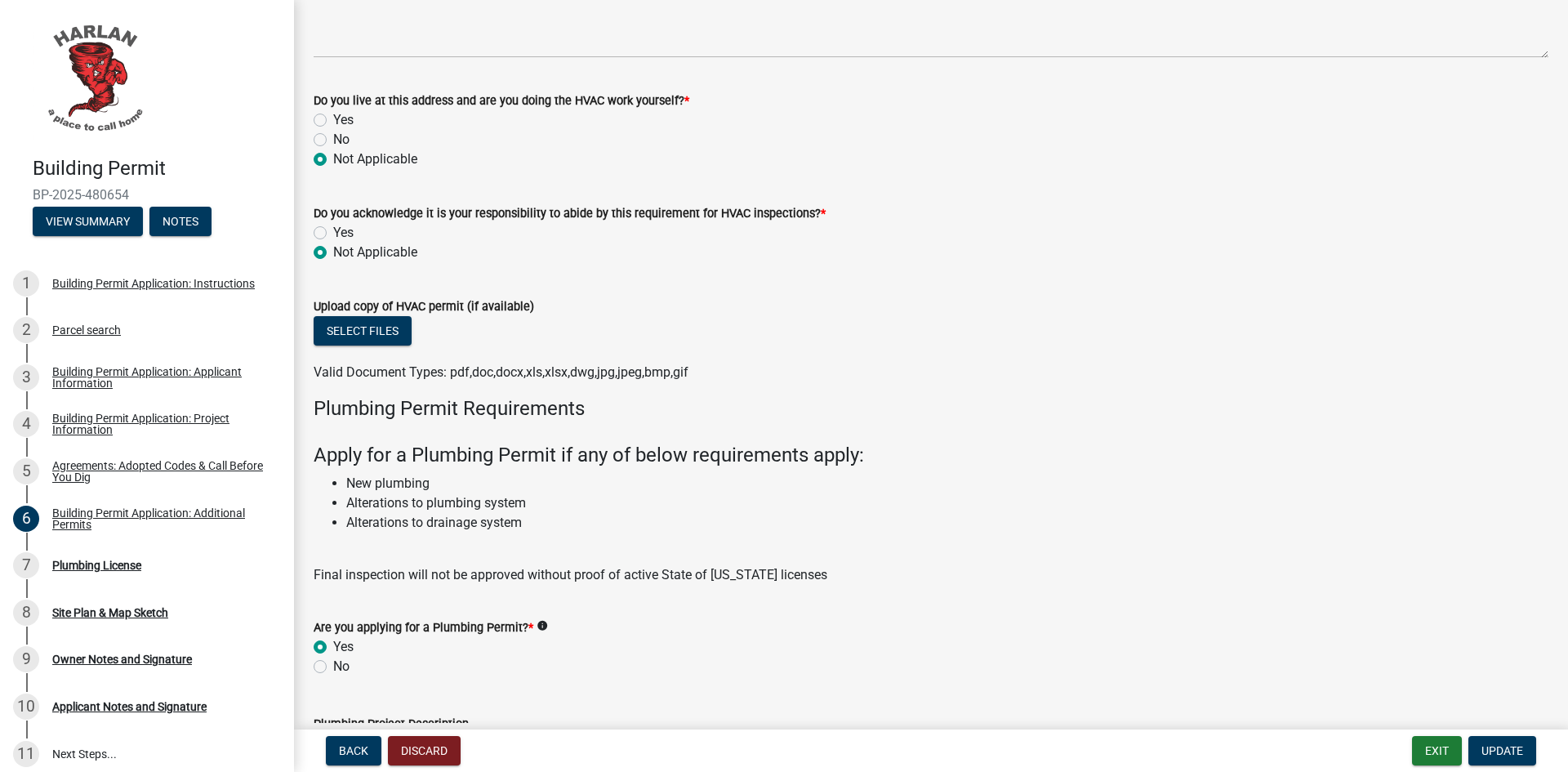
scroll to position [1612, 0]
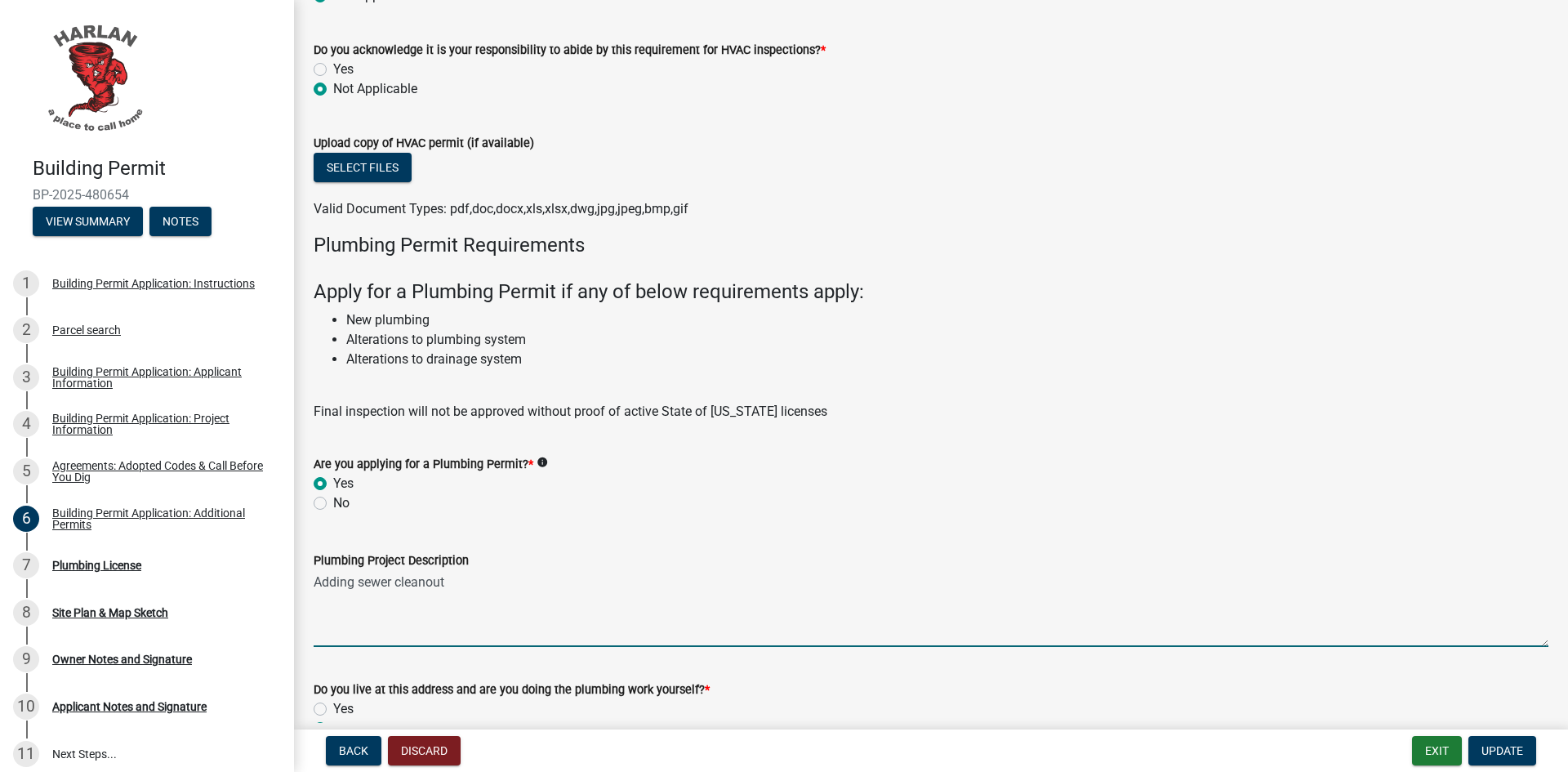
drag, startPoint x: 457, startPoint y: 580, endPoint x: 295, endPoint y: 579, distance: 162.0
drag, startPoint x: 815, startPoint y: 580, endPoint x: 762, endPoint y: 580, distance: 53.0
click at [762, 580] on textarea "Existing cleanout has tree roots. Removing existing cleanout and install new st…" at bounding box center [931, 609] width 1235 height 77
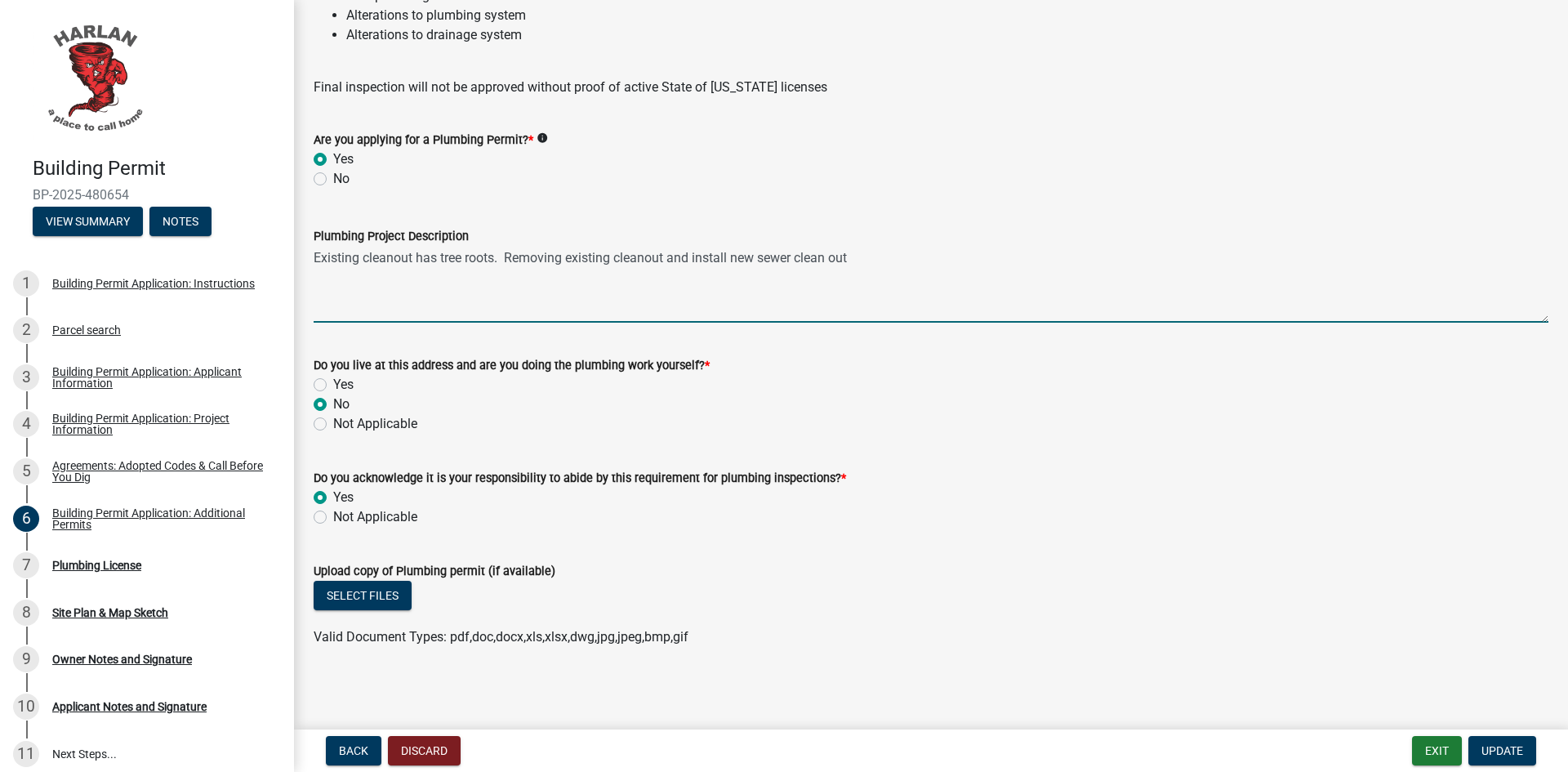
scroll to position [1938, 0]
click at [564, 256] on textarea "Existing cleanout has tree roots. Removing existing cleanout and install new se…" at bounding box center [931, 282] width 1235 height 77
type textarea "Existing cleanout has tree roots. Remove existing cleanout and install new sewe…"
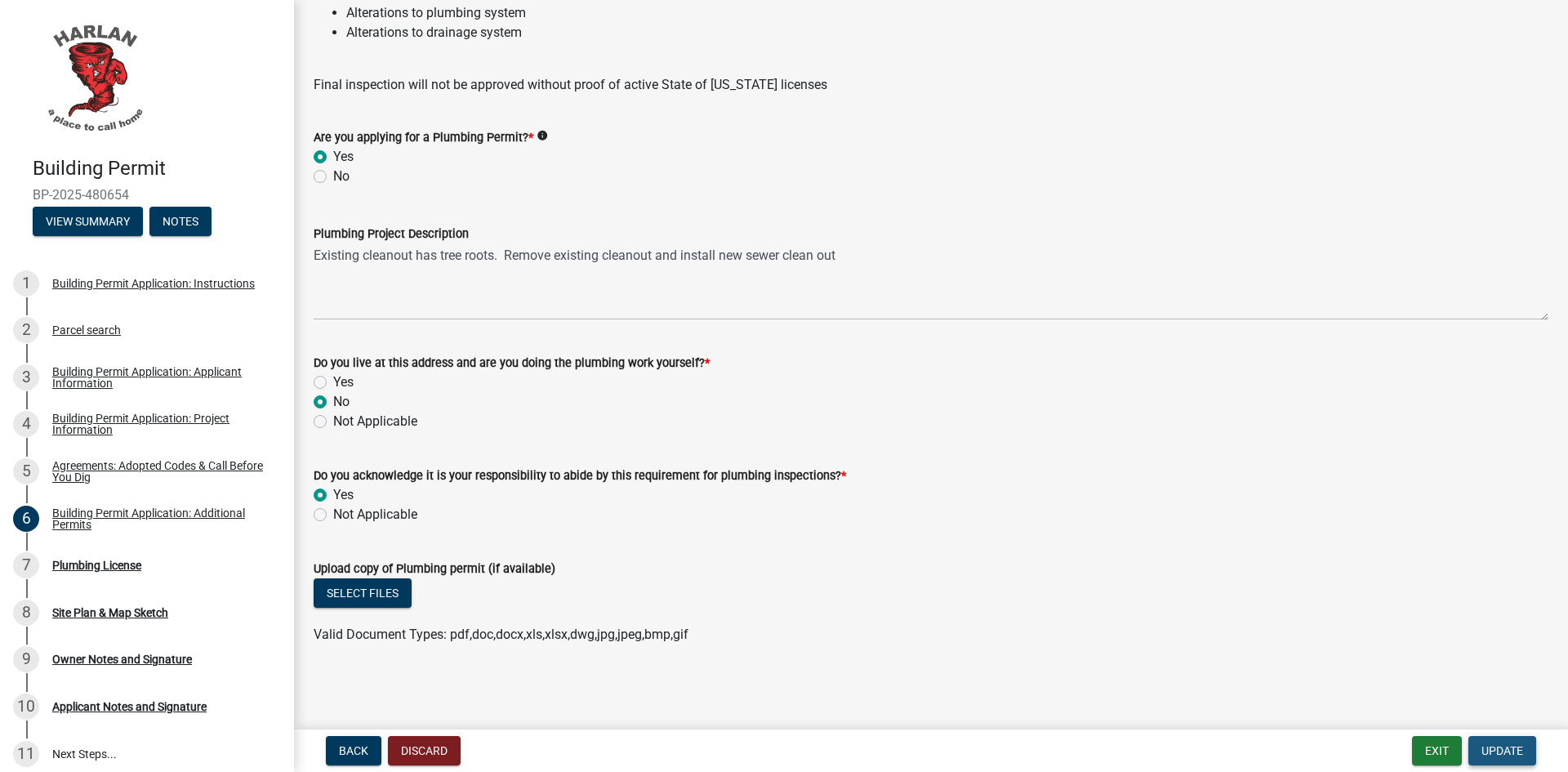
click at [1505, 751] on span "Update" at bounding box center [1502, 751] width 42 height 13
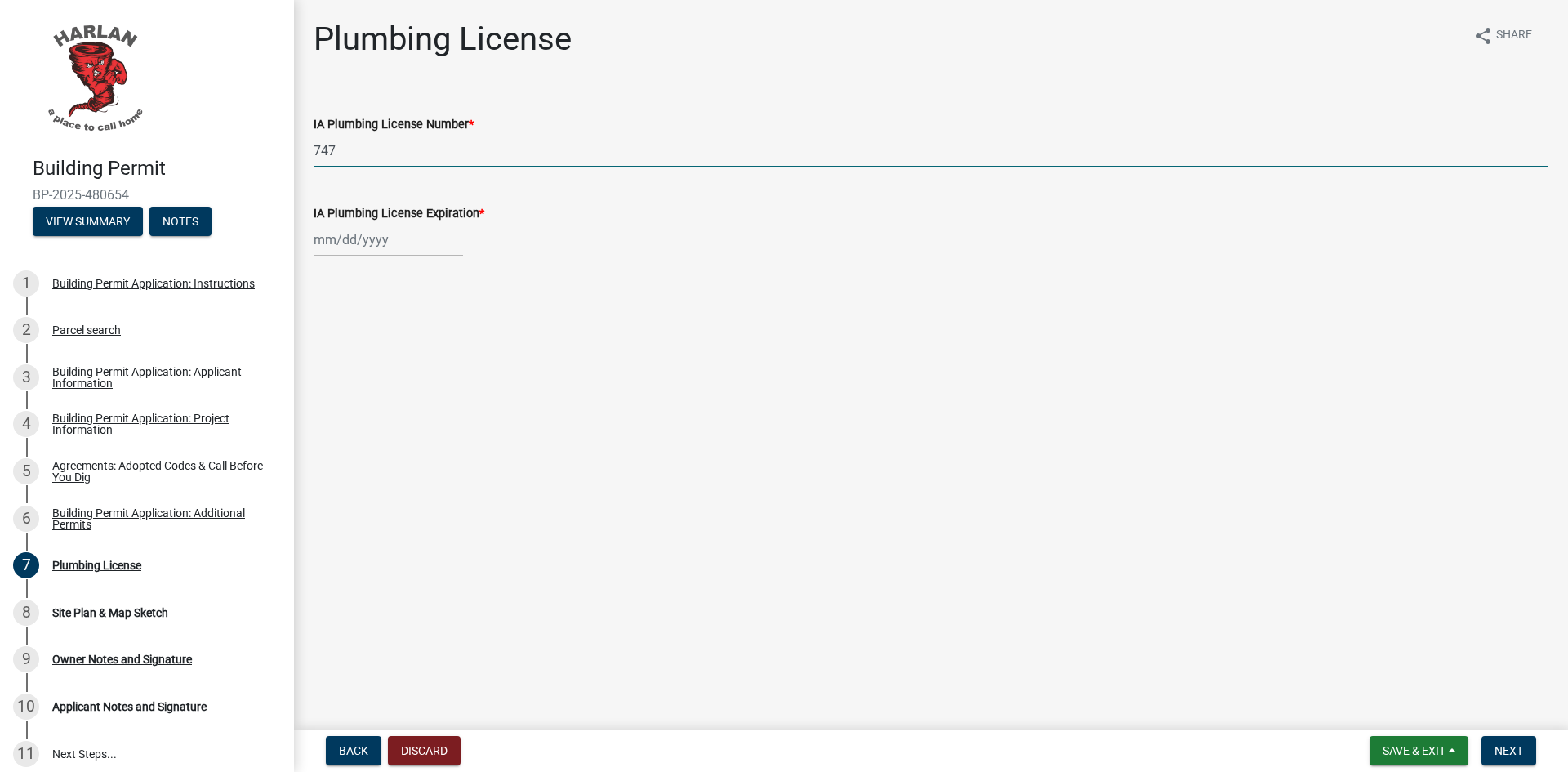
click at [356, 149] on input "747" at bounding box center [931, 151] width 1235 height 34
drag, startPoint x: 309, startPoint y: 141, endPoint x: 292, endPoint y: 144, distance: 17.3
click at [292, 143] on div "Building Permit BP-2025-480654 View Summary Notes 1 Building Permit Application…" at bounding box center [784, 386] width 1568 height 772
type input "21749"
click at [343, 252] on div at bounding box center [388, 240] width 150 height 34
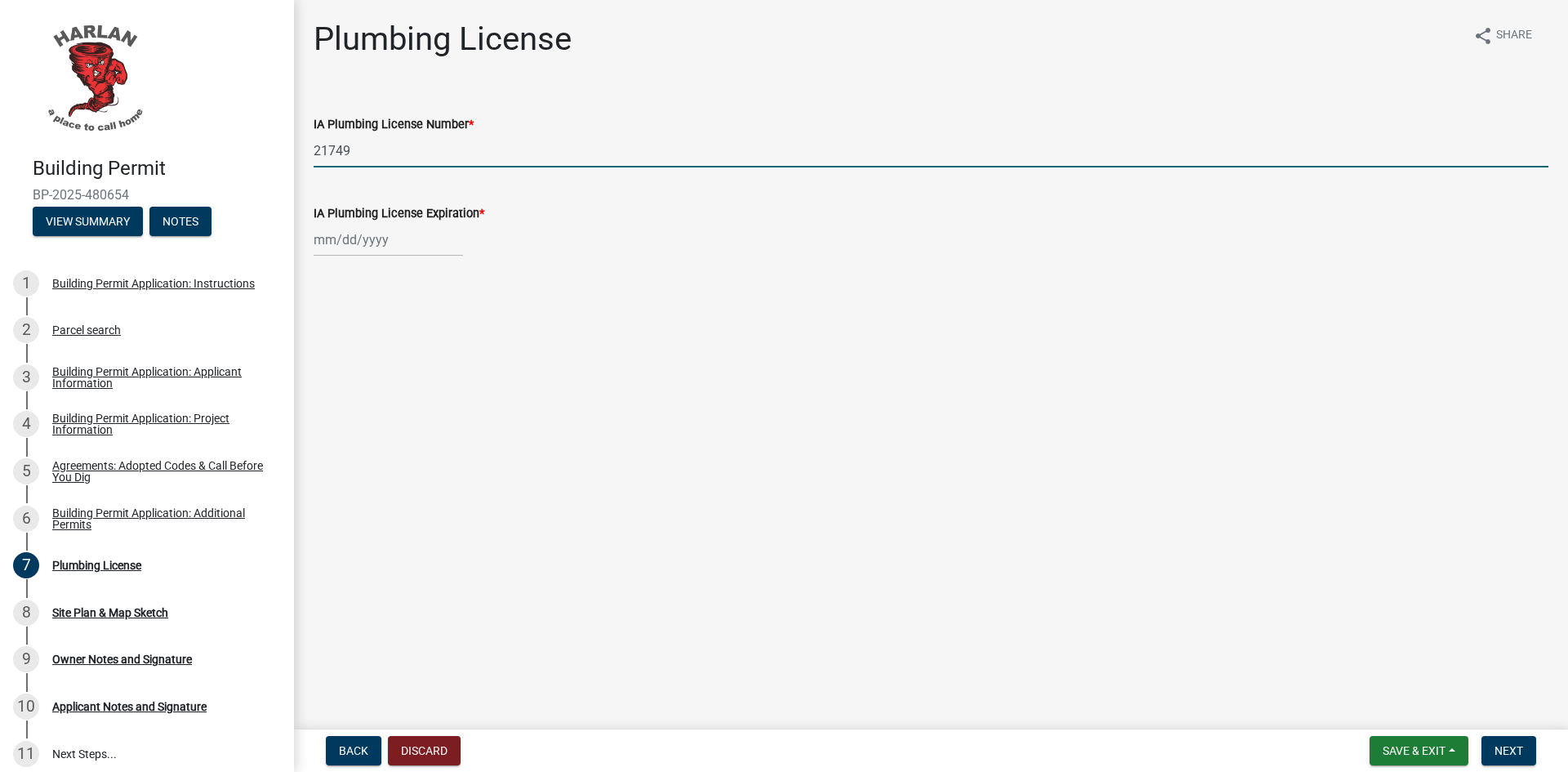
select select "9"
select select "2025"
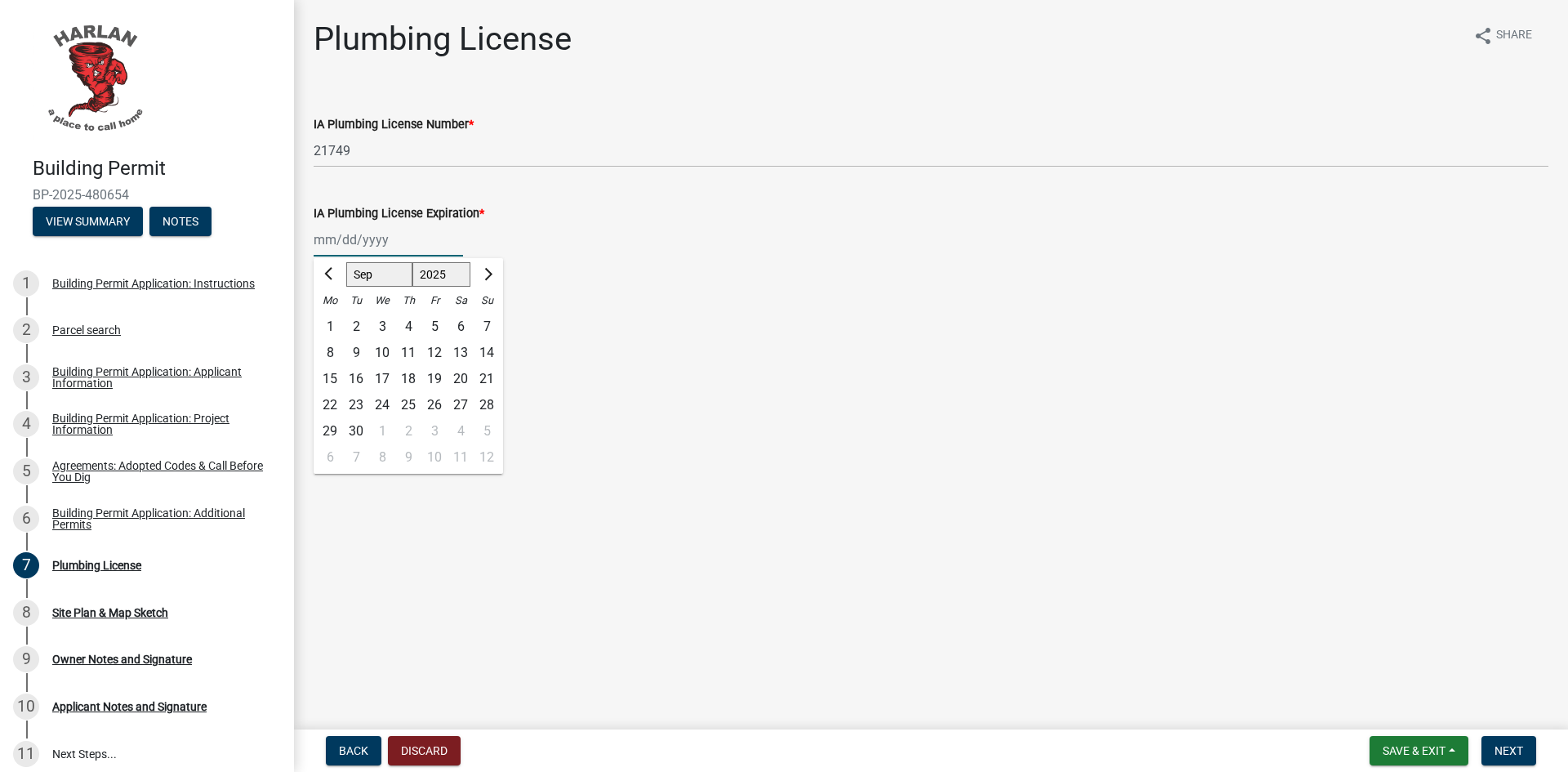
click at [341, 238] on input "IA Plumbing License Expiration *" at bounding box center [388, 240] width 150 height 34
type input "[DATE]"
click at [911, 578] on main "Plumbing License share Share IA Plumbing License Number * 21749 IA Plumbing Lic…" at bounding box center [931, 361] width 1274 height 723
click at [1506, 746] on span "Next" at bounding box center [1509, 751] width 29 height 13
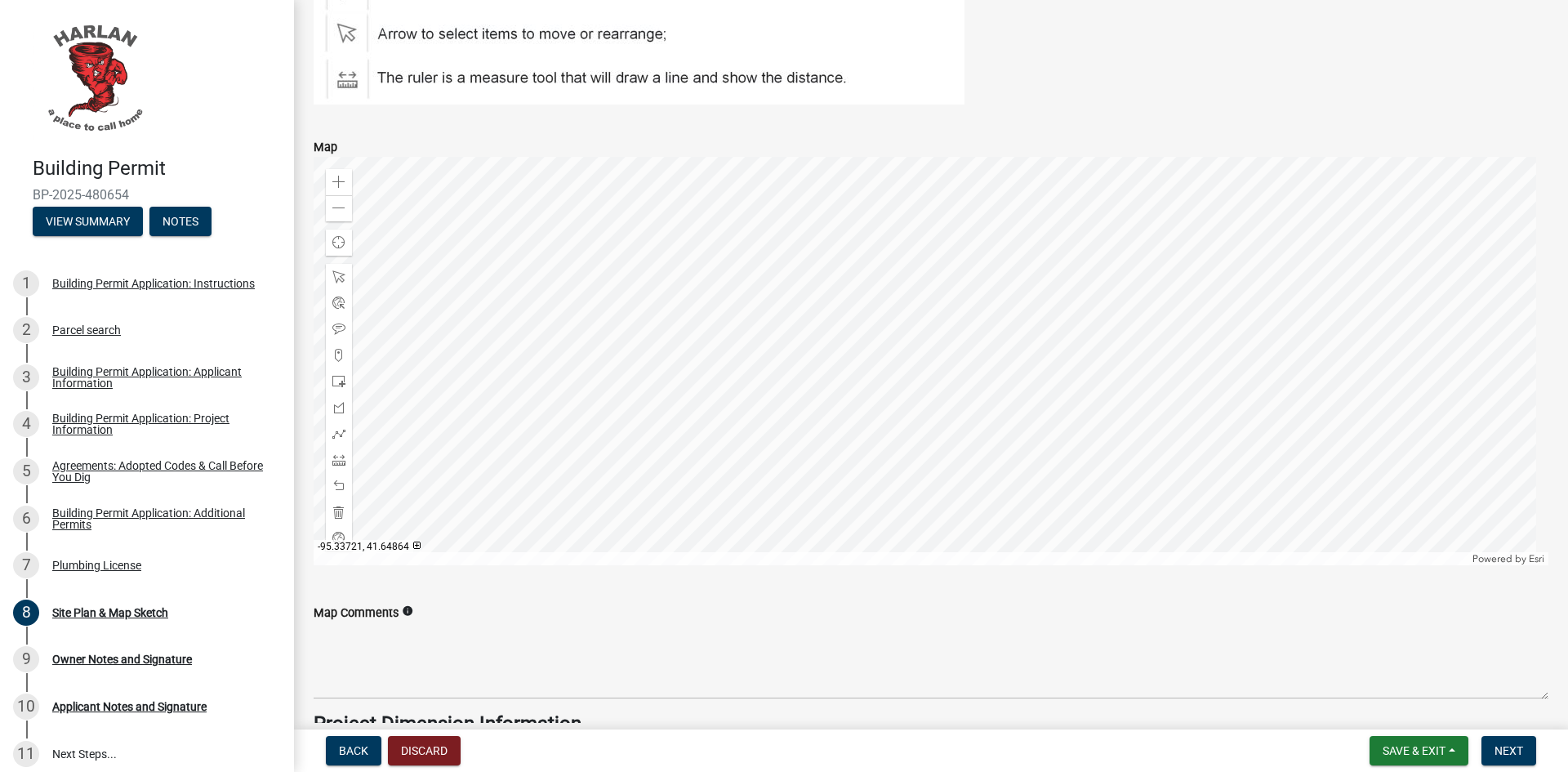
scroll to position [817, 0]
click at [337, 377] on span at bounding box center [339, 381] width 13 height 13
click at [899, 433] on div at bounding box center [931, 360] width 1235 height 408
click at [1511, 752] on span "Next" at bounding box center [1509, 751] width 29 height 13
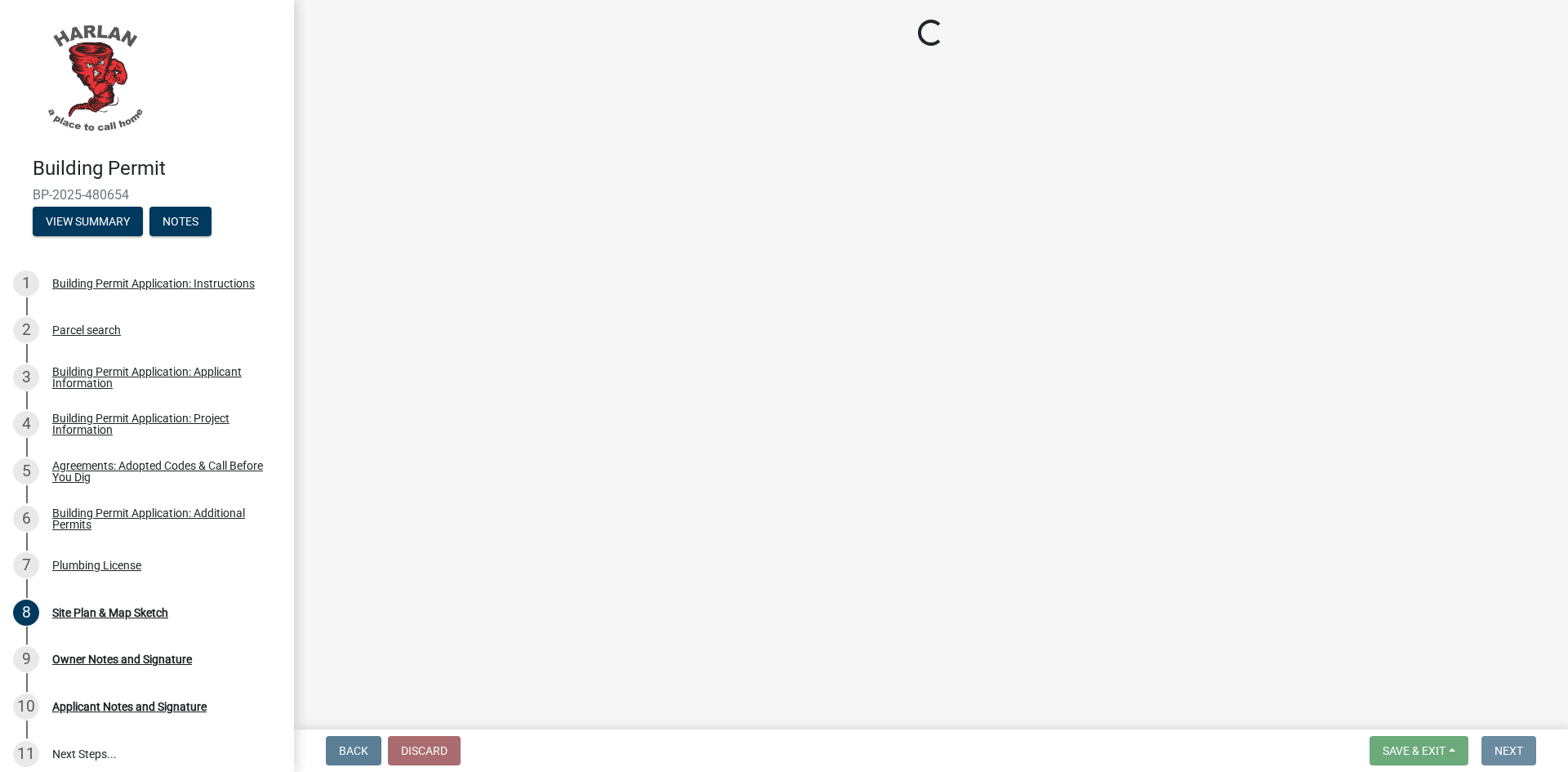
scroll to position [0, 0]
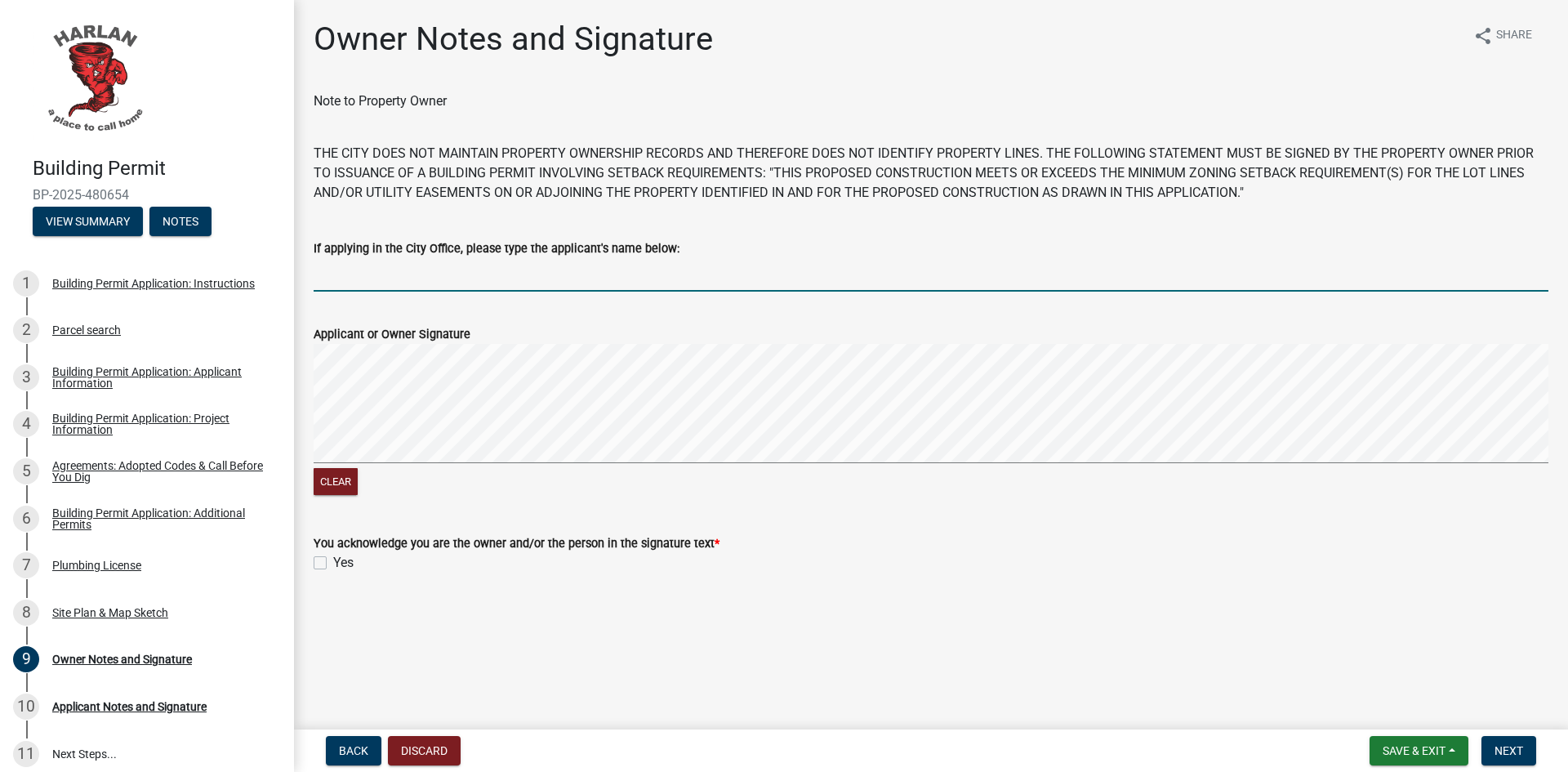
click at [363, 277] on input "If applying in the City Office, please type the applicant's name below:" at bounding box center [931, 275] width 1235 height 34
type input "[PERSON_NAME]"
click at [460, 466] on signature-pad at bounding box center [931, 406] width 1235 height 124
click at [492, 488] on div "Clear" at bounding box center [931, 422] width 1235 height 155
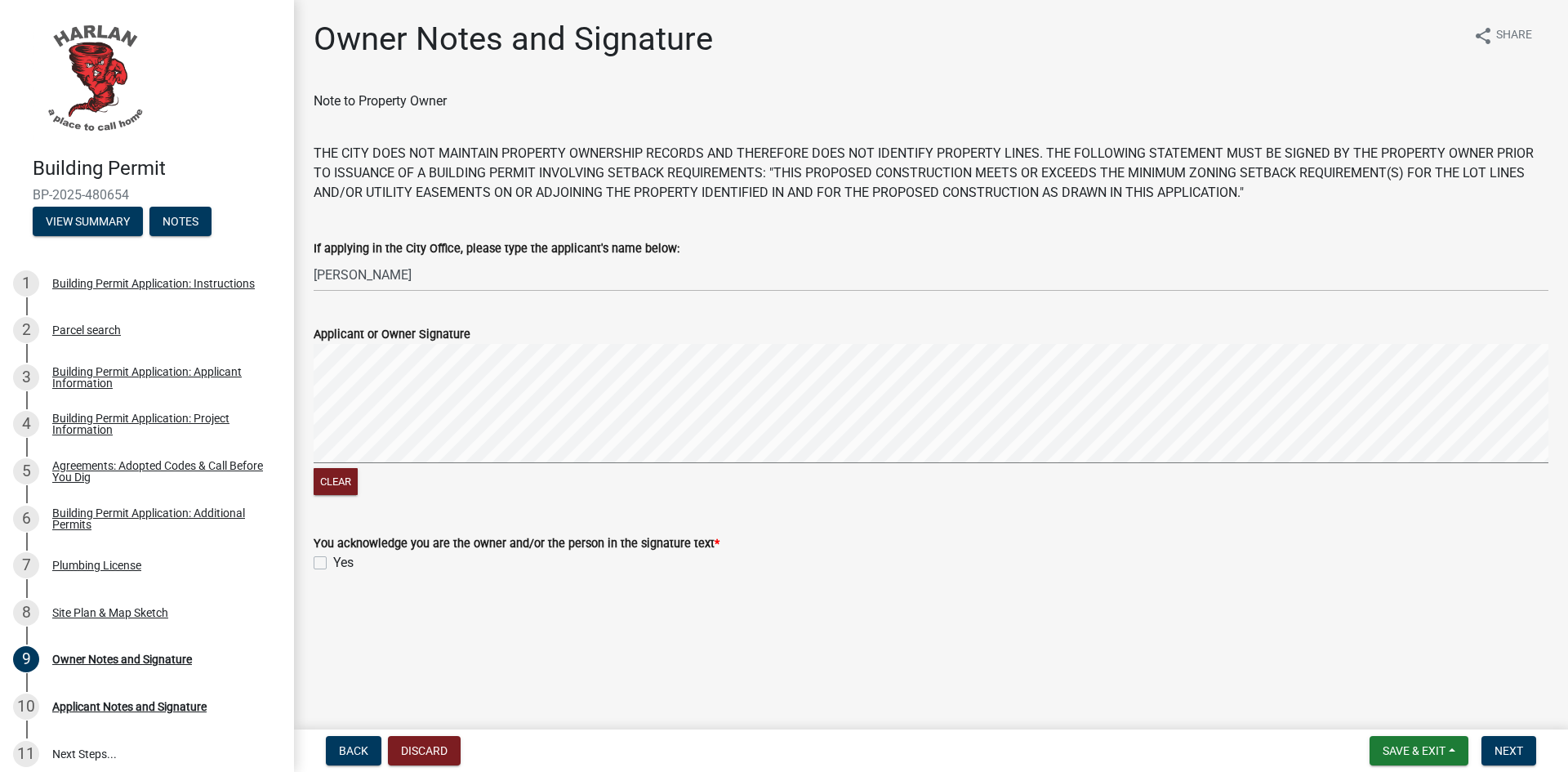
click at [333, 557] on label "Yes" at bounding box center [343, 563] width 20 height 20
click at [333, 557] on input "Yes" at bounding box center [339, 559] width 11 height 11
checkbox input "true"
click at [1502, 748] on span "Next" at bounding box center [1509, 751] width 29 height 13
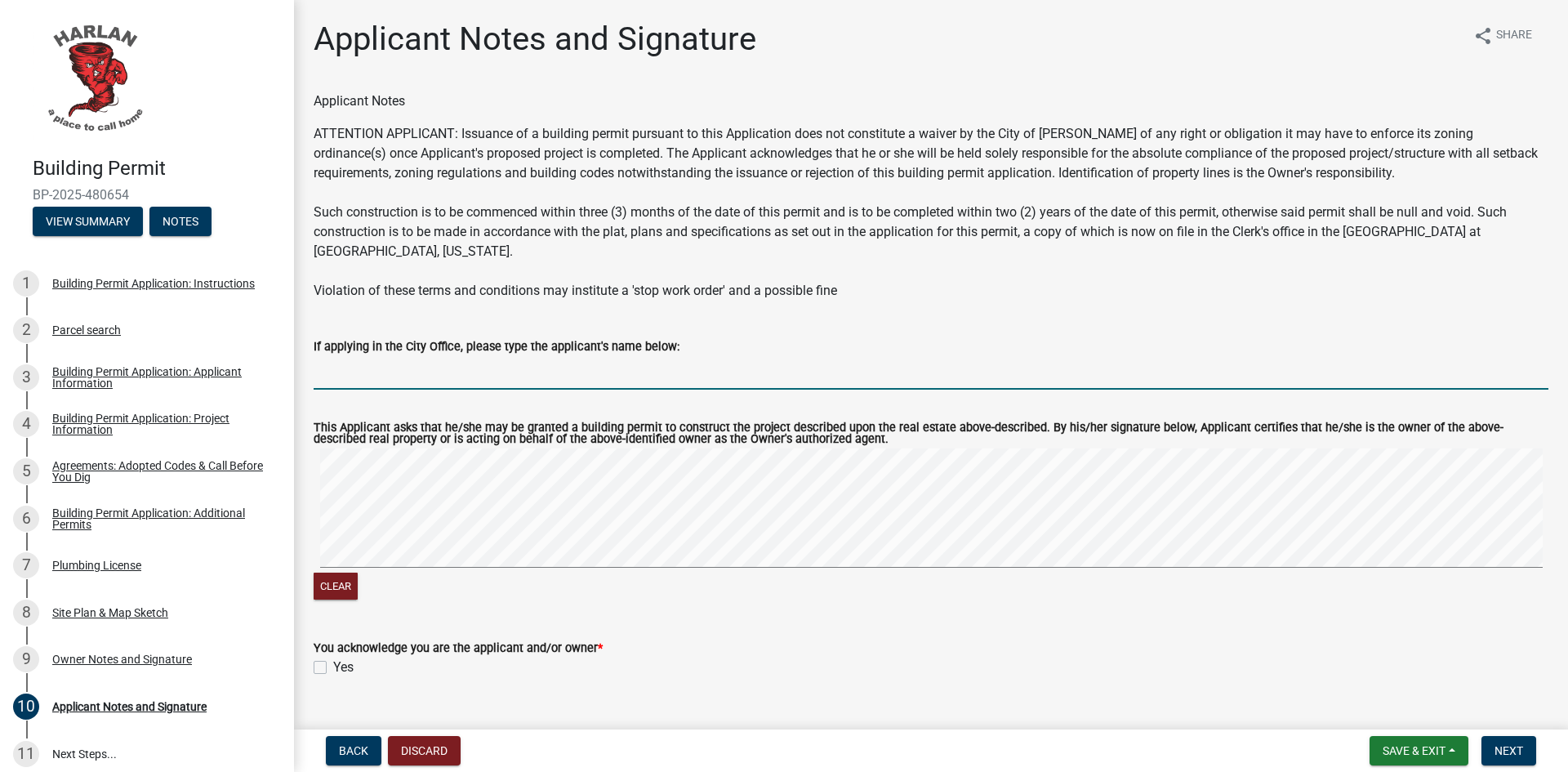
click at [426, 357] on input "If applying in the City Office, please type the applicant's name below:" at bounding box center [931, 374] width 1235 height 34
type input "[PERSON_NAME]"
click at [397, 552] on signature-pad at bounding box center [931, 510] width 1235 height 124
click at [500, 561] on div "Clear" at bounding box center [931, 526] width 1235 height 155
click at [483, 560] on div "Clear" at bounding box center [931, 526] width 1235 height 155
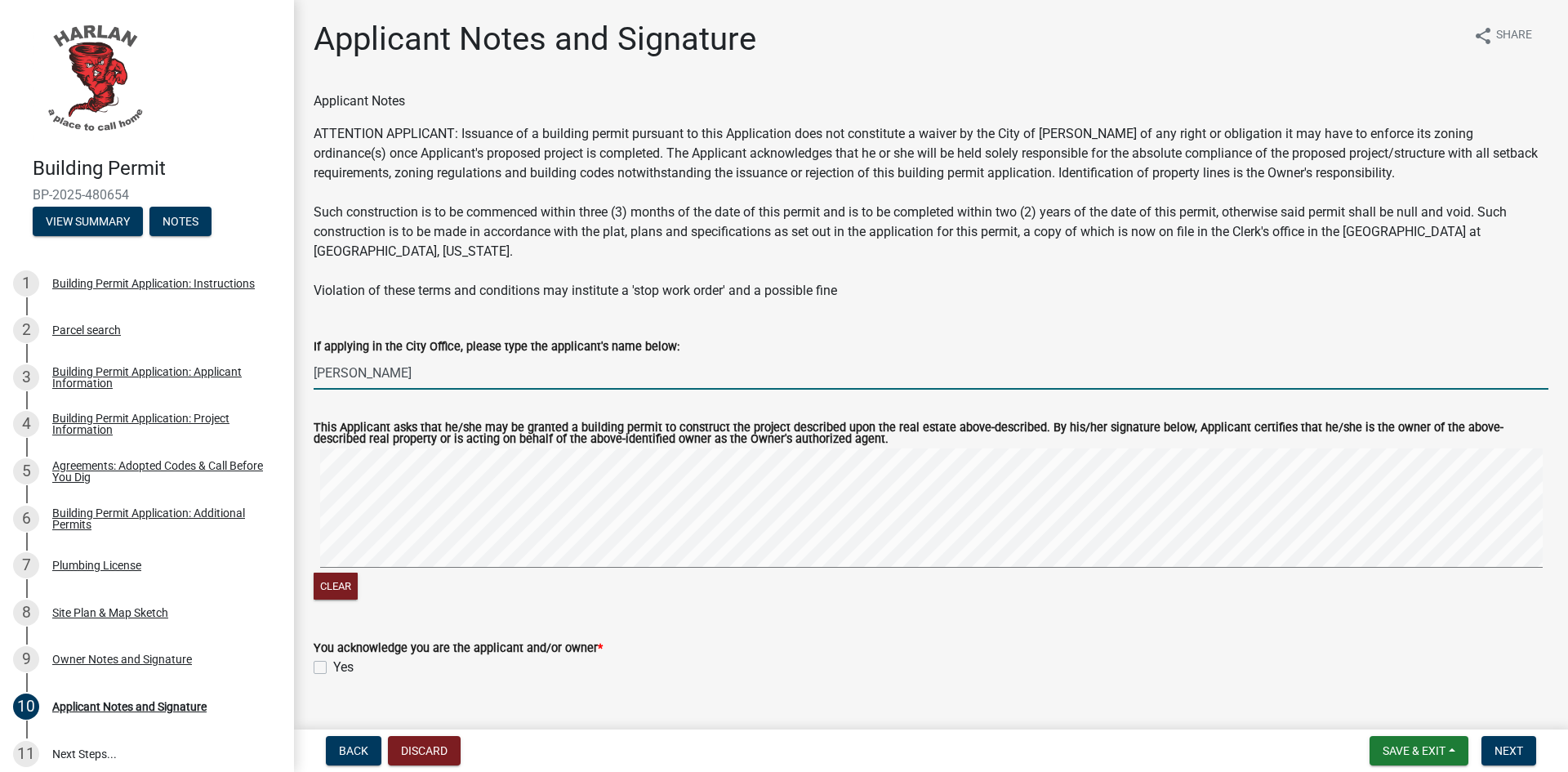
click at [765, 570] on div "Clear" at bounding box center [931, 526] width 1235 height 155
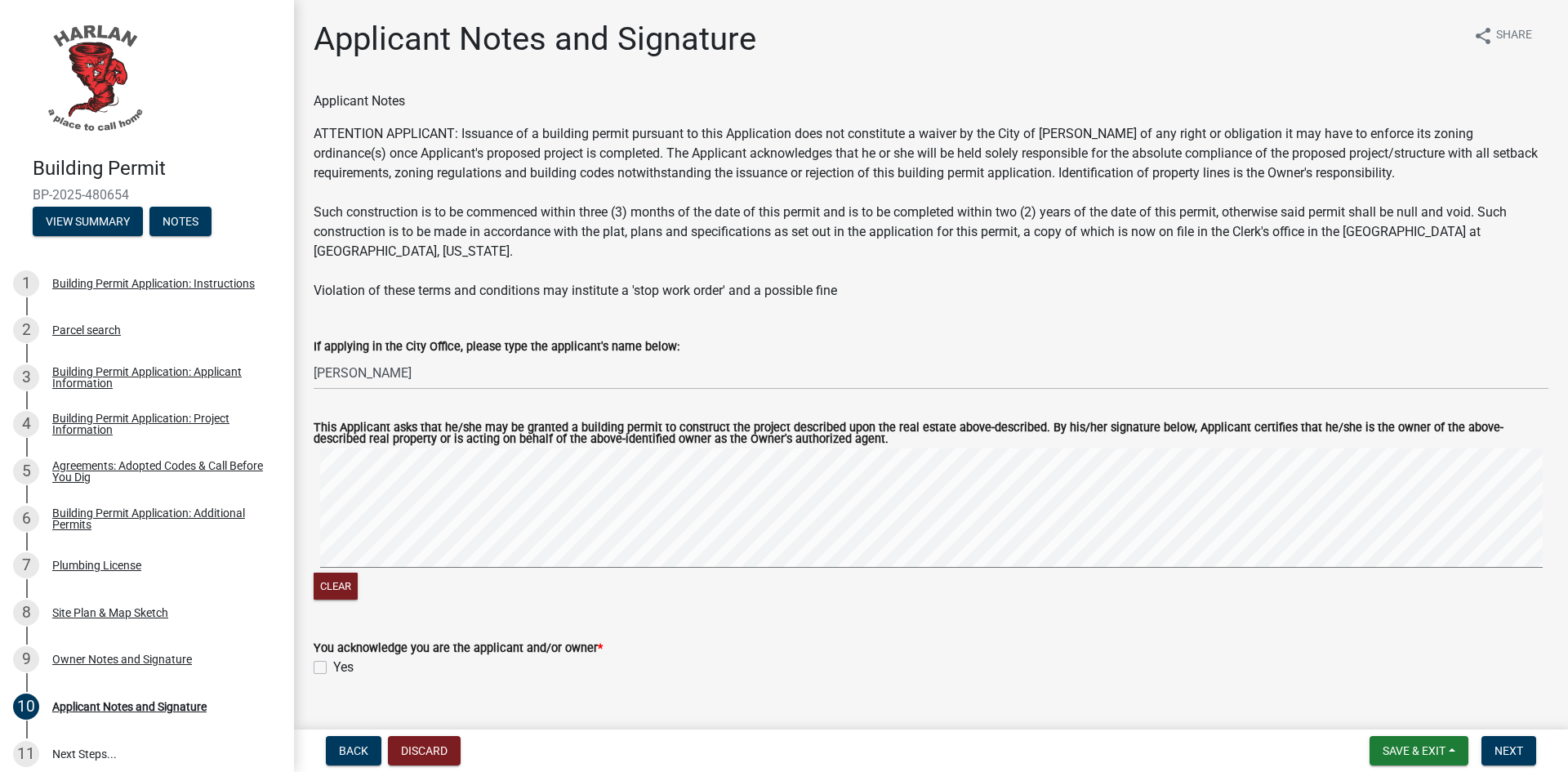
drag, startPoint x: 323, startPoint y: 648, endPoint x: 355, endPoint y: 653, distance: 32.4
click at [333, 658] on label "Yes" at bounding box center [343, 668] width 20 height 20
click at [333, 658] on input "Yes" at bounding box center [339, 663] width 11 height 11
checkbox input "true"
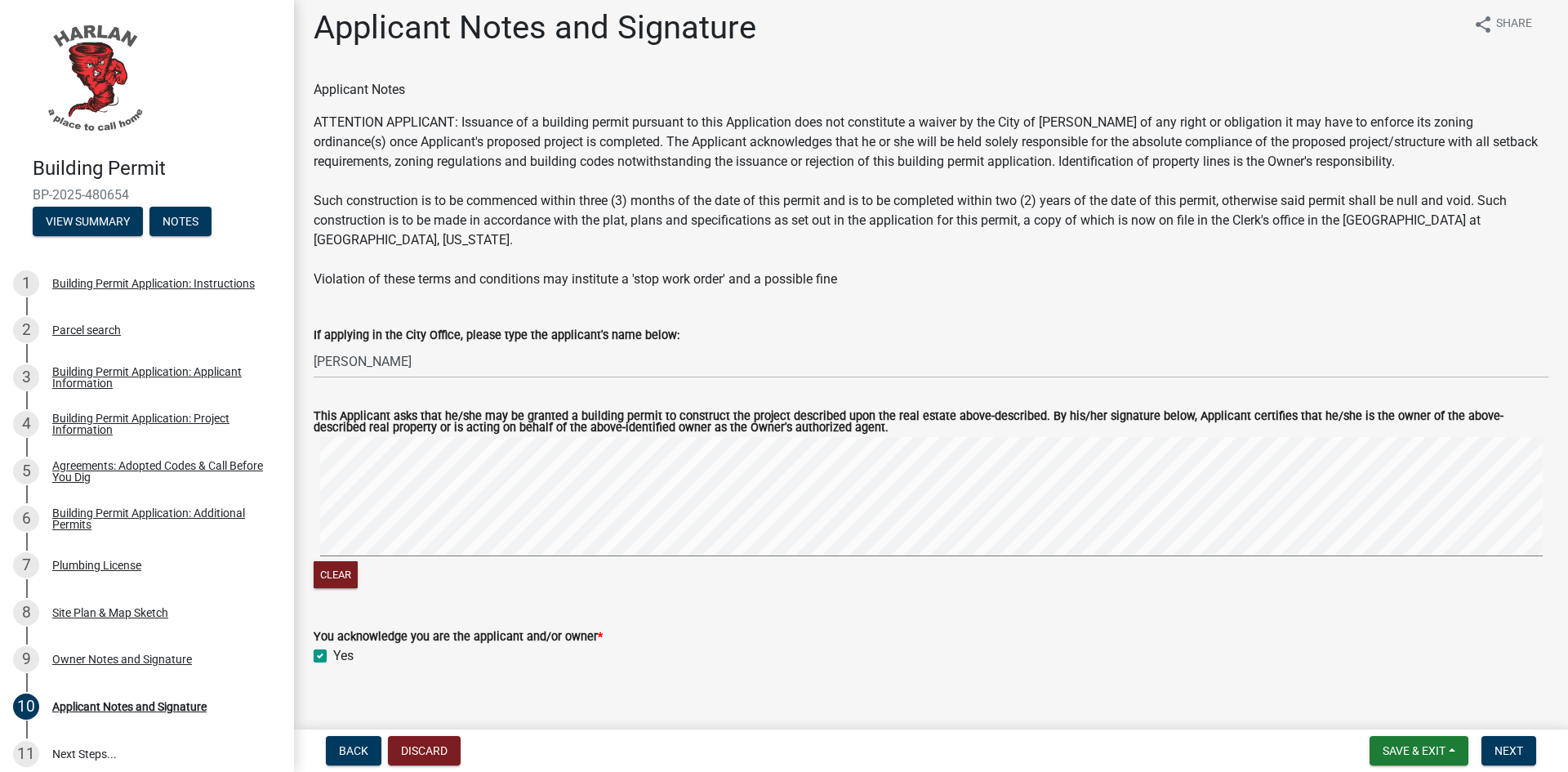
scroll to position [14, 0]
click at [1511, 751] on span "Next" at bounding box center [1509, 751] width 29 height 13
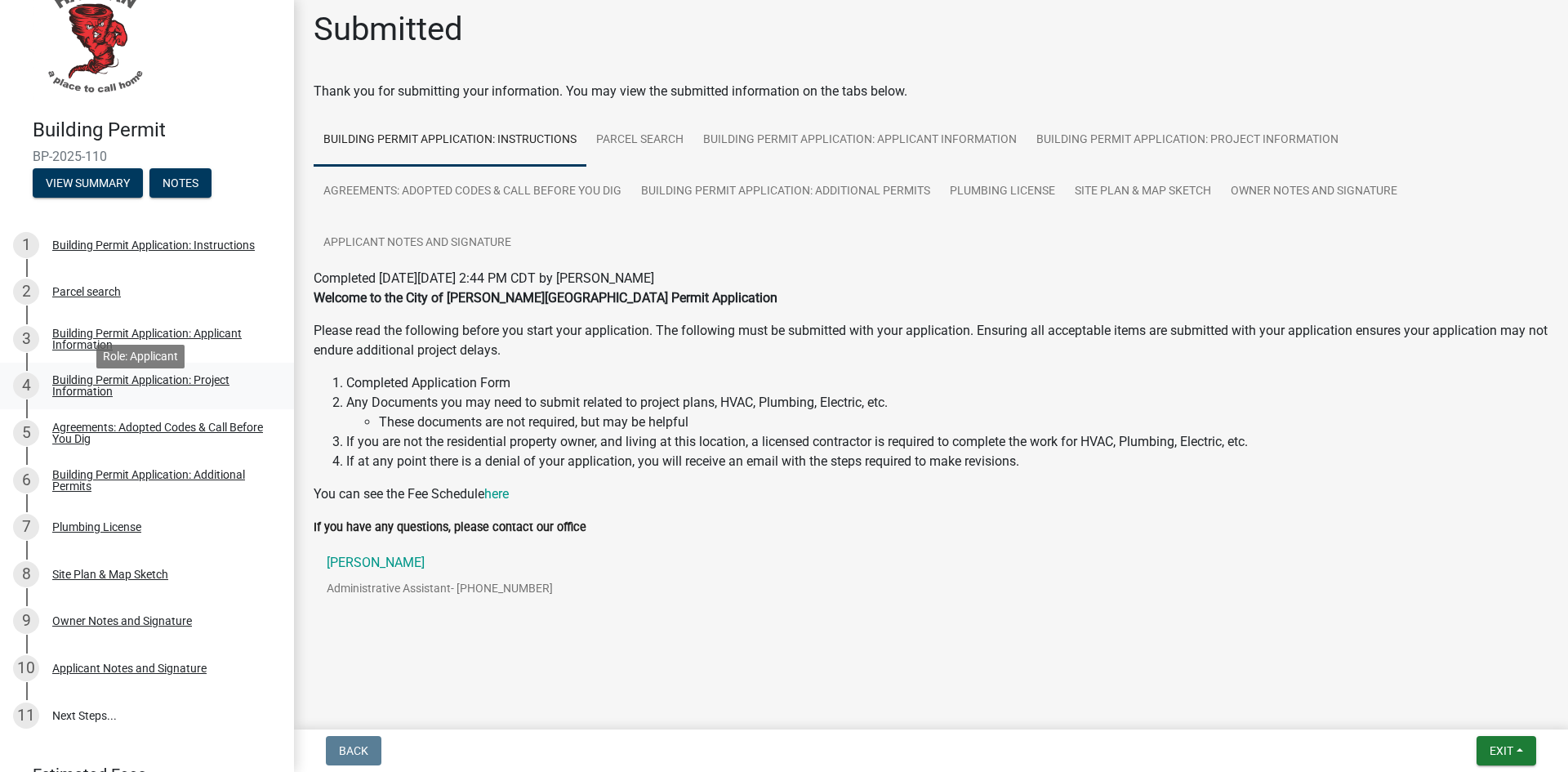
scroll to position [0, 0]
